Goal: Task Accomplishment & Management: Use online tool/utility

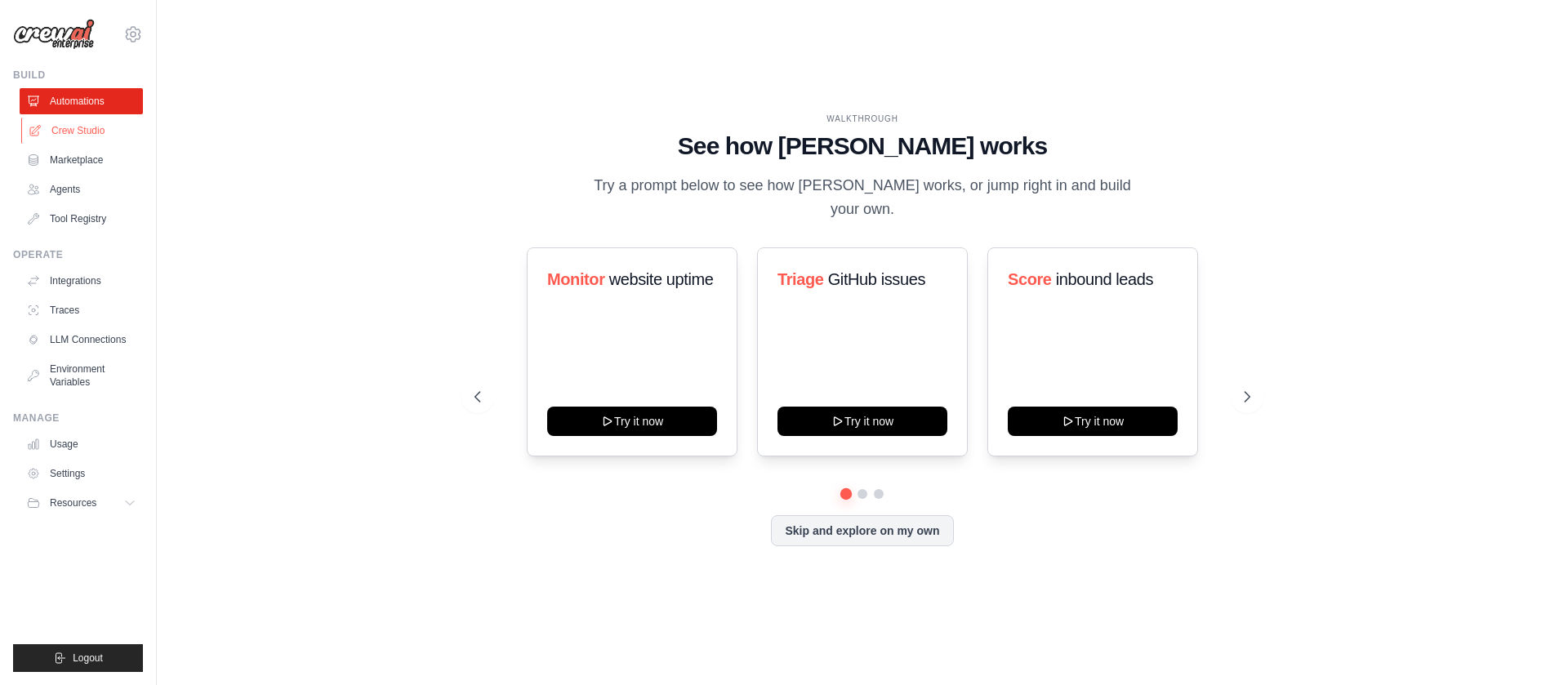
click at [56, 133] on link "Crew Studio" at bounding box center [82, 130] width 123 height 26
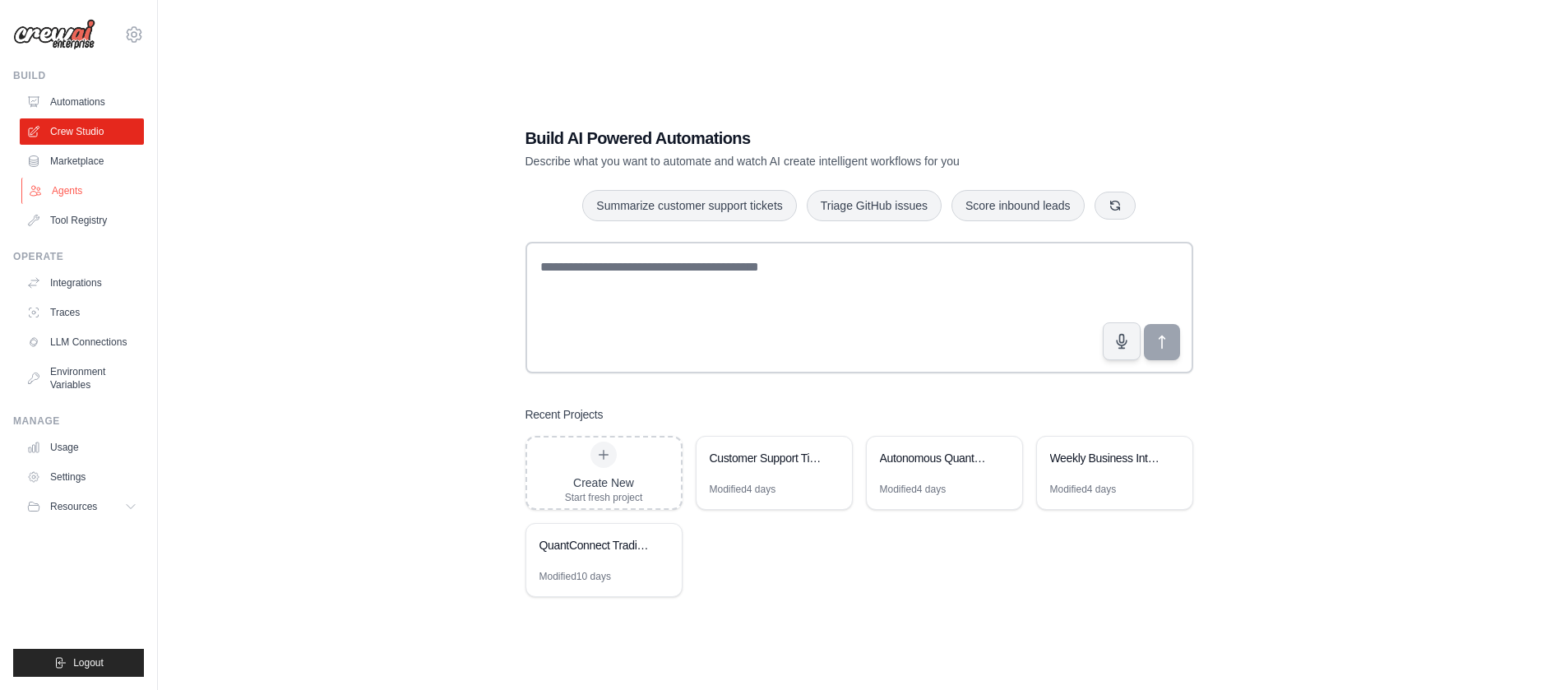
click at [72, 186] on link "Agents" at bounding box center [83, 191] width 124 height 26
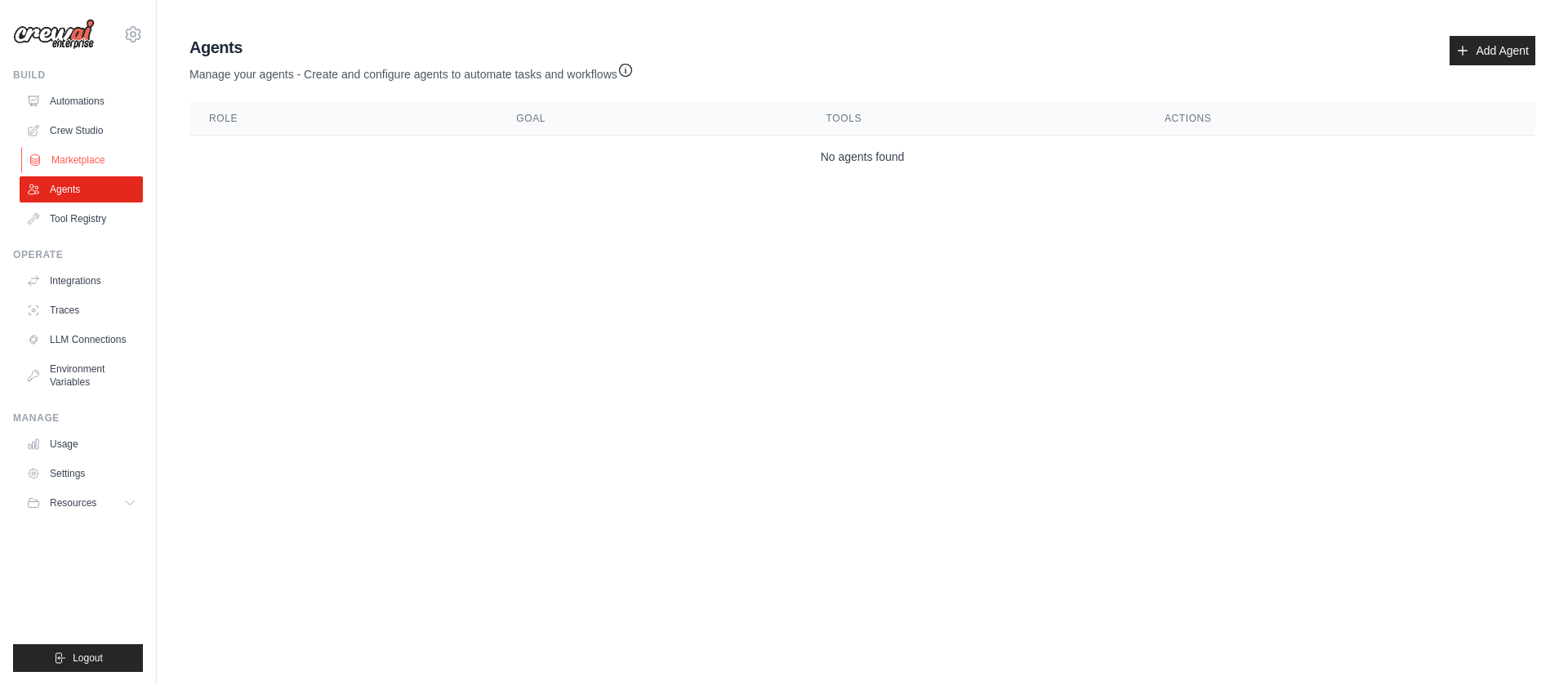
click at [82, 153] on link "Marketplace" at bounding box center [82, 160] width 123 height 26
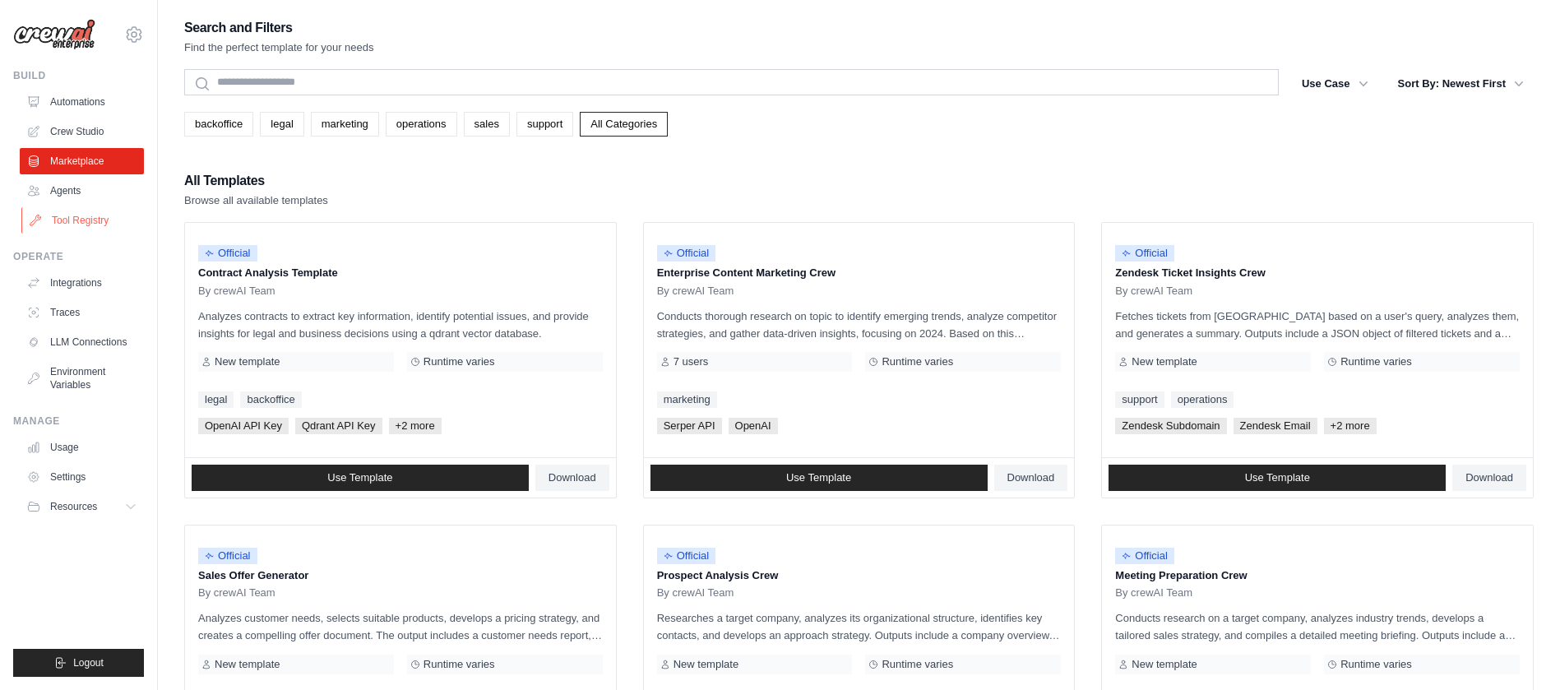
click at [88, 220] on link "Tool Registry" at bounding box center [83, 220] width 124 height 26
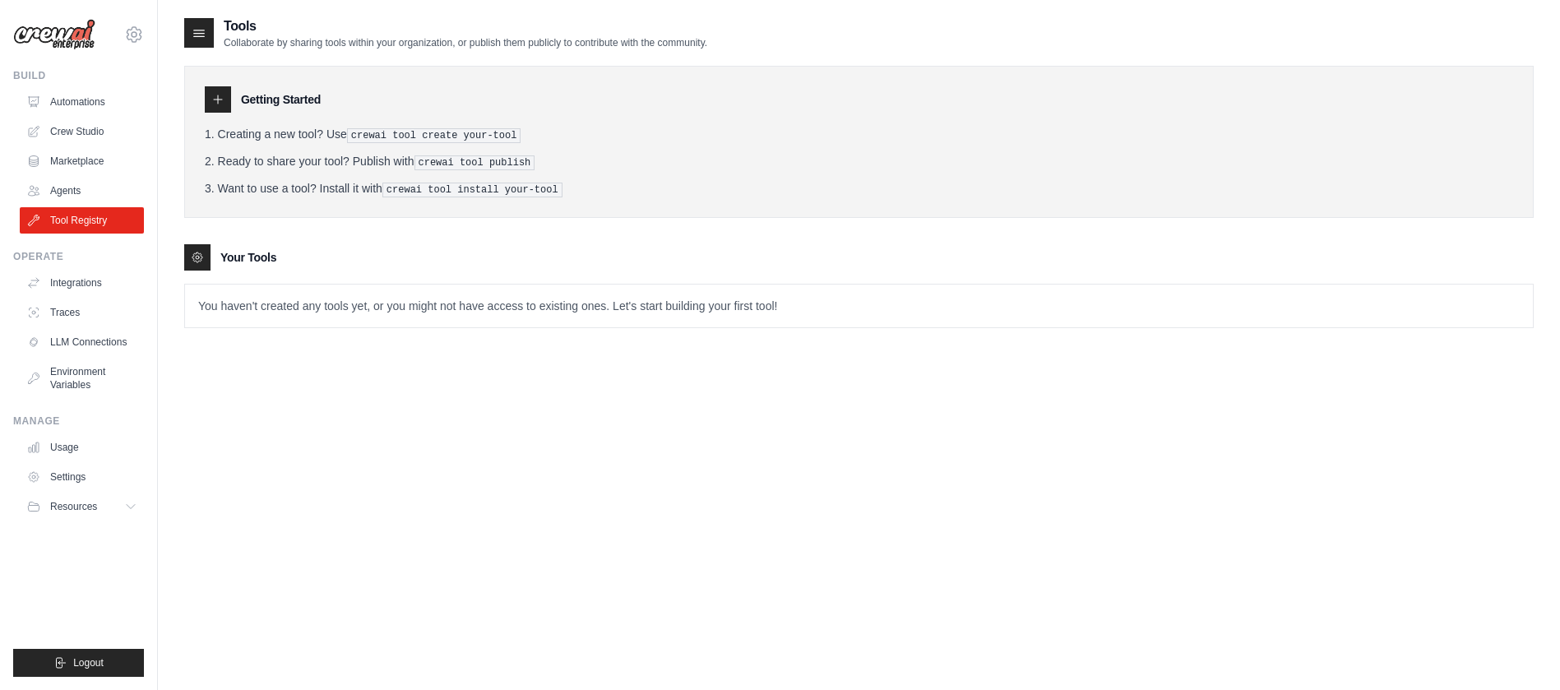
click at [333, 311] on p "You haven't created any tools yet, or you might not have access to existing one…" at bounding box center [859, 306] width 1348 height 43
click at [256, 244] on div "Your Tools" at bounding box center [858, 257] width 1349 height 26
click at [437, 188] on pre "crewai tool install your-tool" at bounding box center [472, 190] width 180 height 15
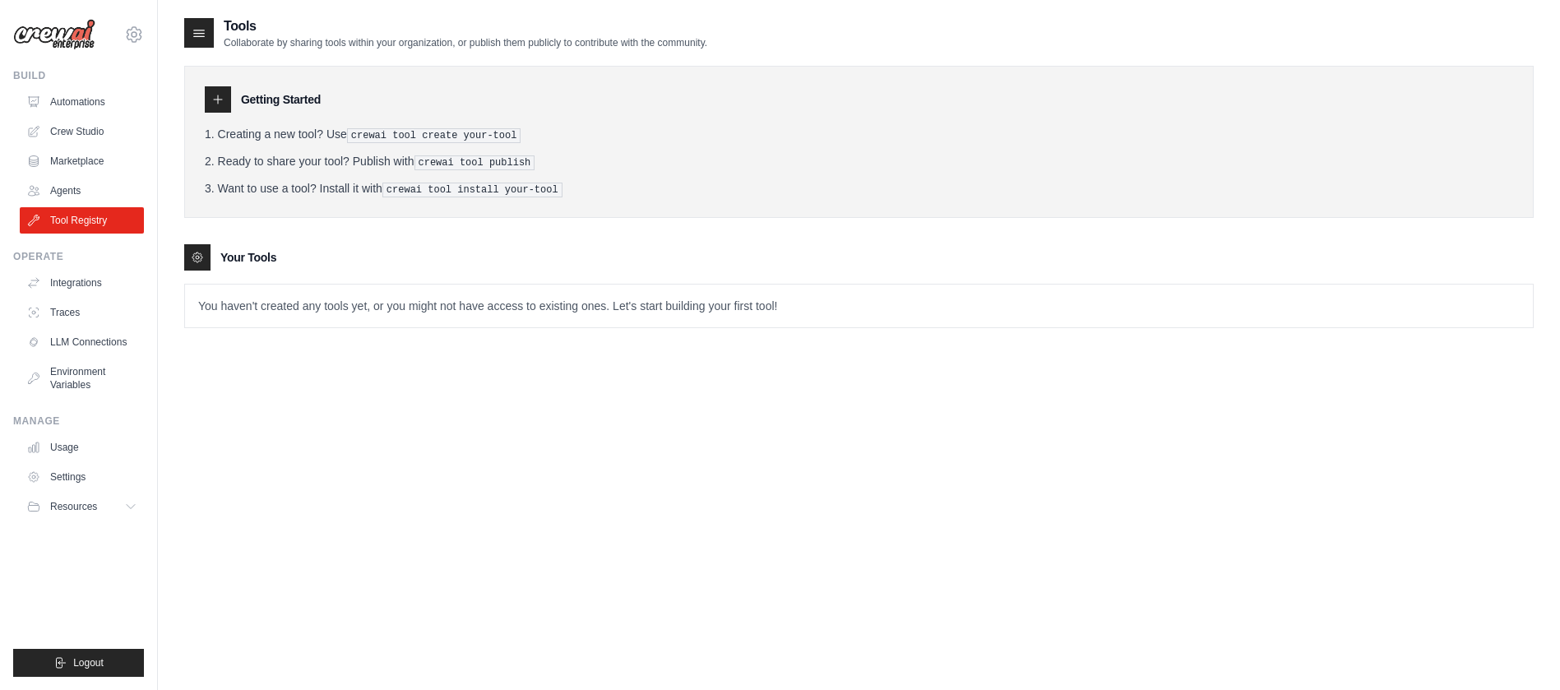
click at [447, 249] on div "Your Tools" at bounding box center [858, 257] width 1349 height 26
click at [137, 30] on icon at bounding box center [134, 35] width 20 height 20
click at [113, 120] on link "Settings" at bounding box center [134, 111] width 145 height 30
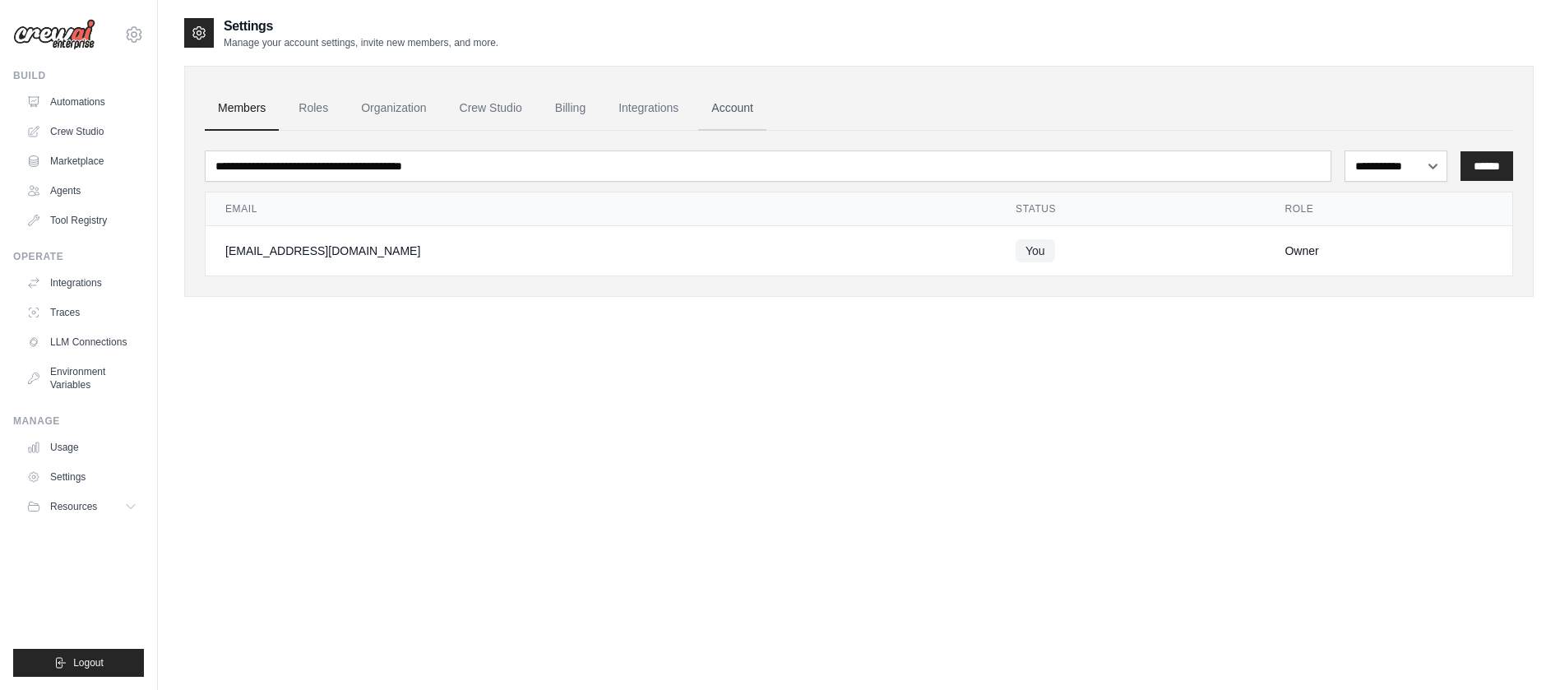
click at [755, 114] on link "Account" at bounding box center [732, 108] width 68 height 44
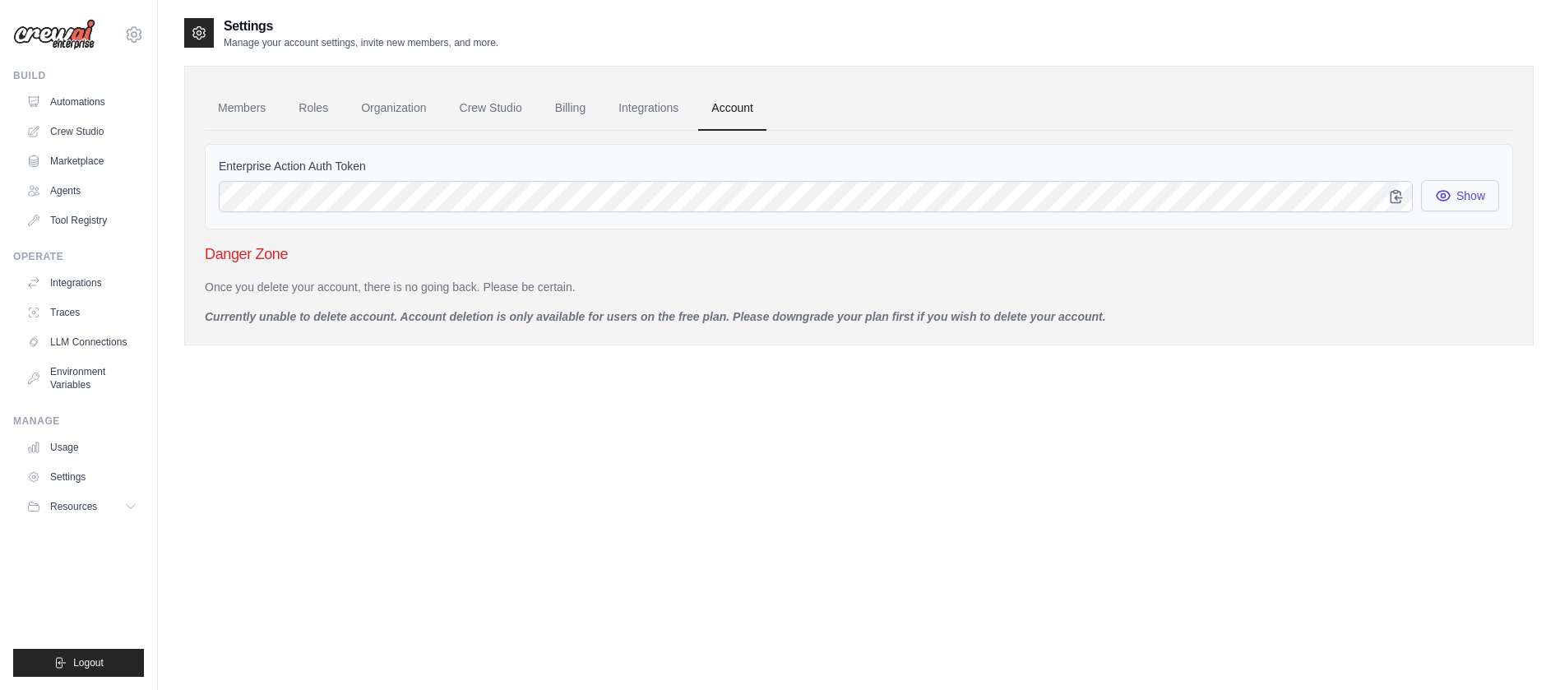
click at [1491, 192] on button "Show" at bounding box center [1460, 195] width 78 height 31
click at [673, 101] on link "Integrations" at bounding box center [648, 108] width 86 height 44
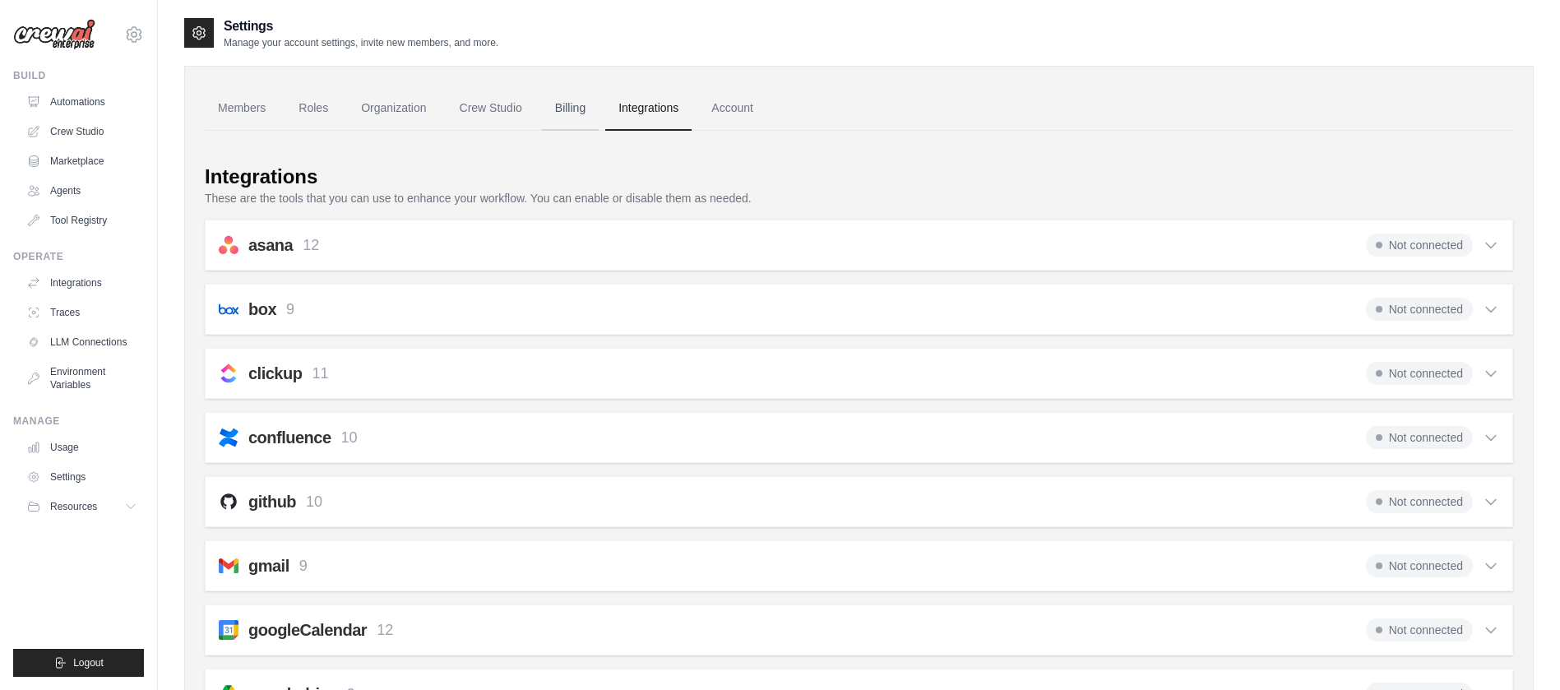
click at [573, 109] on link "Billing" at bounding box center [570, 108] width 57 height 44
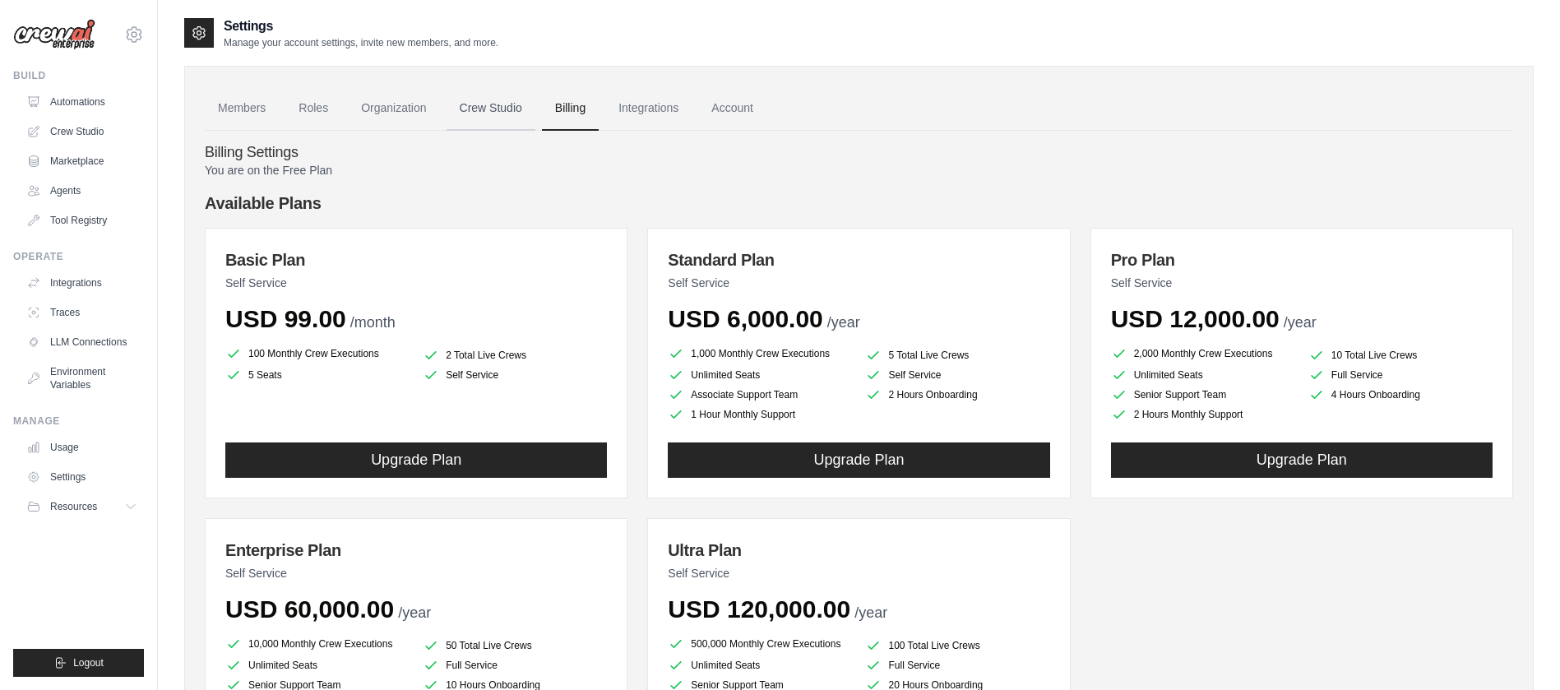
click at [510, 113] on link "Crew Studio" at bounding box center [491, 108] width 89 height 44
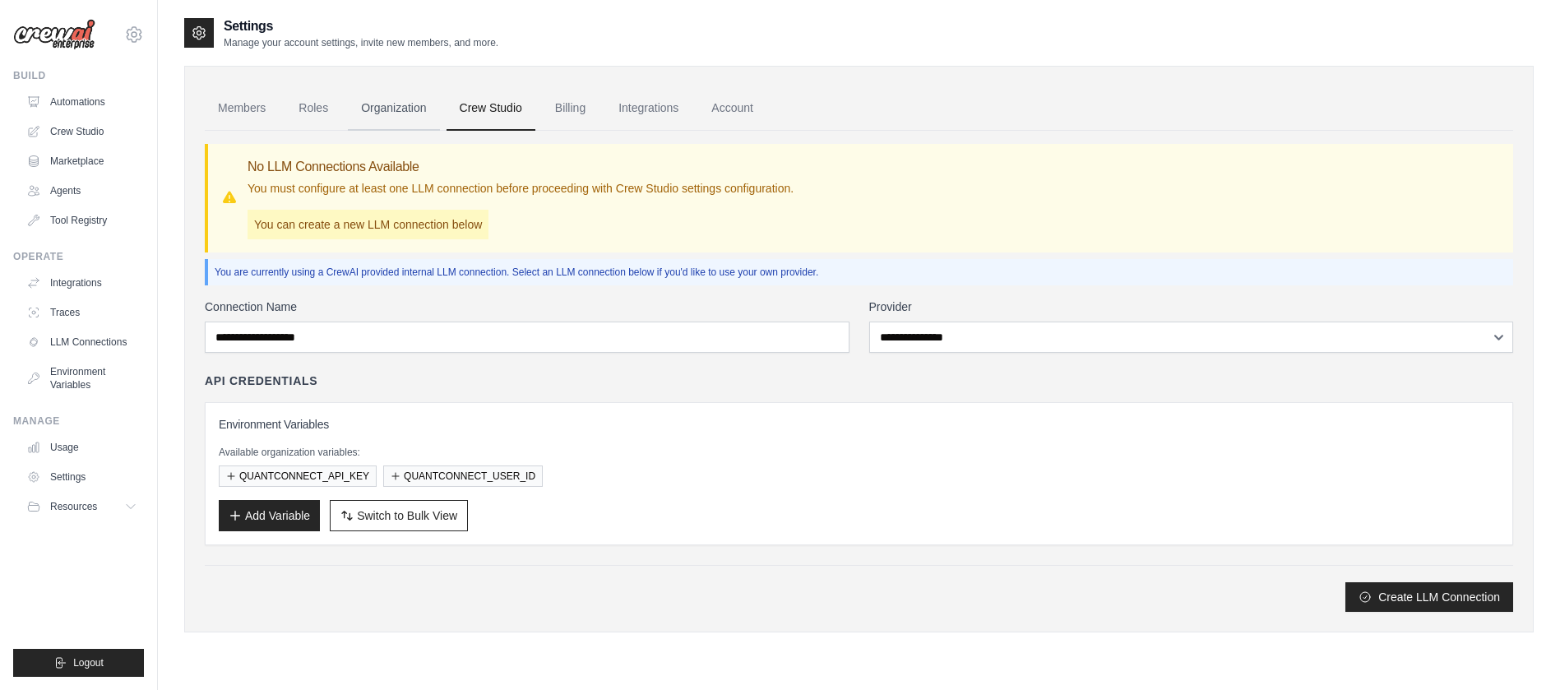
click at [407, 97] on link "Organization" at bounding box center [393, 108] width 91 height 44
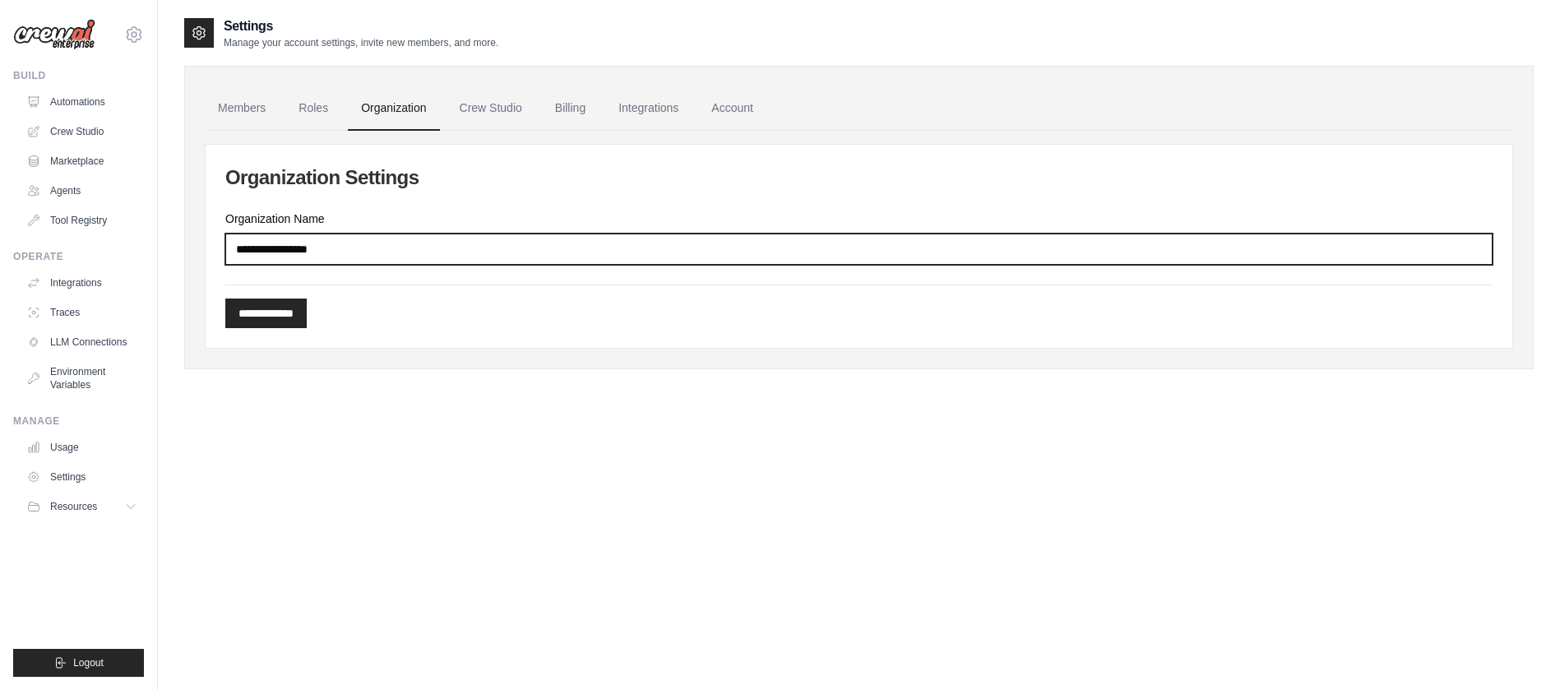
click at [355, 255] on input "Organization Name" at bounding box center [858, 249] width 1267 height 31
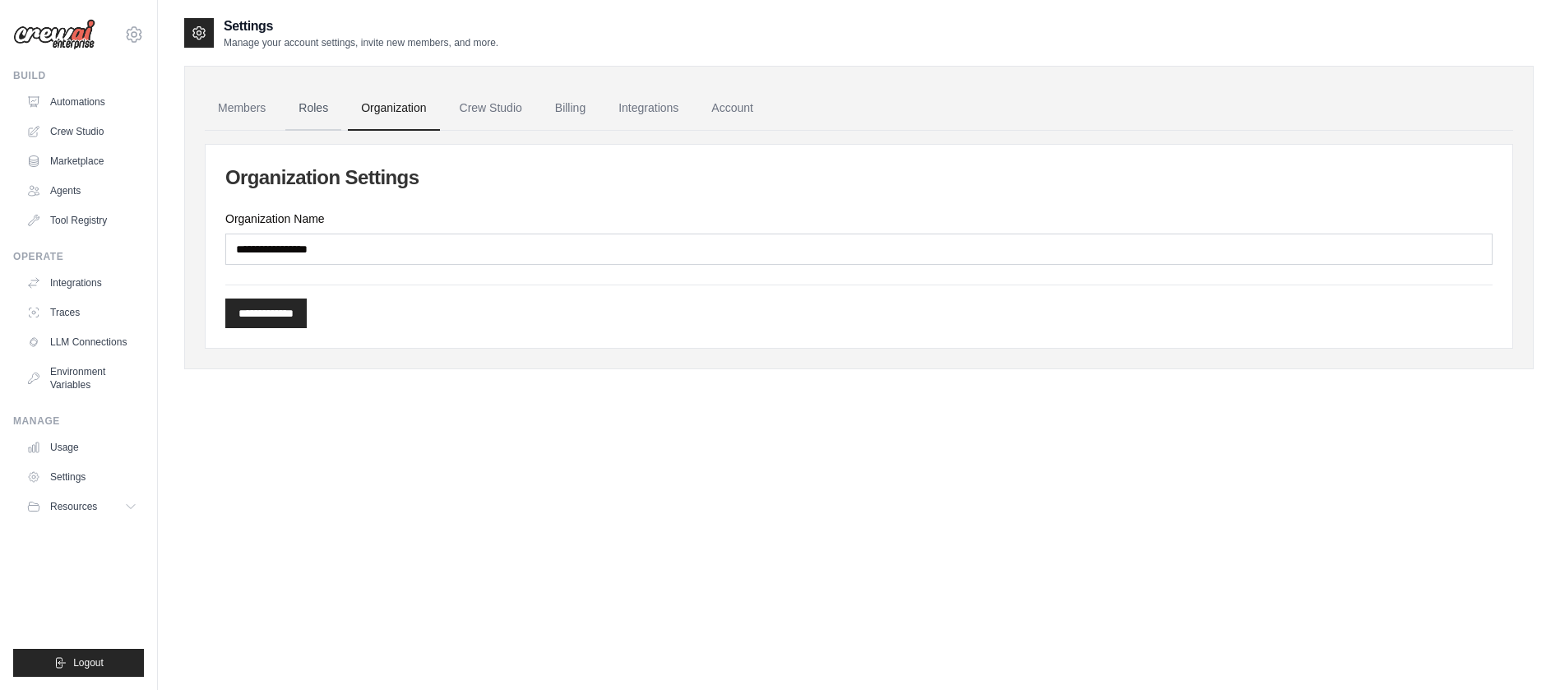
click at [336, 109] on link "Roles" at bounding box center [313, 108] width 56 height 44
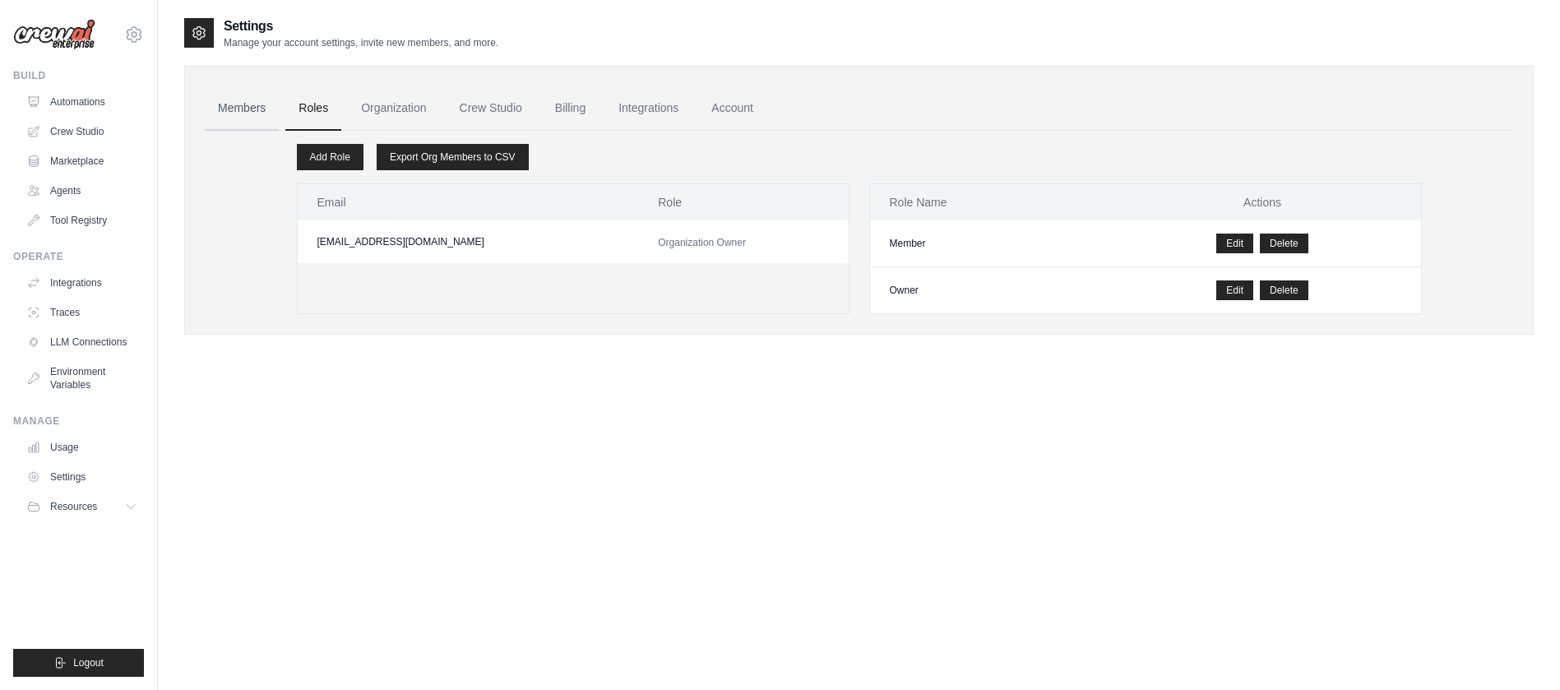
click at [242, 115] on link "Members" at bounding box center [242, 108] width 74 height 44
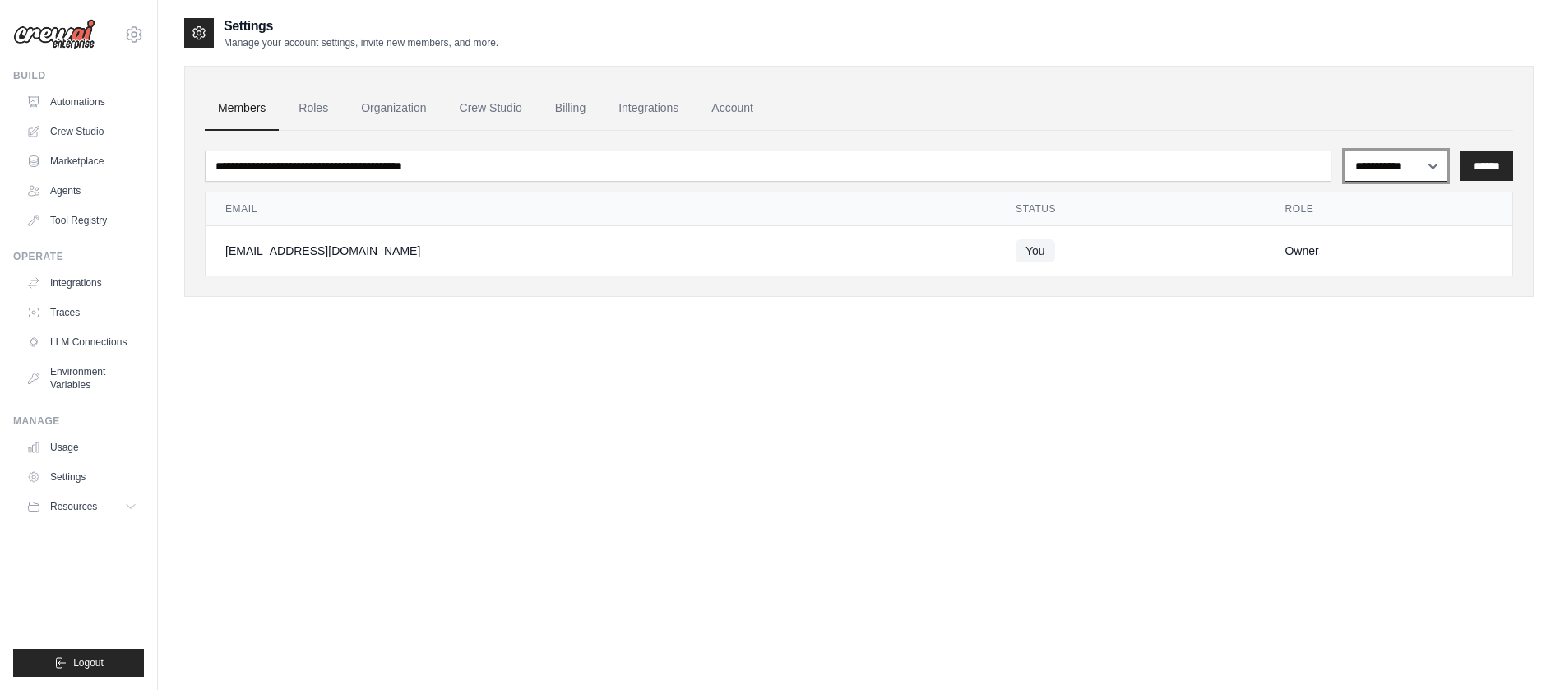
click at [1400, 167] on select "**********" at bounding box center [1396, 165] width 103 height 31
click at [1212, 114] on ul "Members Roles Organization Crew Studio Billing Integrations Account" at bounding box center [859, 108] width 1308 height 44
click at [83, 326] on ul "Integrations Traces LLM Connections Environment Variables" at bounding box center [82, 334] width 124 height 128
click at [85, 340] on link "LLM Connections" at bounding box center [83, 342] width 124 height 26
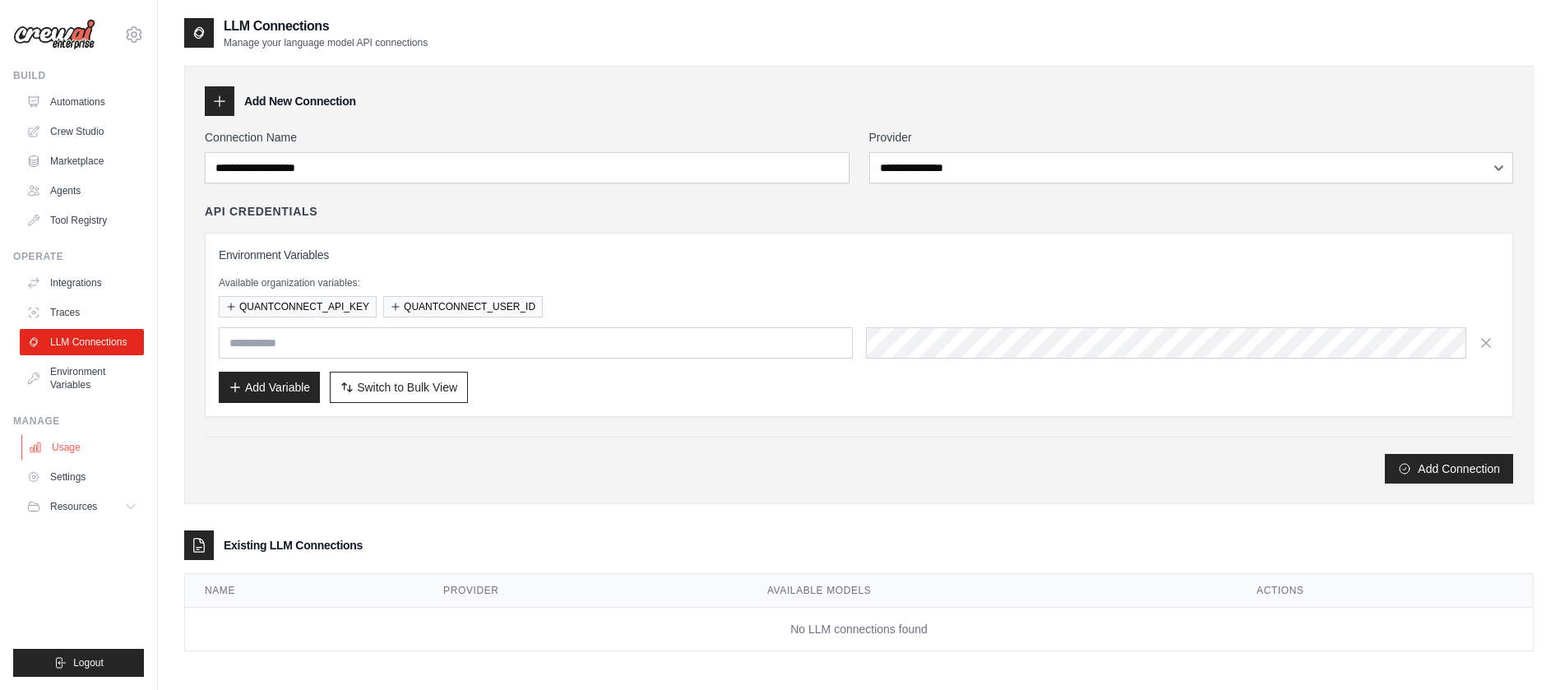
click at [72, 448] on link "Usage" at bounding box center [83, 447] width 124 height 26
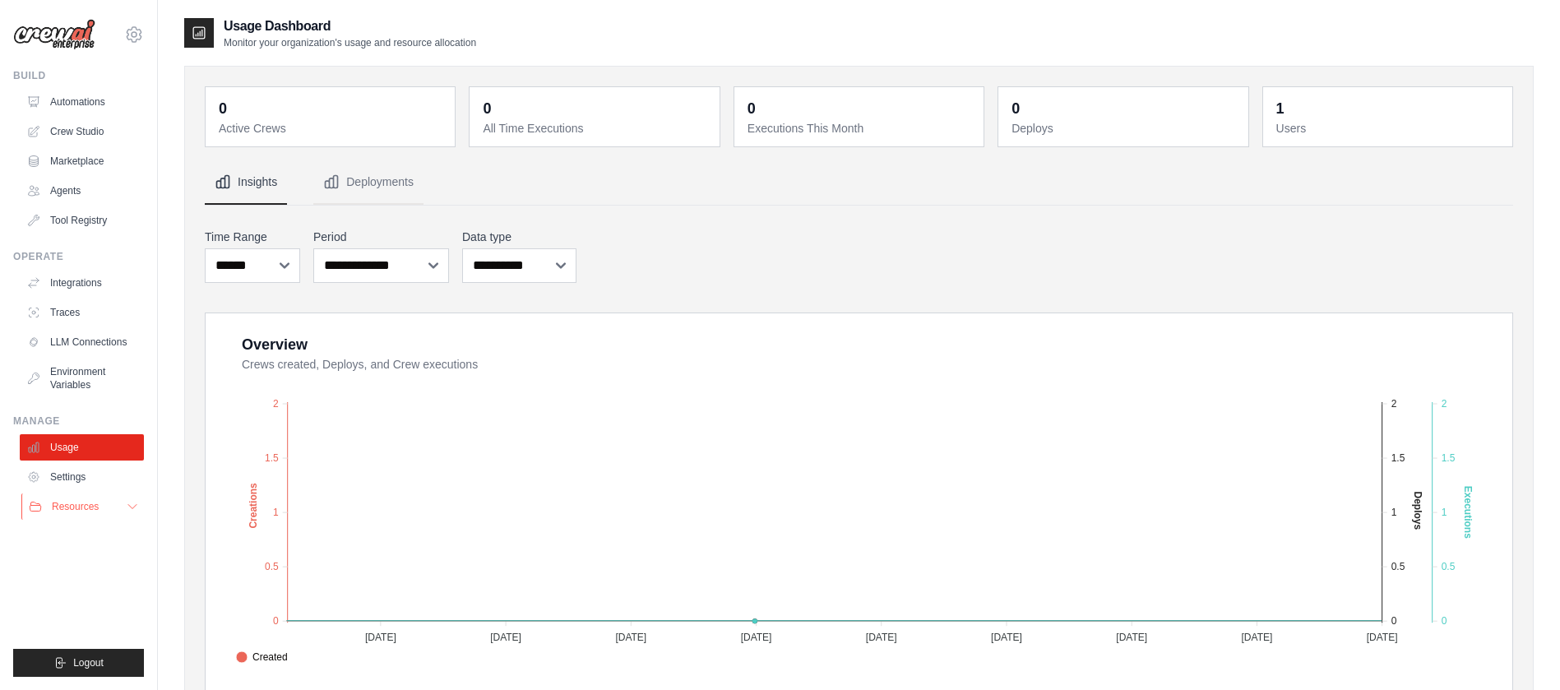
click at [108, 509] on button "Resources" at bounding box center [83, 506] width 124 height 26
click at [90, 364] on link "Environment Variables" at bounding box center [83, 378] width 124 height 39
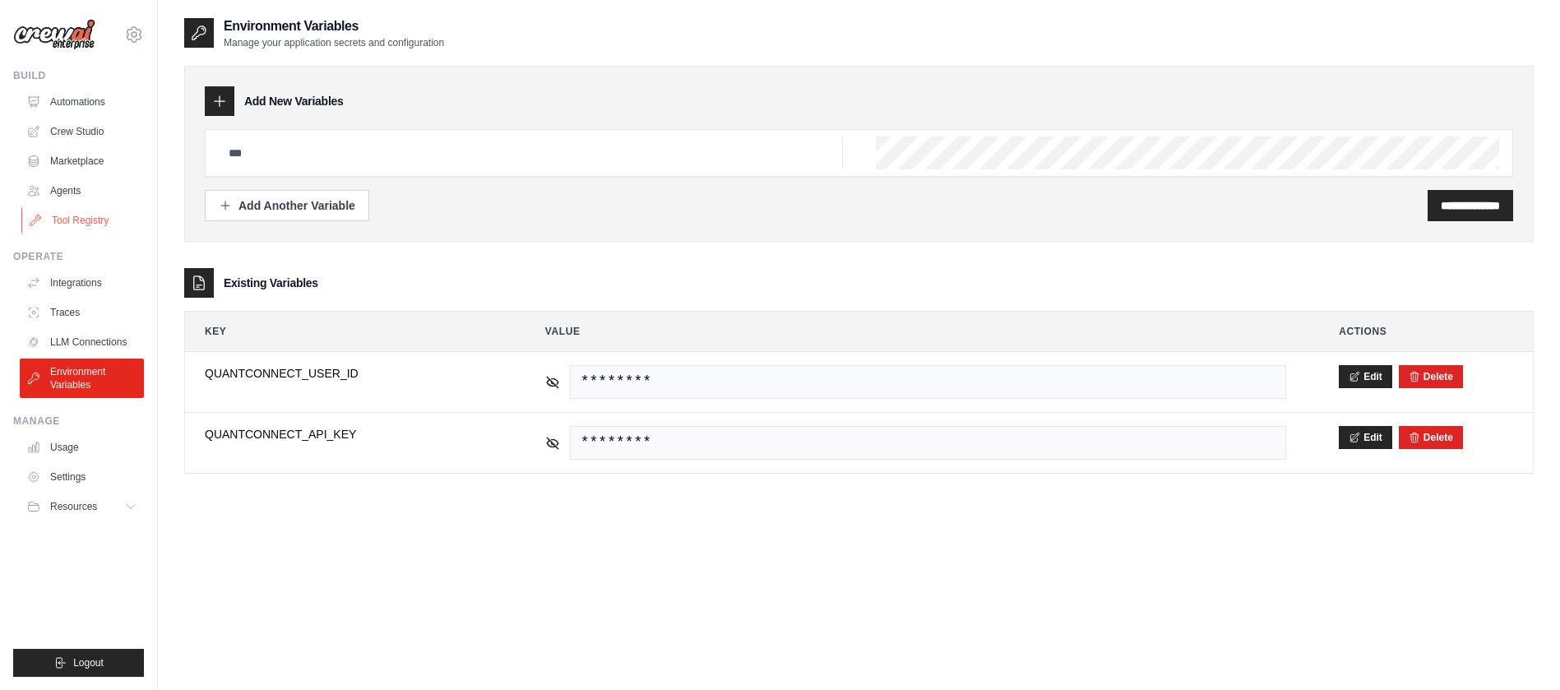
click at [99, 215] on link "Tool Registry" at bounding box center [83, 220] width 124 height 26
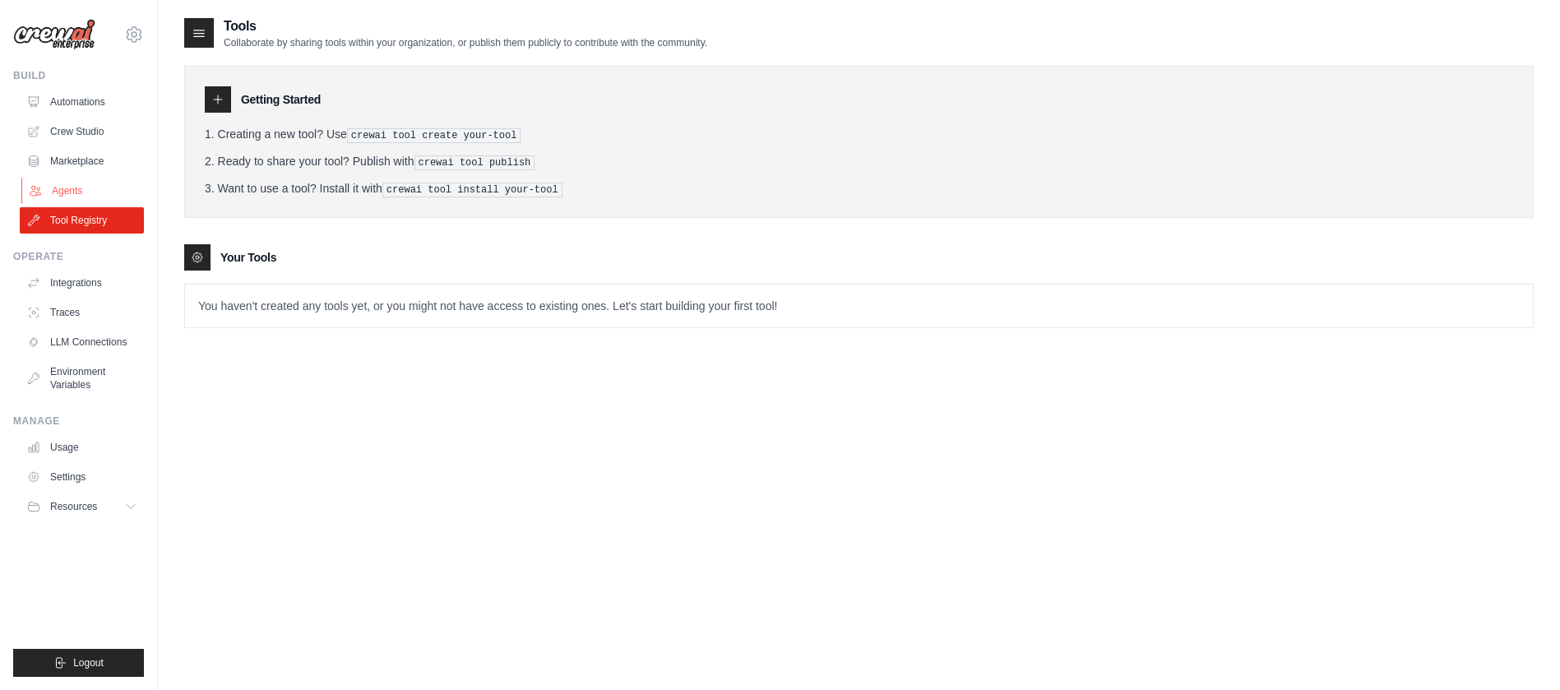
click at [96, 187] on link "Agents" at bounding box center [83, 191] width 124 height 26
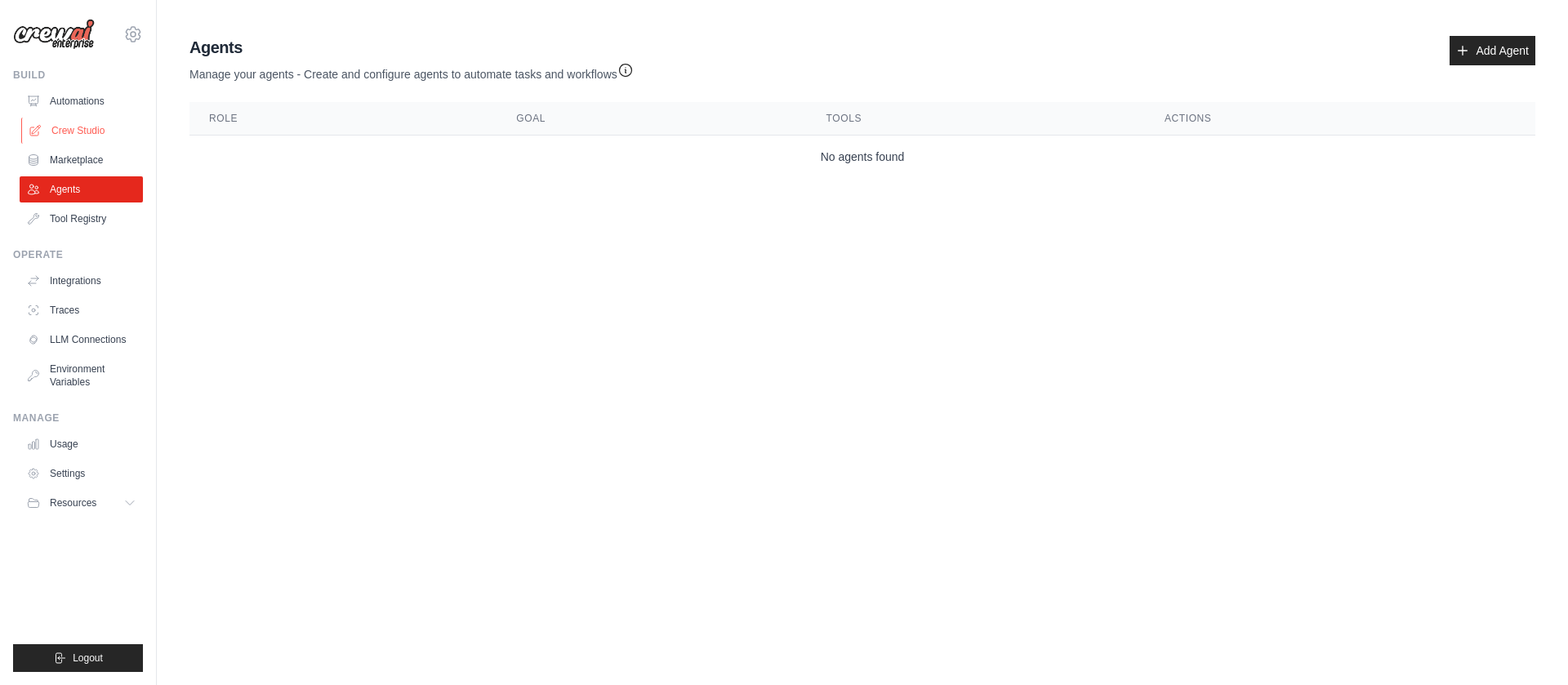
click at [89, 117] on link "Crew Studio" at bounding box center [82, 130] width 123 height 26
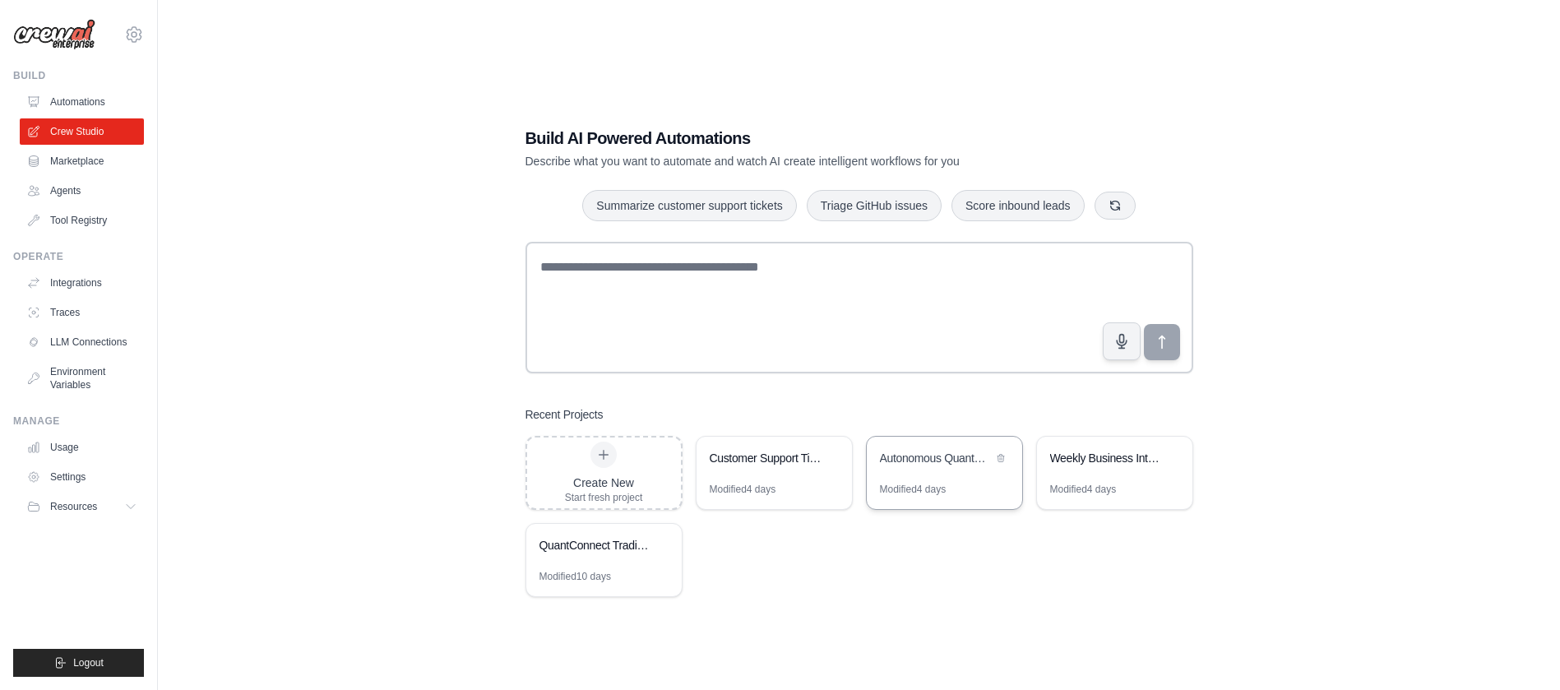
click at [918, 457] on div "Autonomous QuantConnect Trading System" at bounding box center [936, 458] width 113 height 16
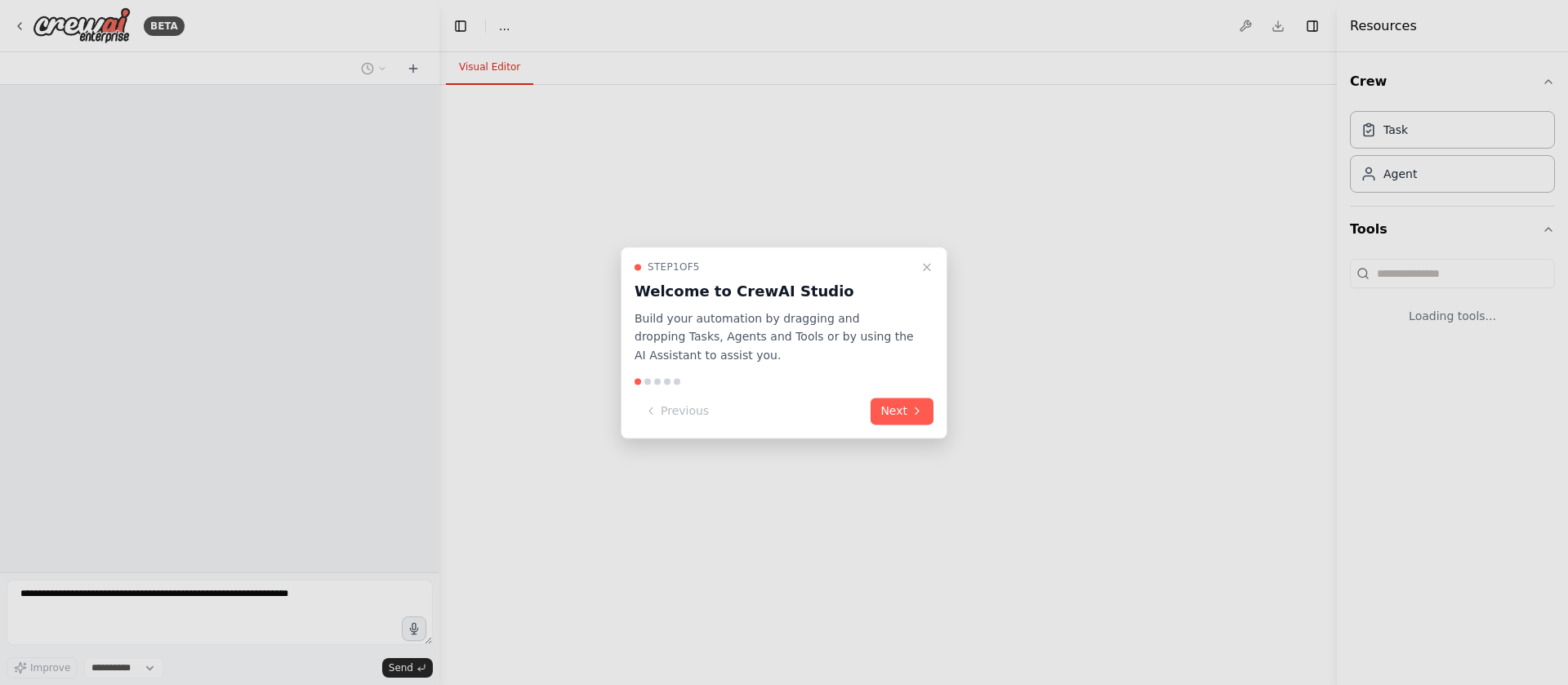
select select "****"
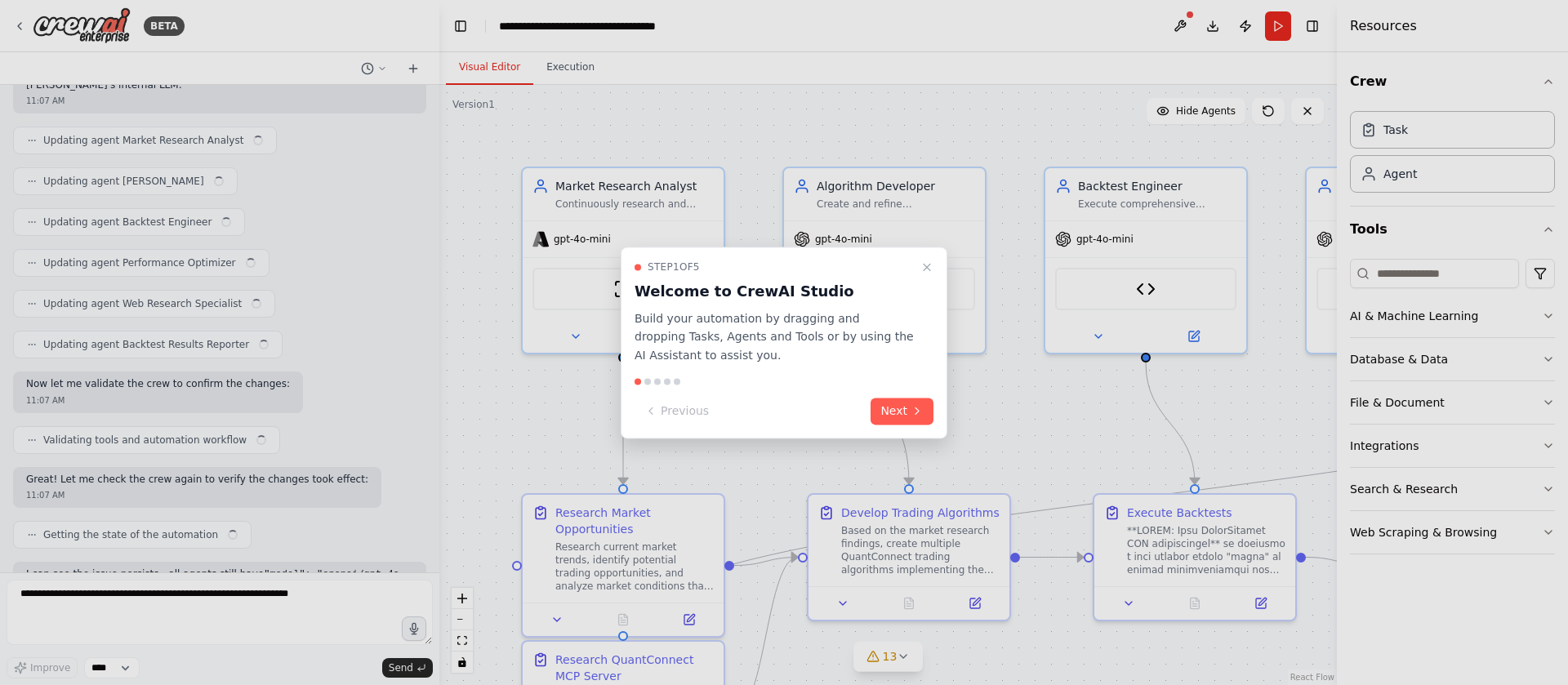
scroll to position [49832, 0]
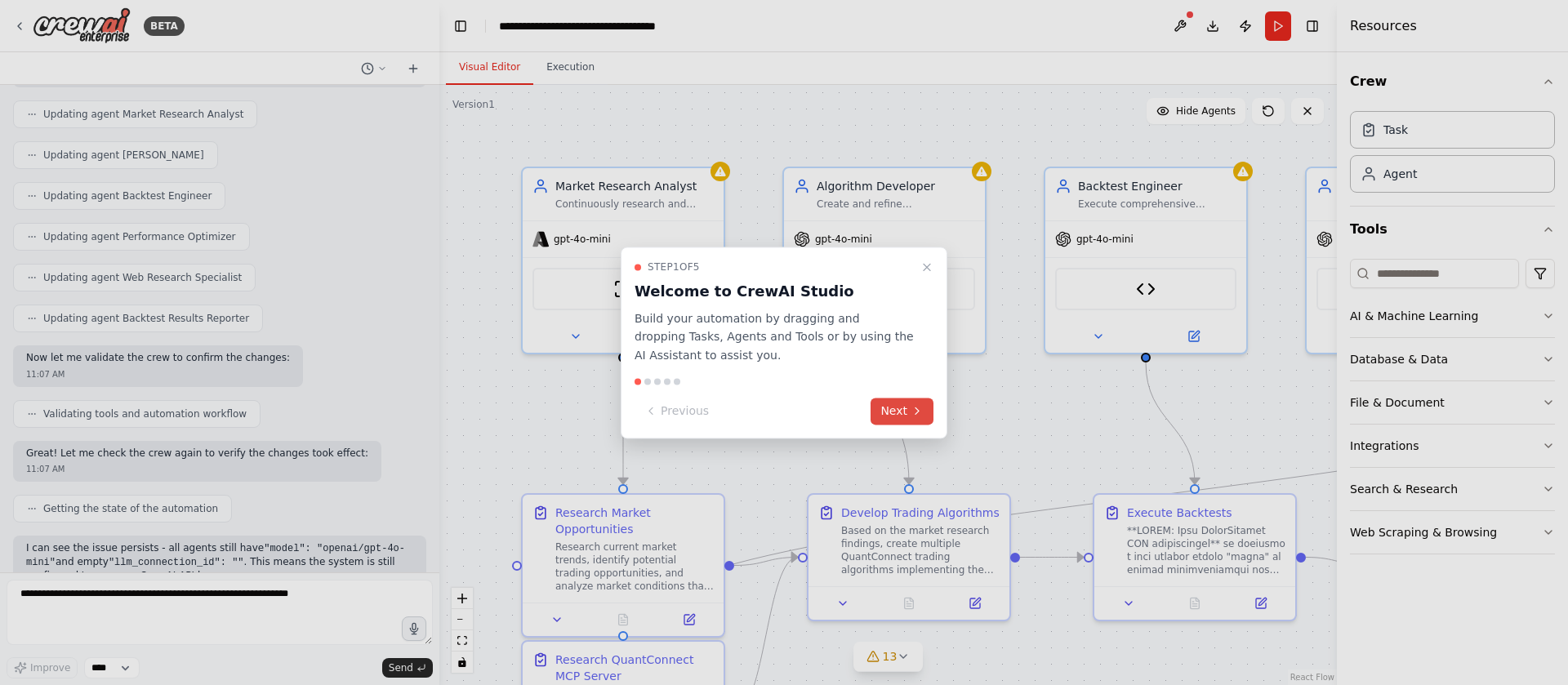
click at [899, 410] on button "Next" at bounding box center [902, 410] width 63 height 27
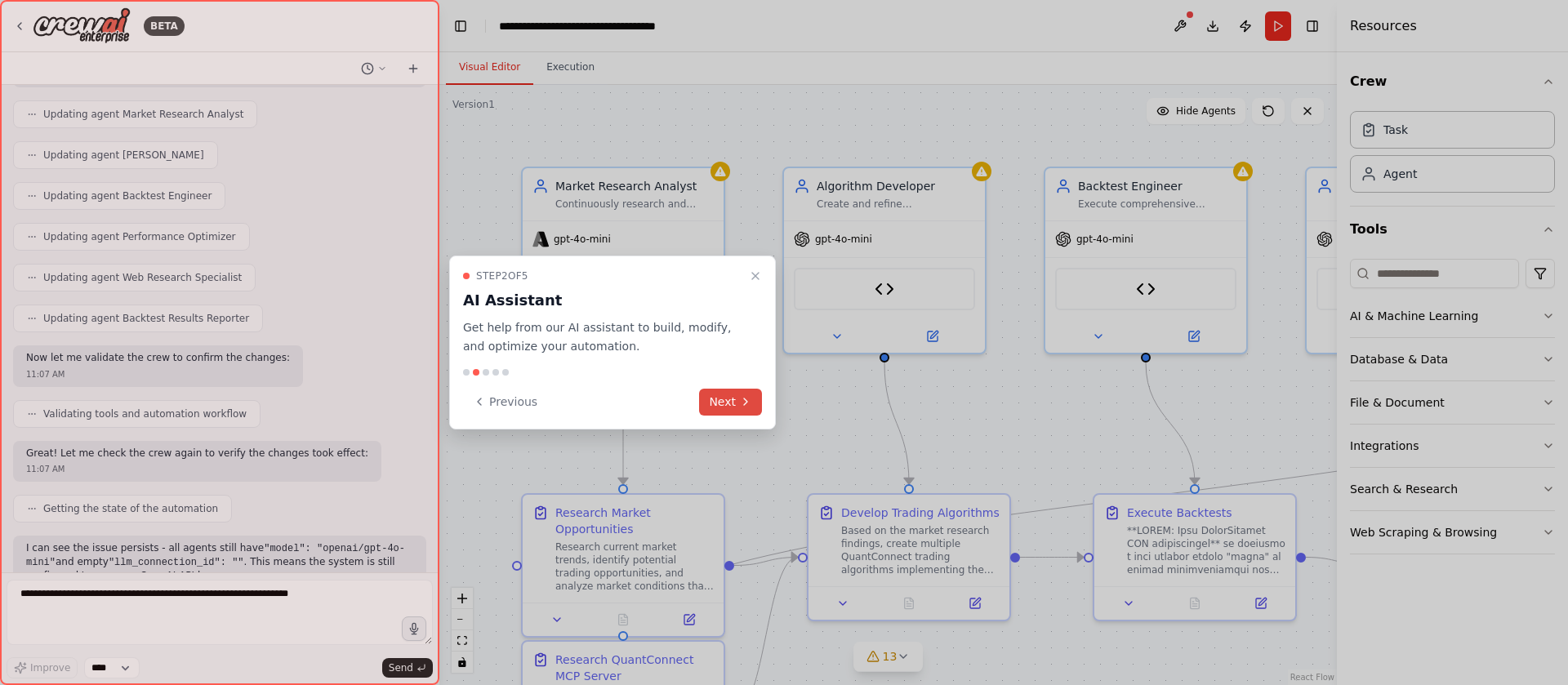
click at [728, 401] on button "Next" at bounding box center [730, 401] width 63 height 27
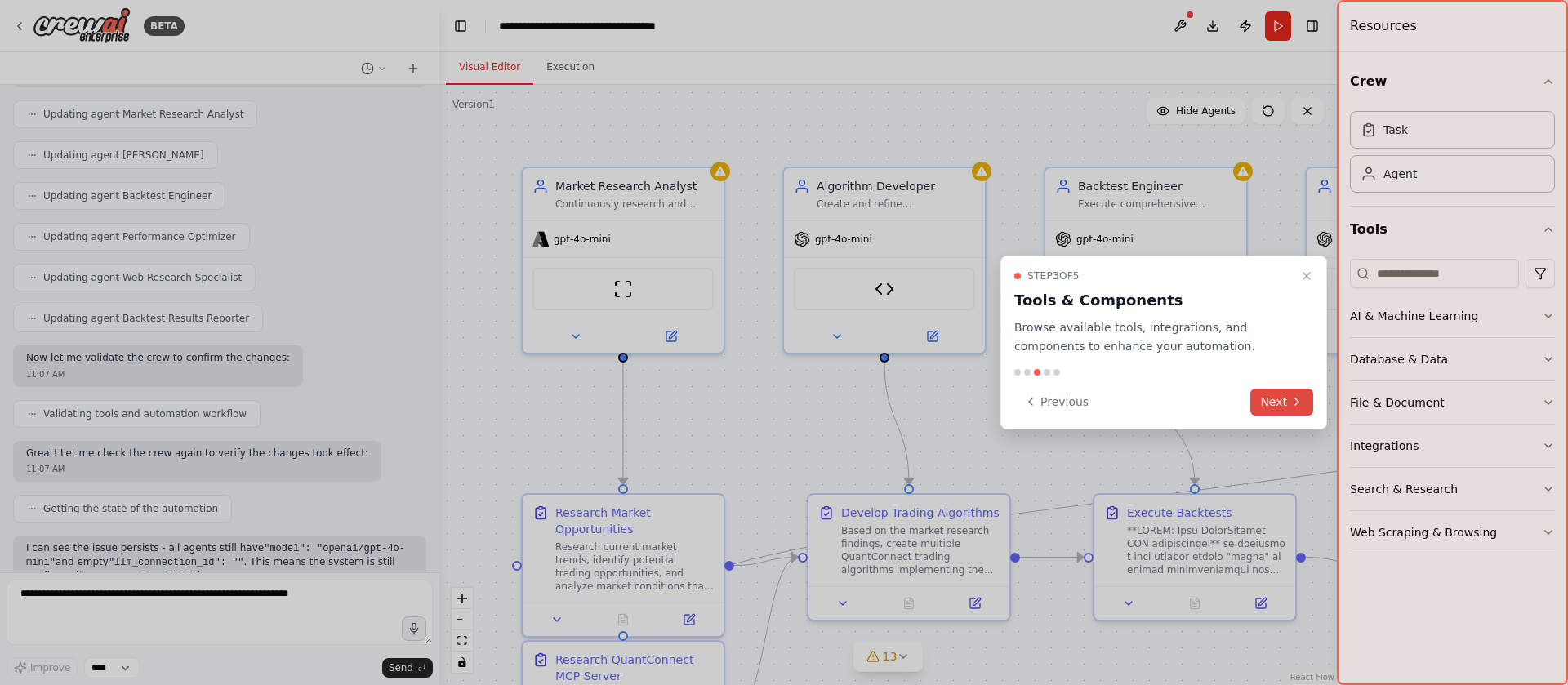
click at [1294, 406] on icon at bounding box center [1296, 401] width 13 height 13
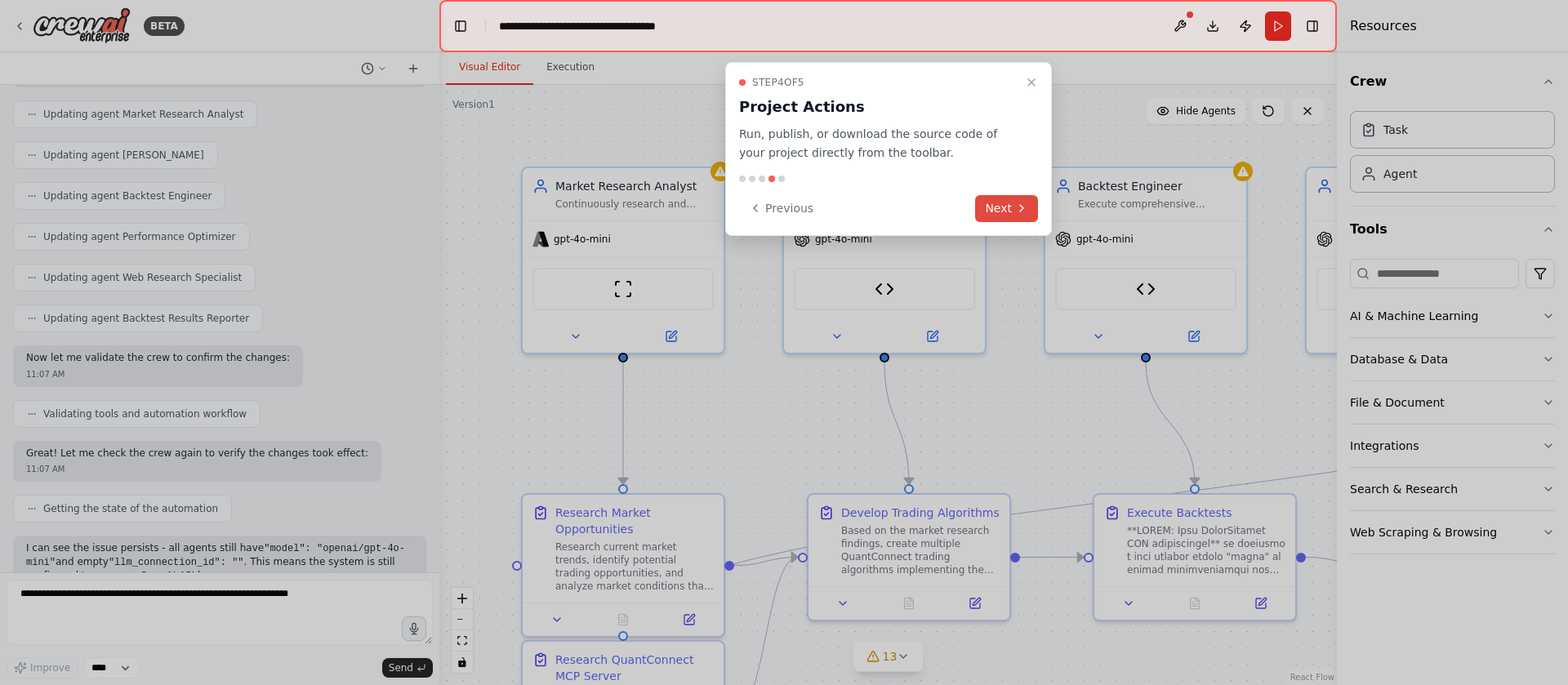
click at [1003, 214] on button "Next" at bounding box center [1006, 208] width 63 height 27
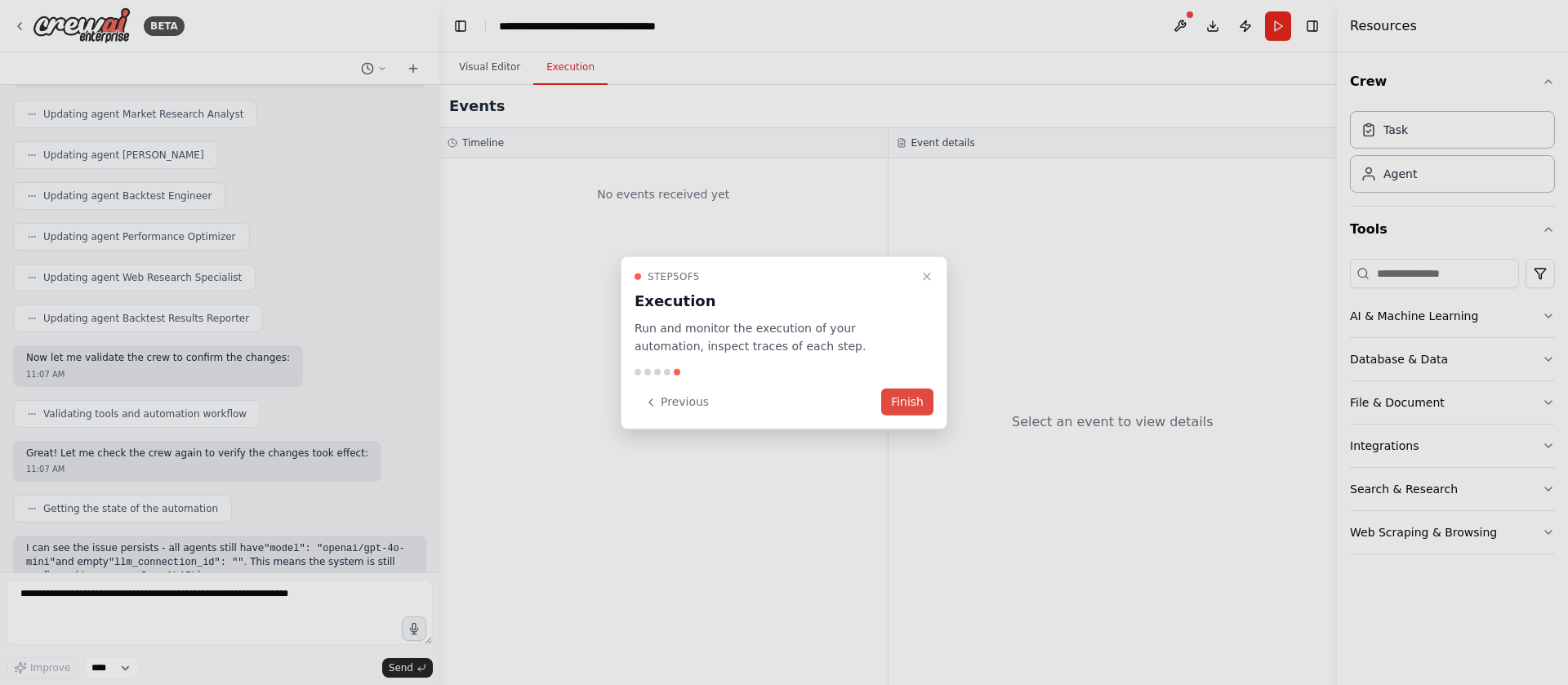
click at [908, 396] on button "Finish" at bounding box center [907, 401] width 53 height 27
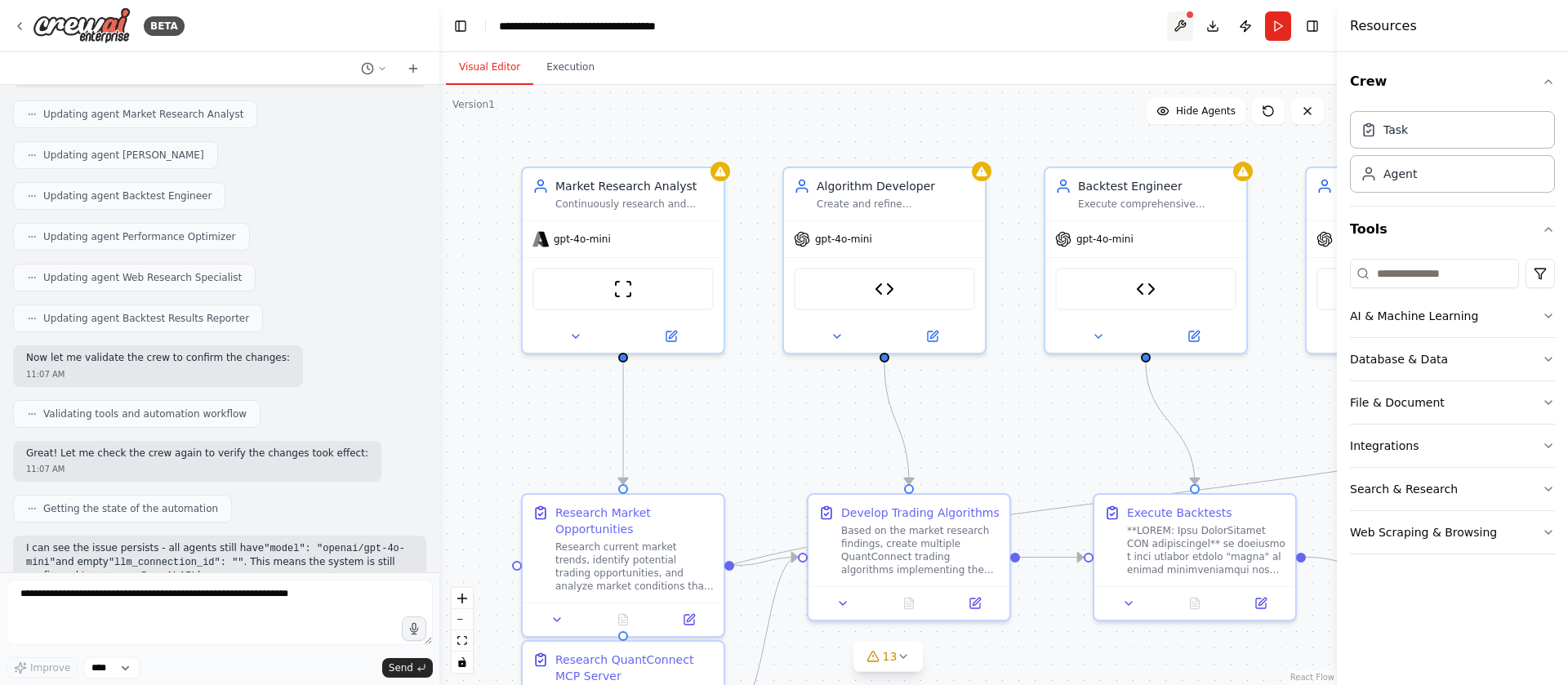
click at [1183, 34] on button at bounding box center [1180, 27] width 26 height 30
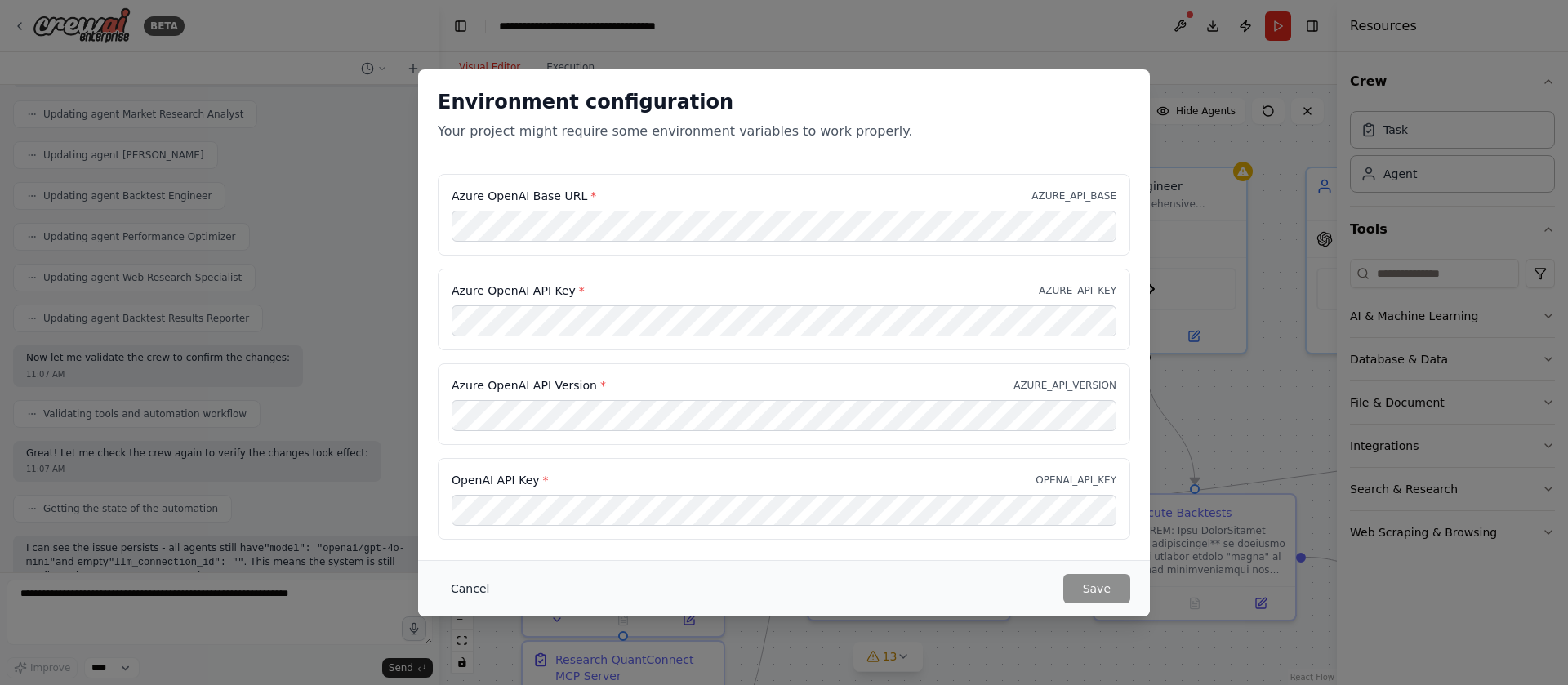
click at [468, 595] on button "Cancel" at bounding box center [470, 589] width 65 height 30
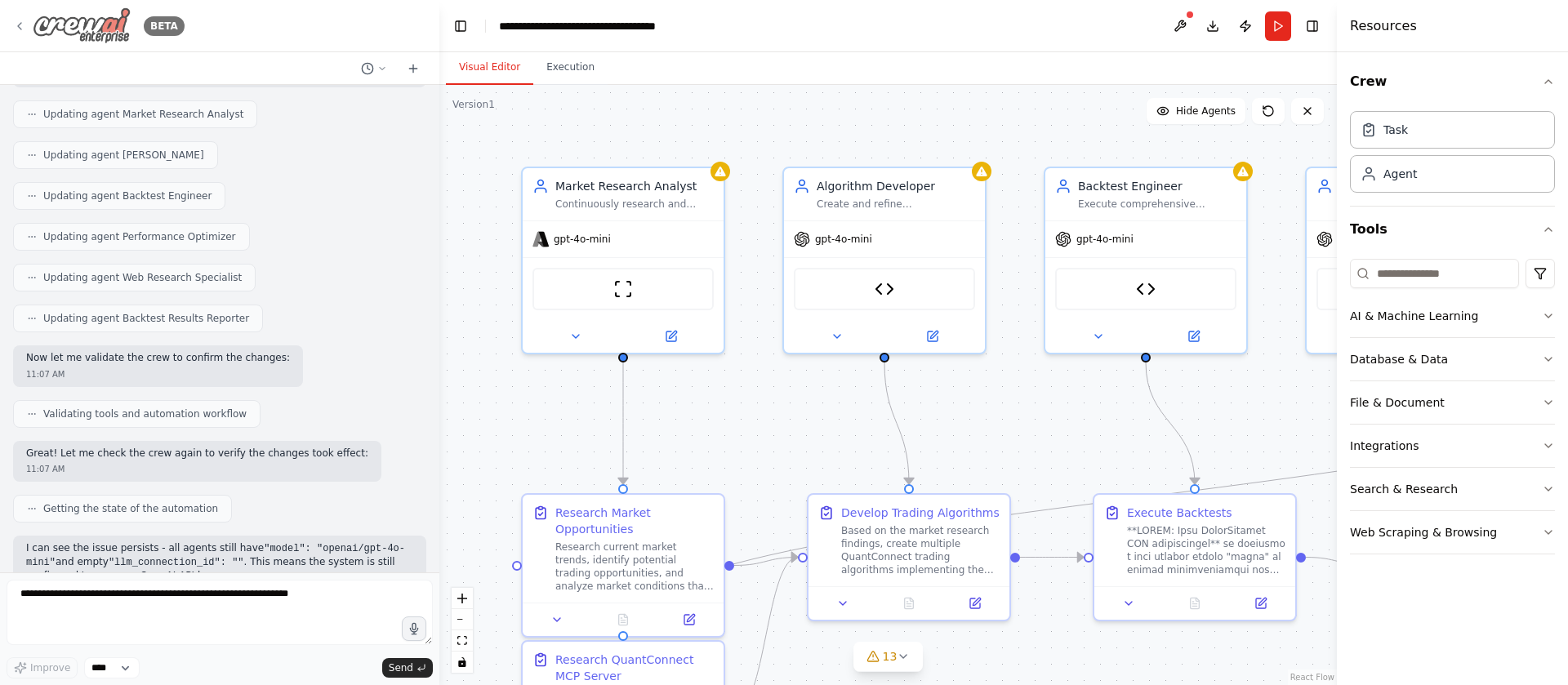
click at [15, 28] on icon at bounding box center [19, 26] width 13 height 13
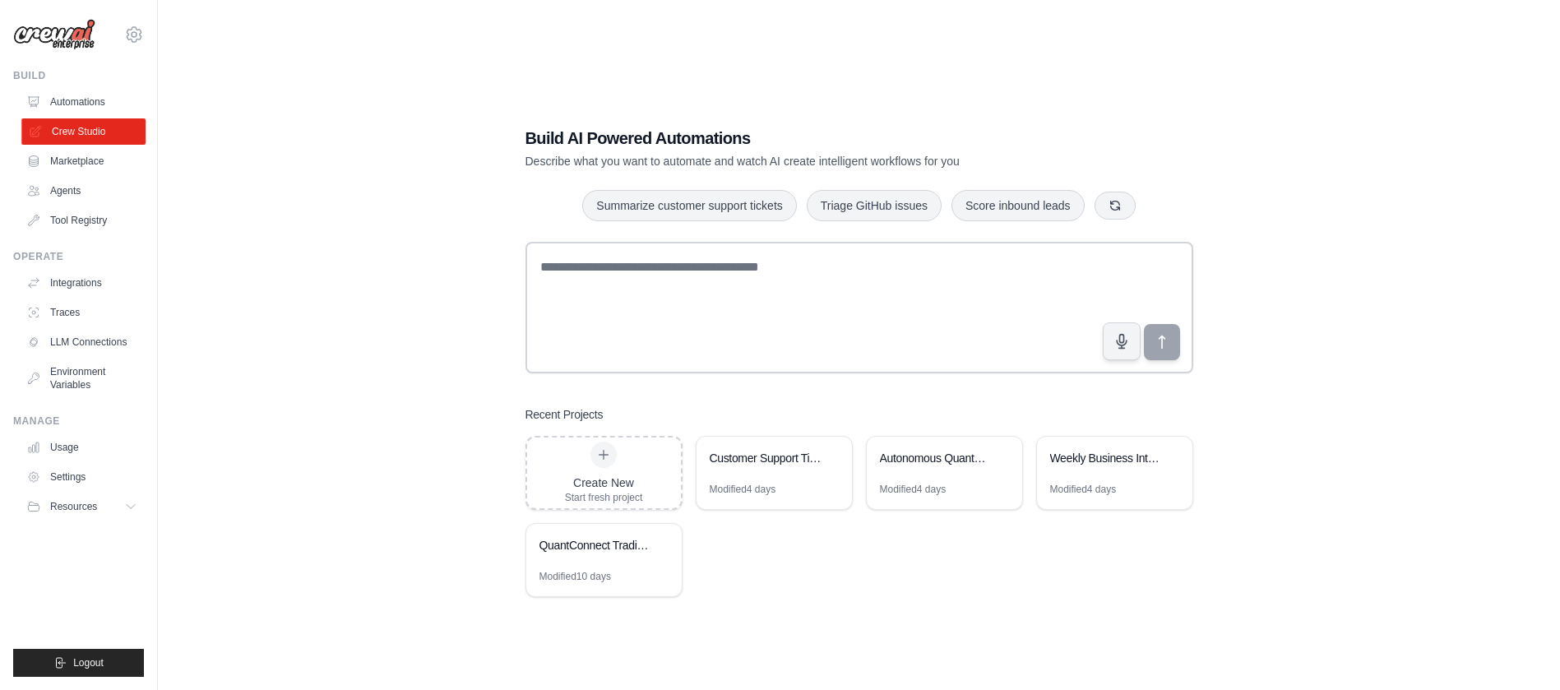
click at [87, 130] on link "Crew Studio" at bounding box center [83, 131] width 124 height 26
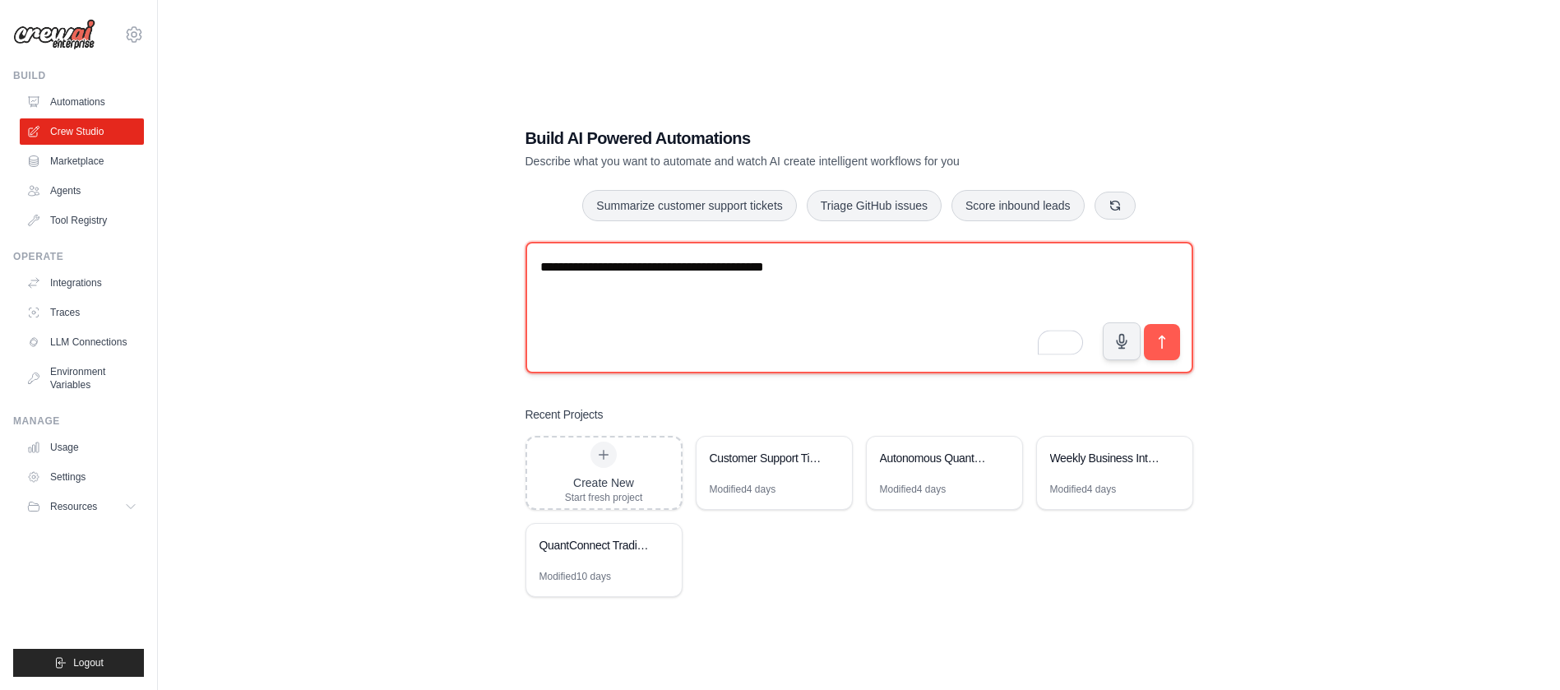
click at [843, 266] on textarea "**********" at bounding box center [859, 308] width 668 height 132
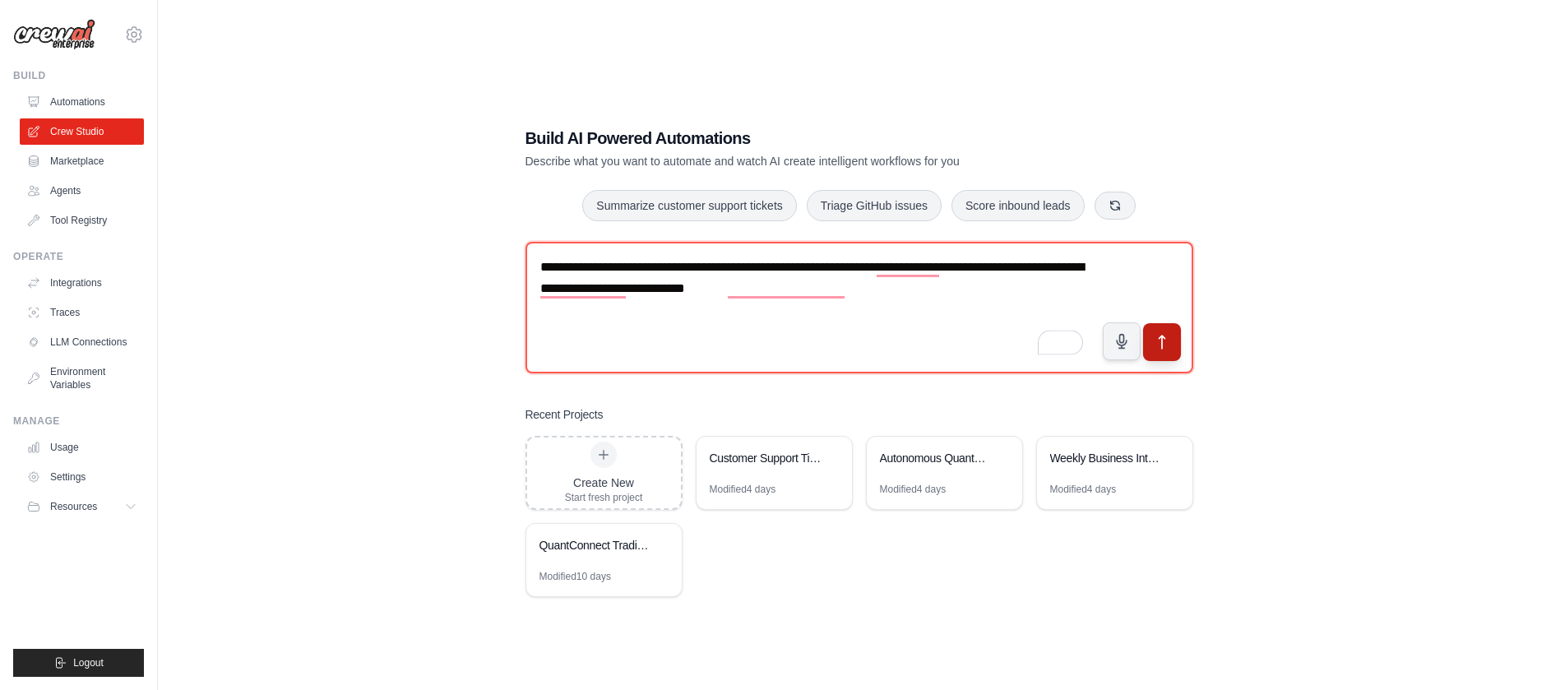
type textarea "**********"
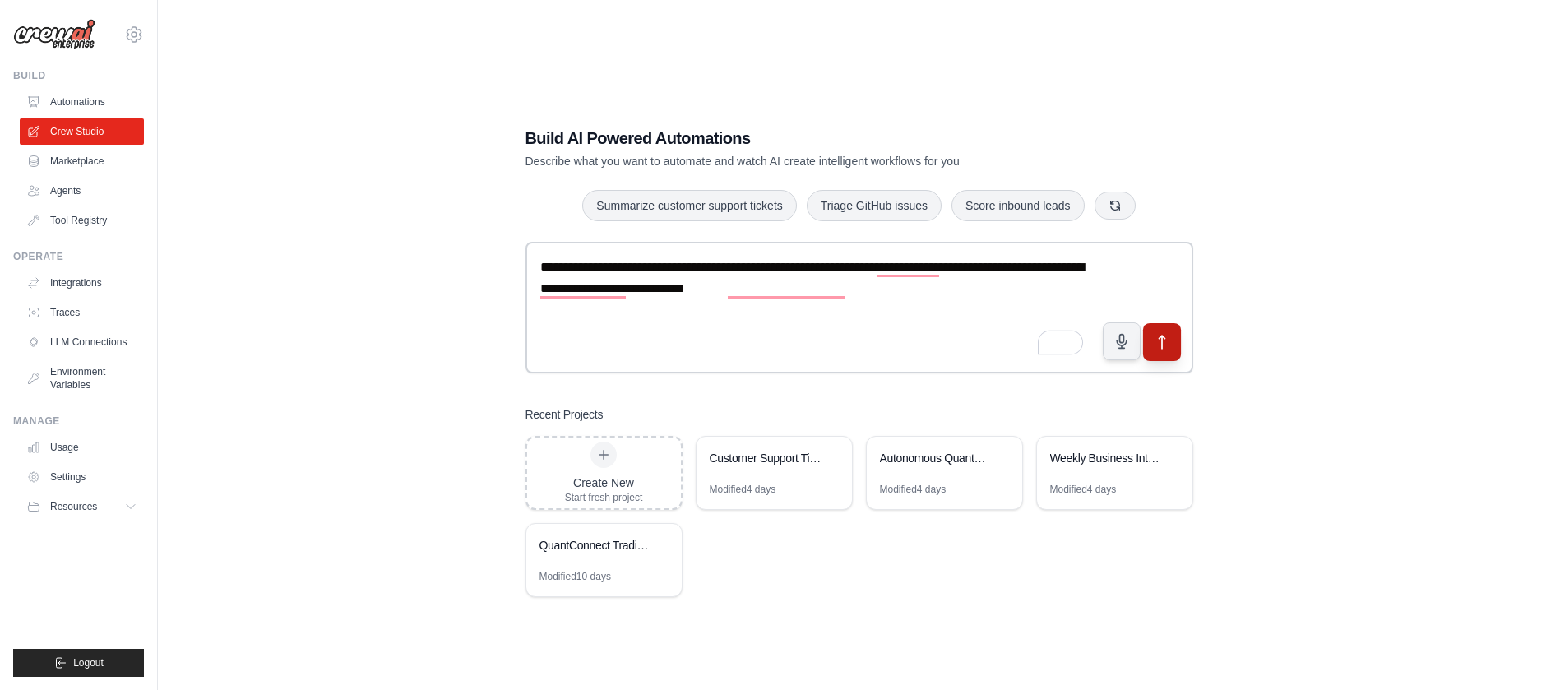
click at [1160, 344] on icon "submit" at bounding box center [1161, 341] width 17 height 17
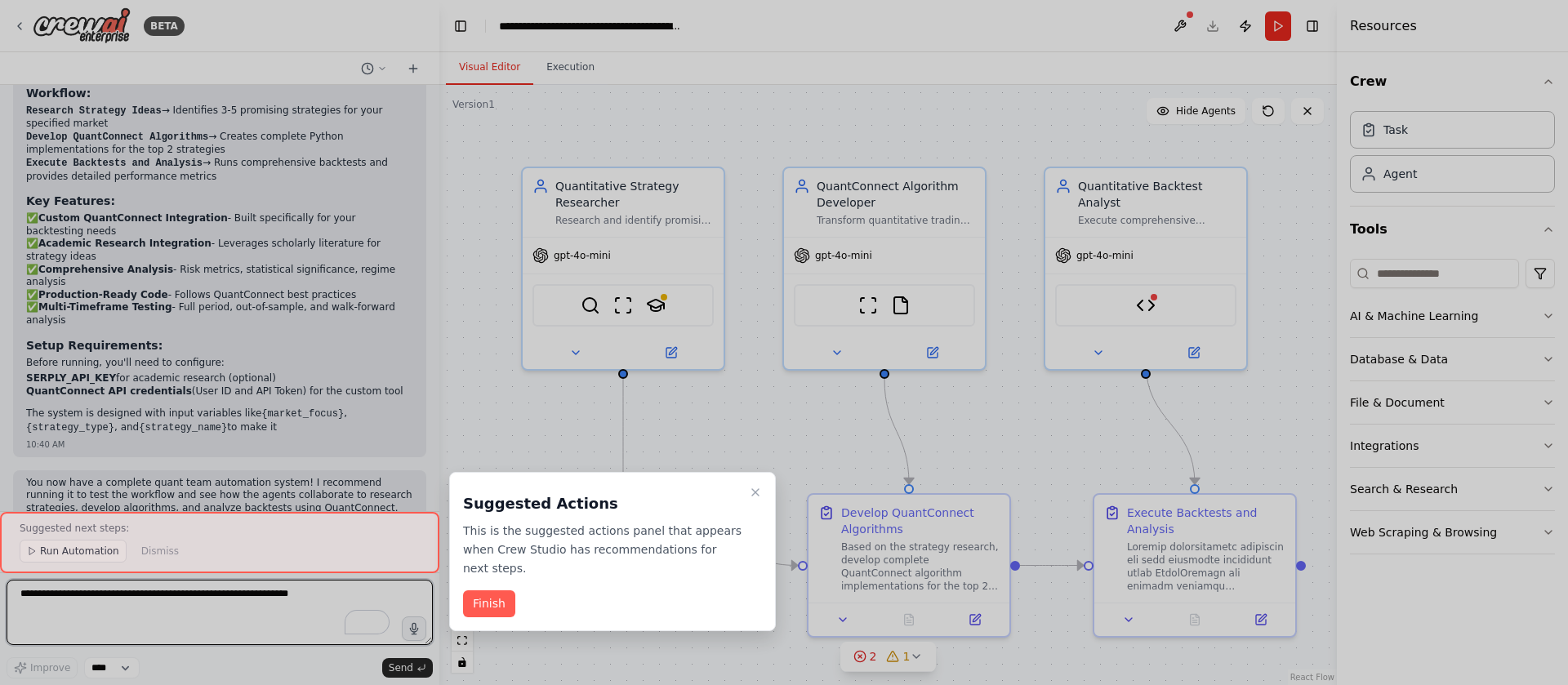
scroll to position [1907, 0]
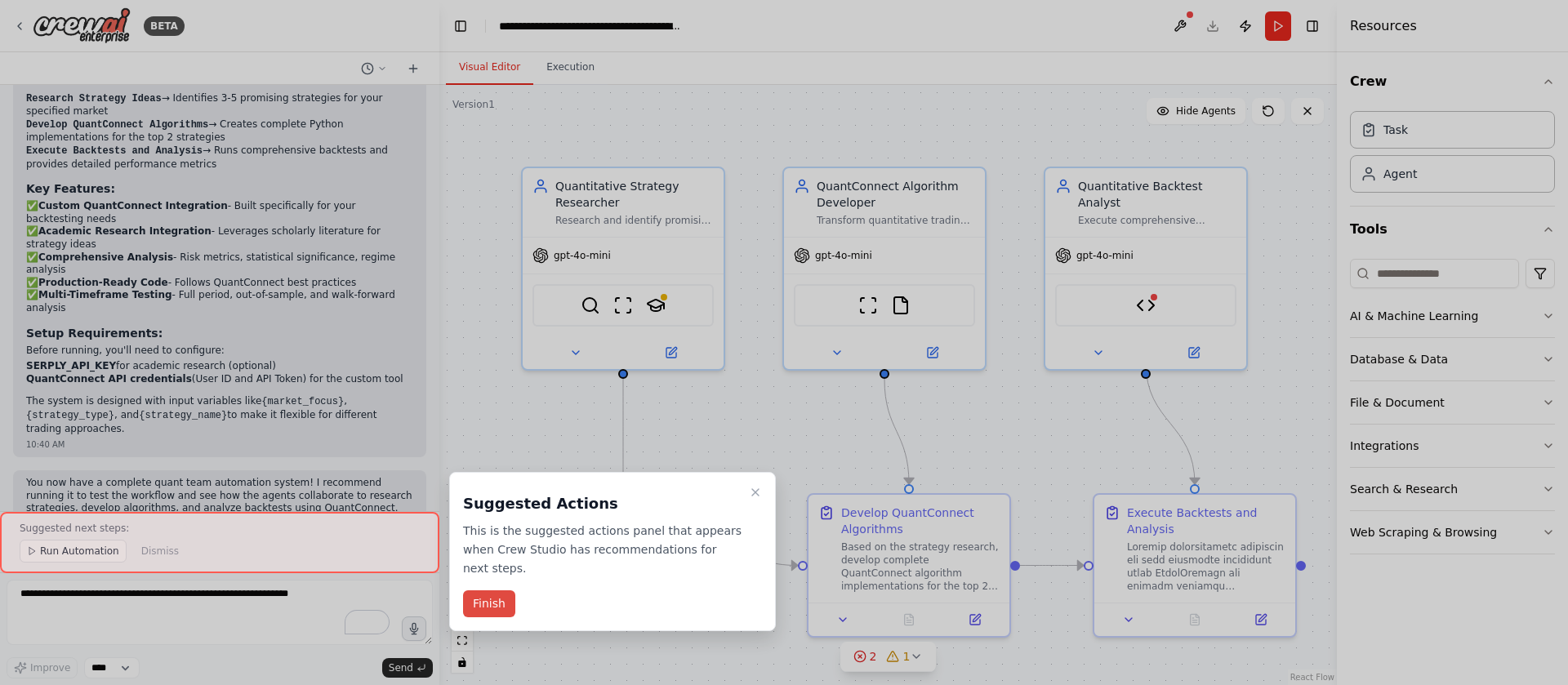
click at [490, 591] on button "Finish" at bounding box center [489, 604] width 53 height 27
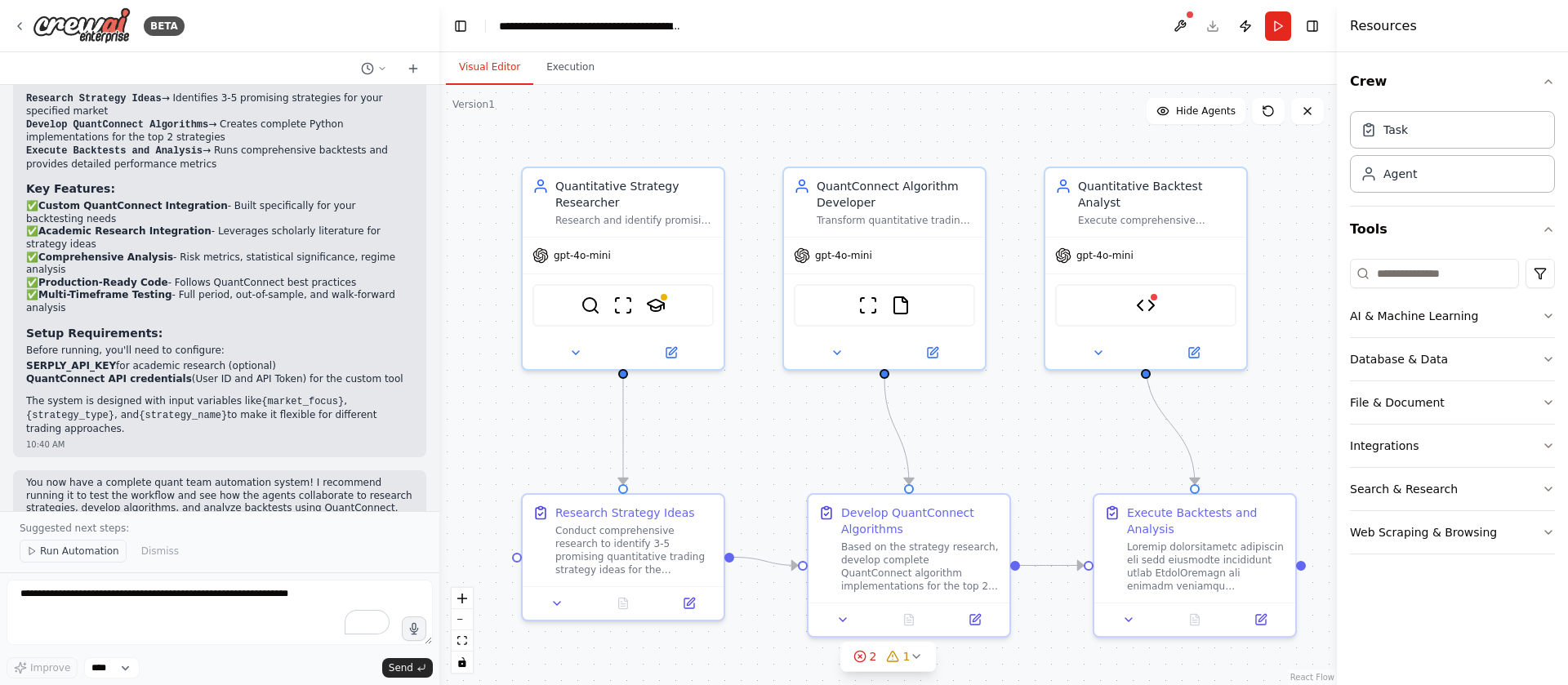
click at [80, 551] on span "Run Automation" at bounding box center [79, 550] width 79 height 13
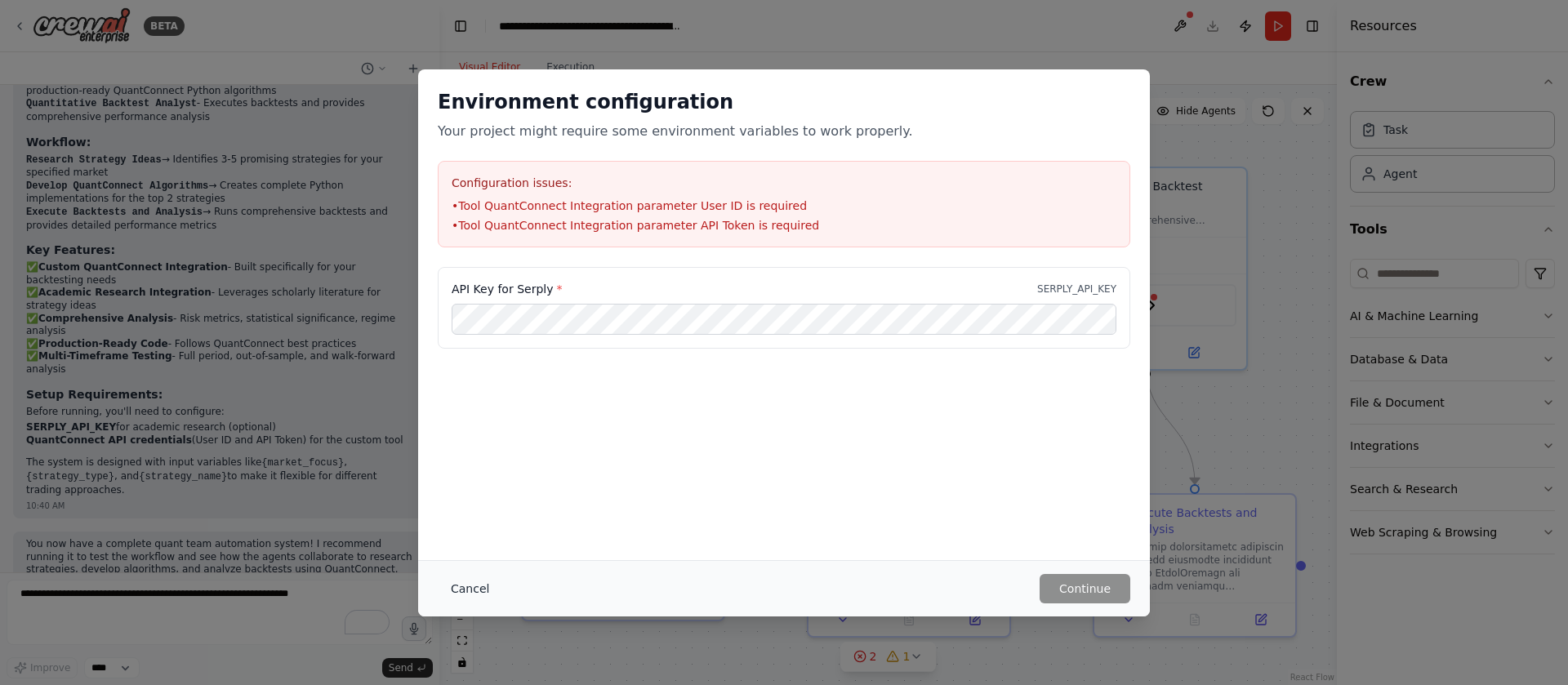
click at [453, 593] on button "Cancel" at bounding box center [470, 589] width 65 height 30
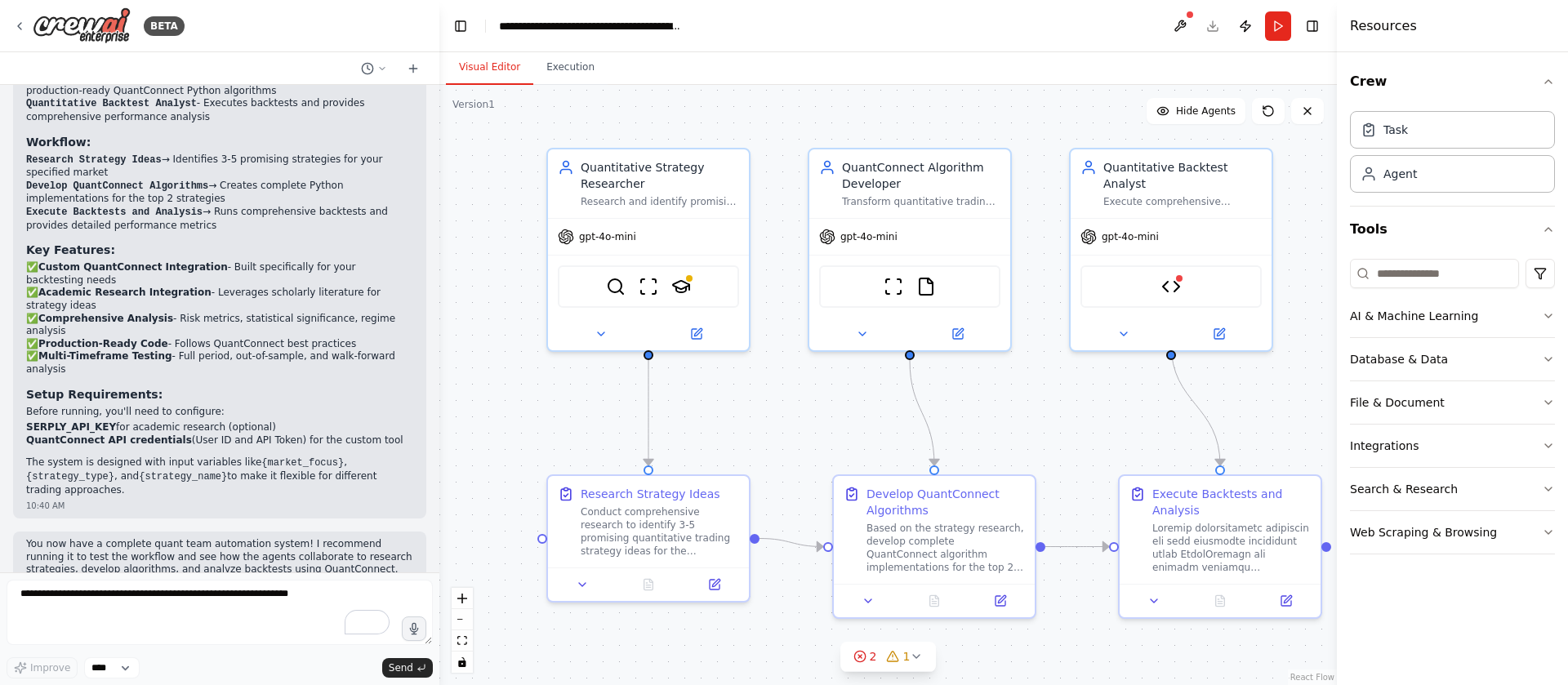
drag, startPoint x: 1110, startPoint y: 371, endPoint x: 1133, endPoint y: 350, distance: 31.1
click at [1133, 350] on div ".deletable-edge-delete-btn { width: 20px; height: 20px; border: 0px solid #ffff…" at bounding box center [888, 385] width 898 height 600
click at [678, 278] on img at bounding box center [678, 281] width 20 height 20
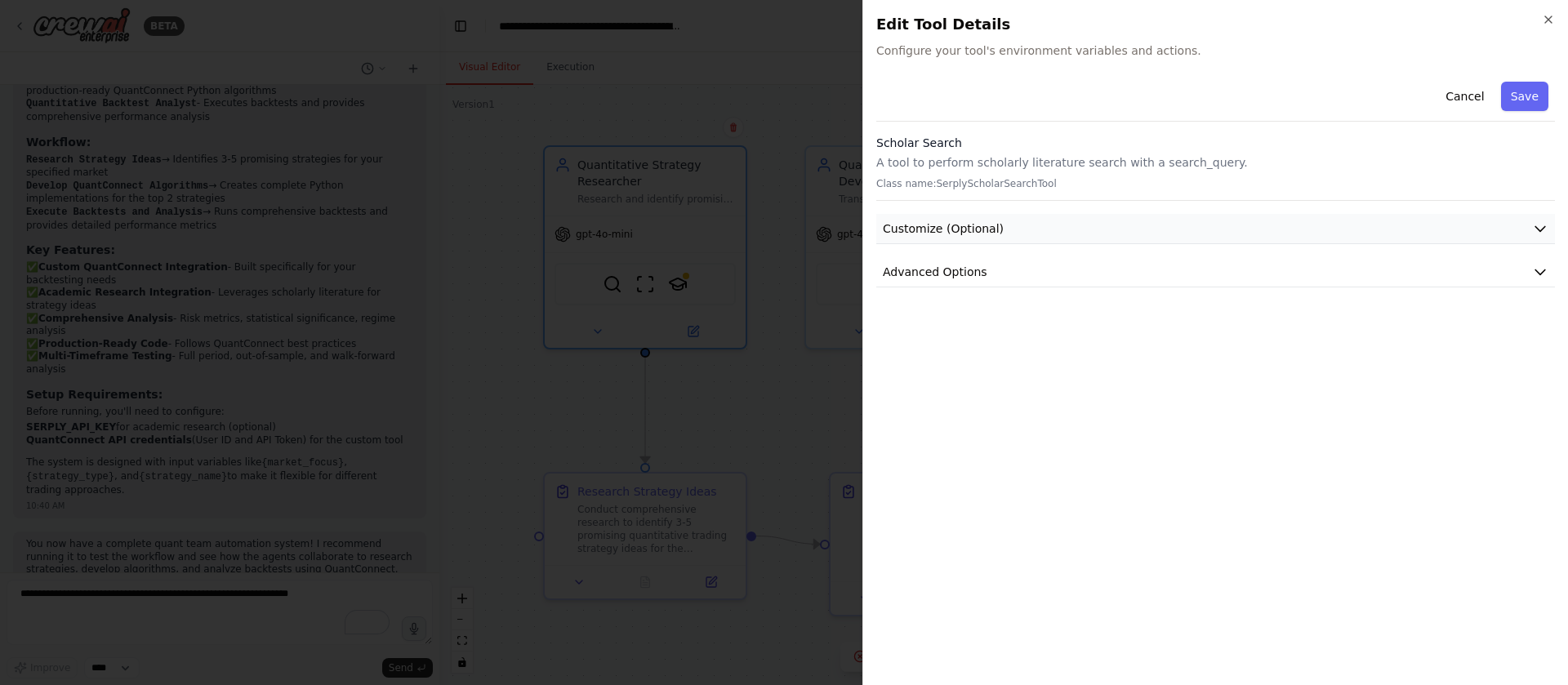
click at [1048, 225] on button "Customize (Optional)" at bounding box center [1214, 228] width 678 height 30
click at [1546, 15] on icon "button" at bounding box center [1548, 19] width 13 height 13
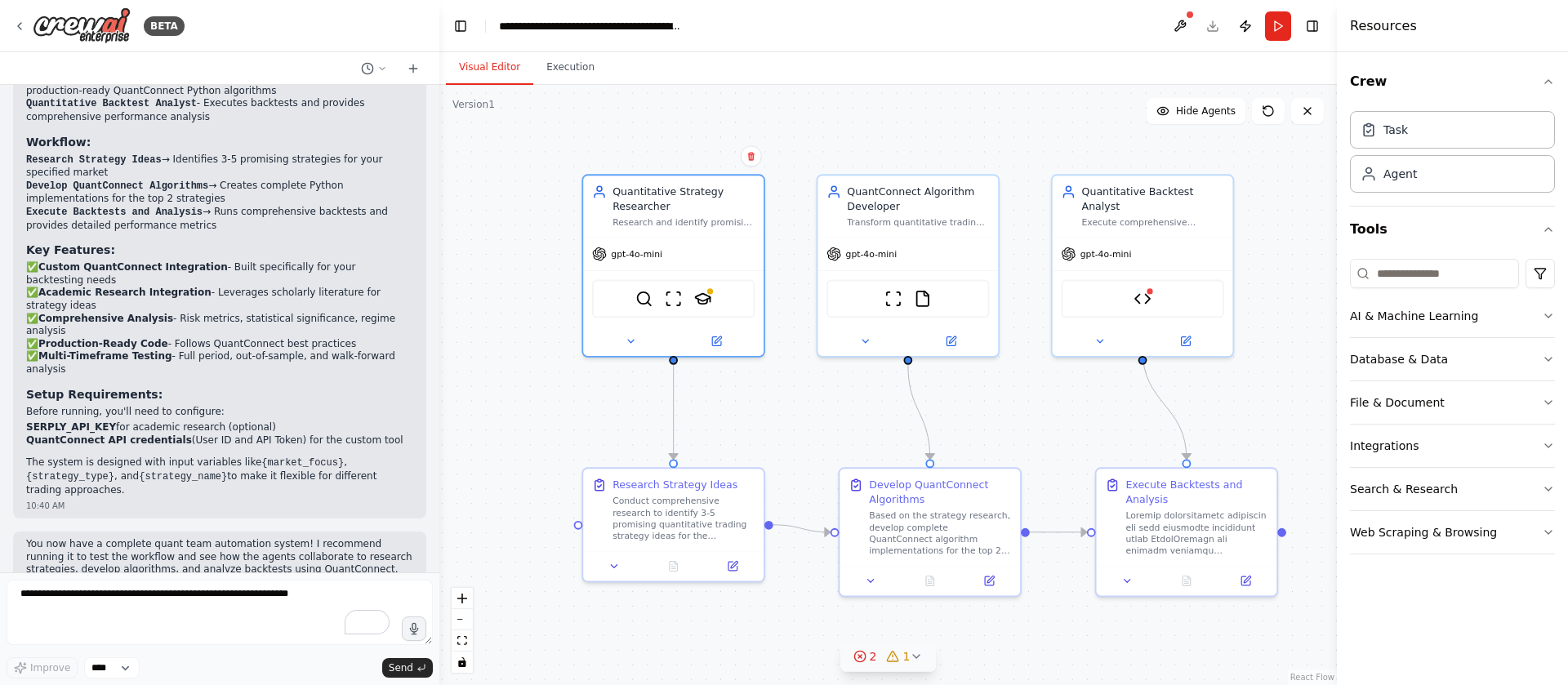
click at [894, 659] on icon at bounding box center [894, 659] width 0 height 0
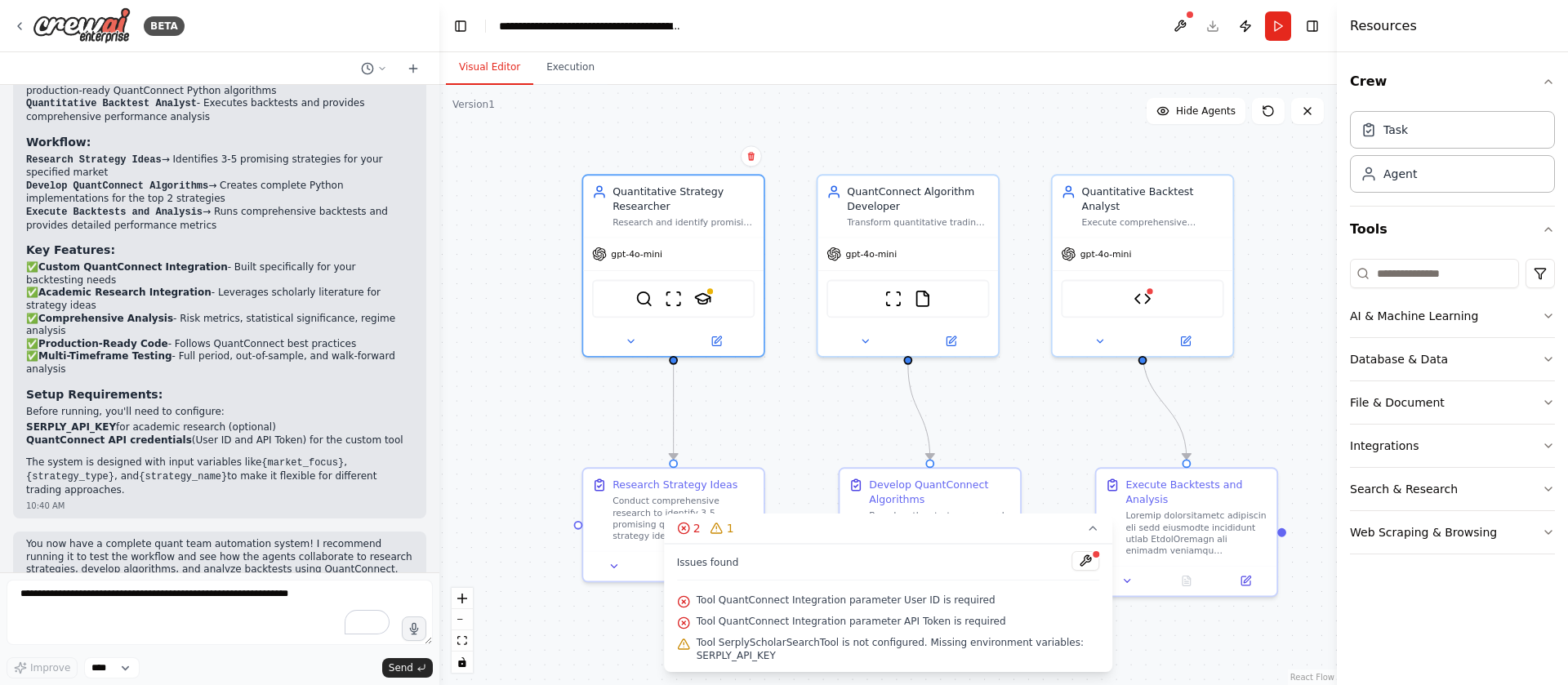
click at [920, 609] on div "Tool QuantConnect Integration parameter User ID is required" at bounding box center [889, 601] width 423 height 21
click at [1174, 30] on button at bounding box center [1180, 27] width 26 height 30
click at [1174, 30] on div at bounding box center [1180, 27] width 26 height 30
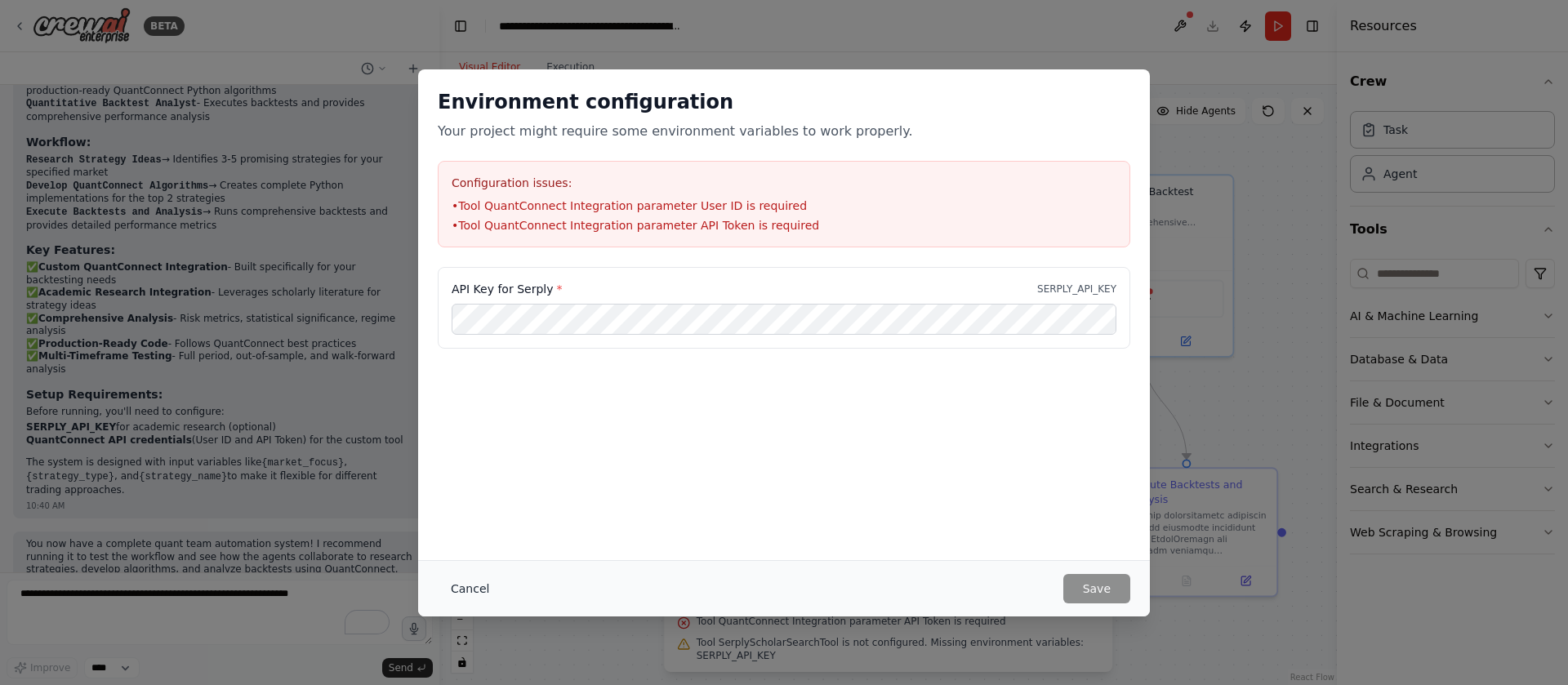
click at [451, 589] on button "Cancel" at bounding box center [470, 589] width 65 height 30
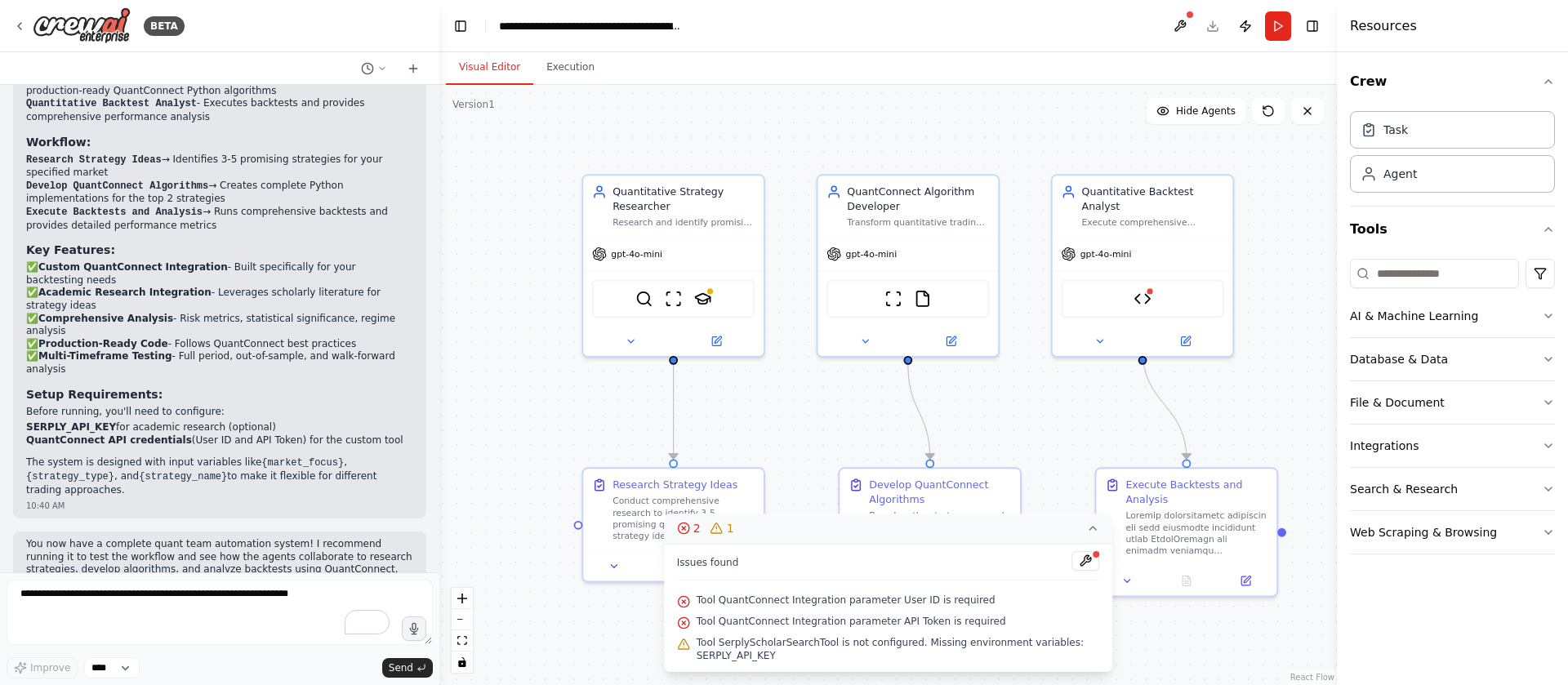
click at [1096, 529] on icon at bounding box center [1092, 527] width 13 height 13
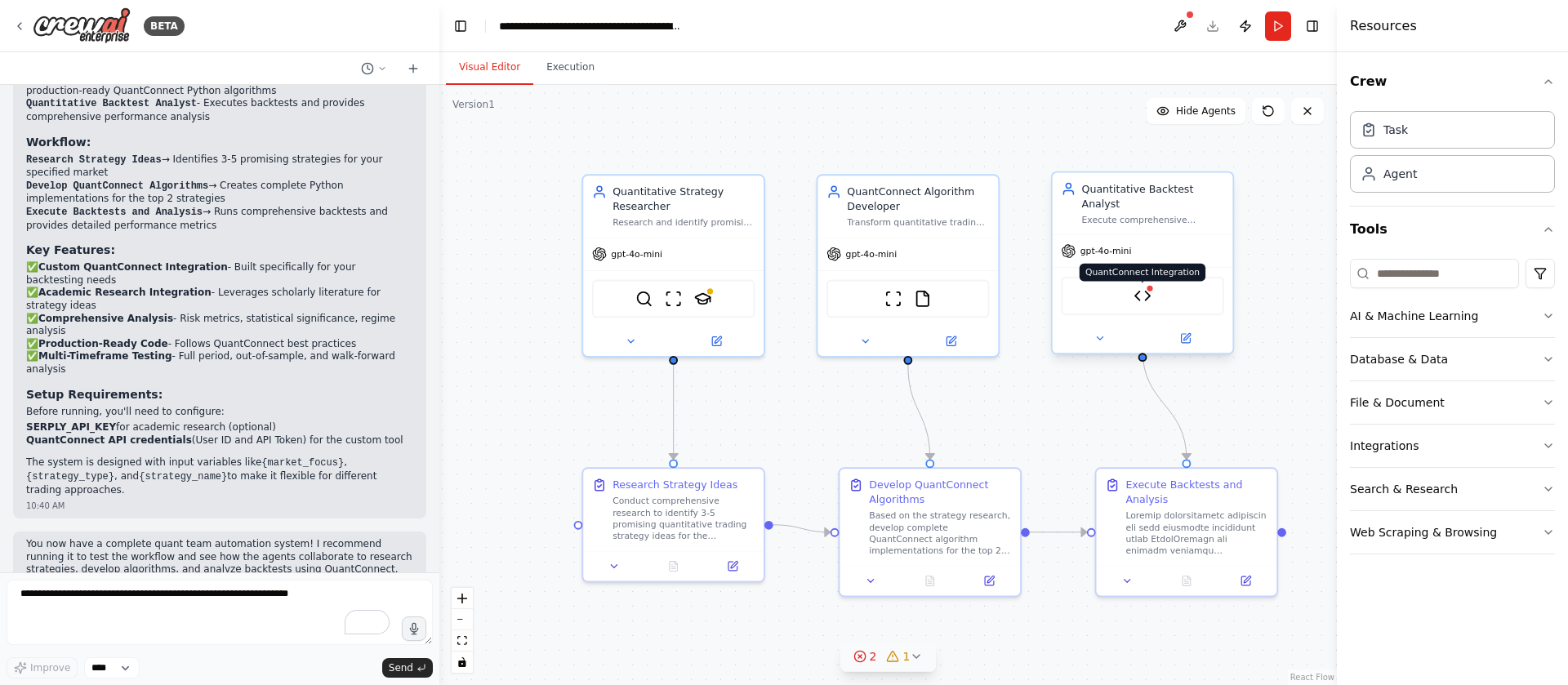
click at [1145, 287] on img at bounding box center [1142, 296] width 18 height 18
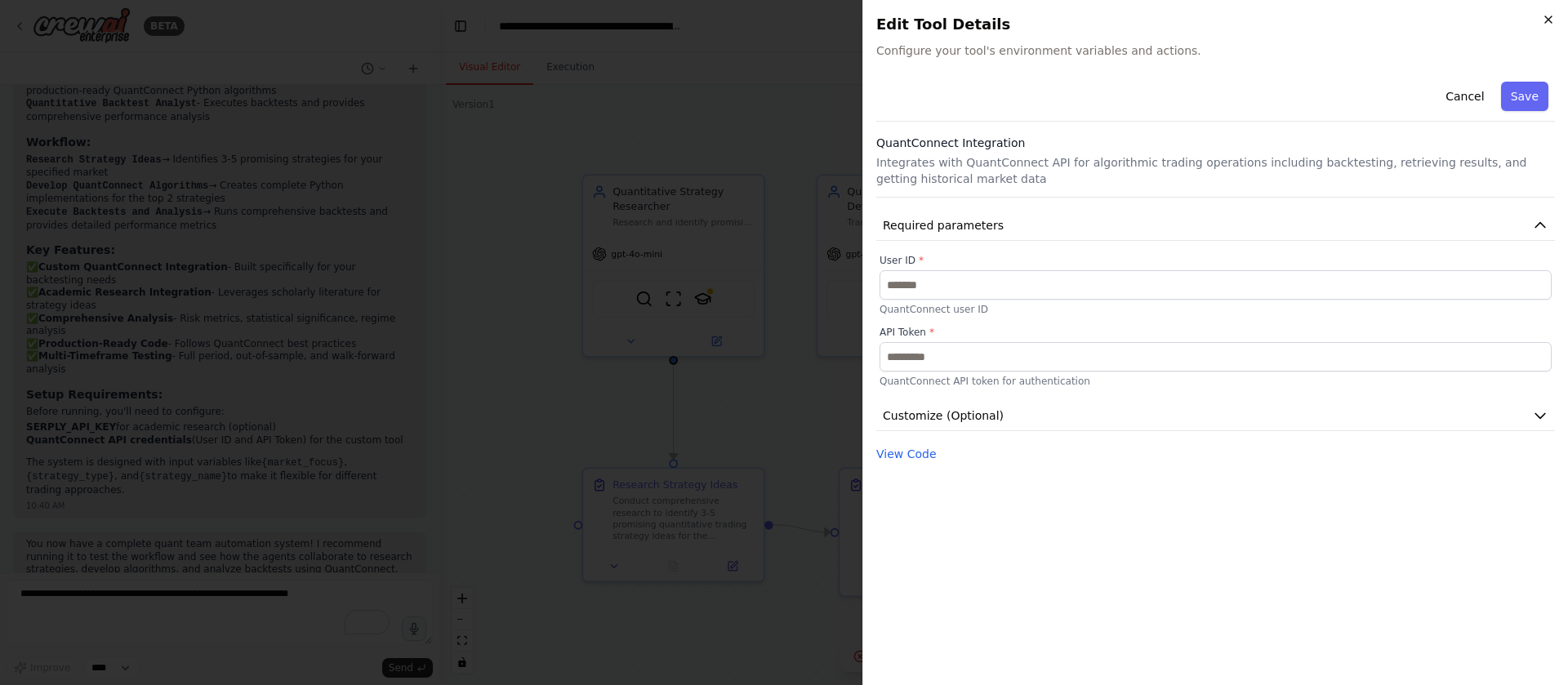
click at [1543, 23] on icon "button" at bounding box center [1548, 19] width 13 height 13
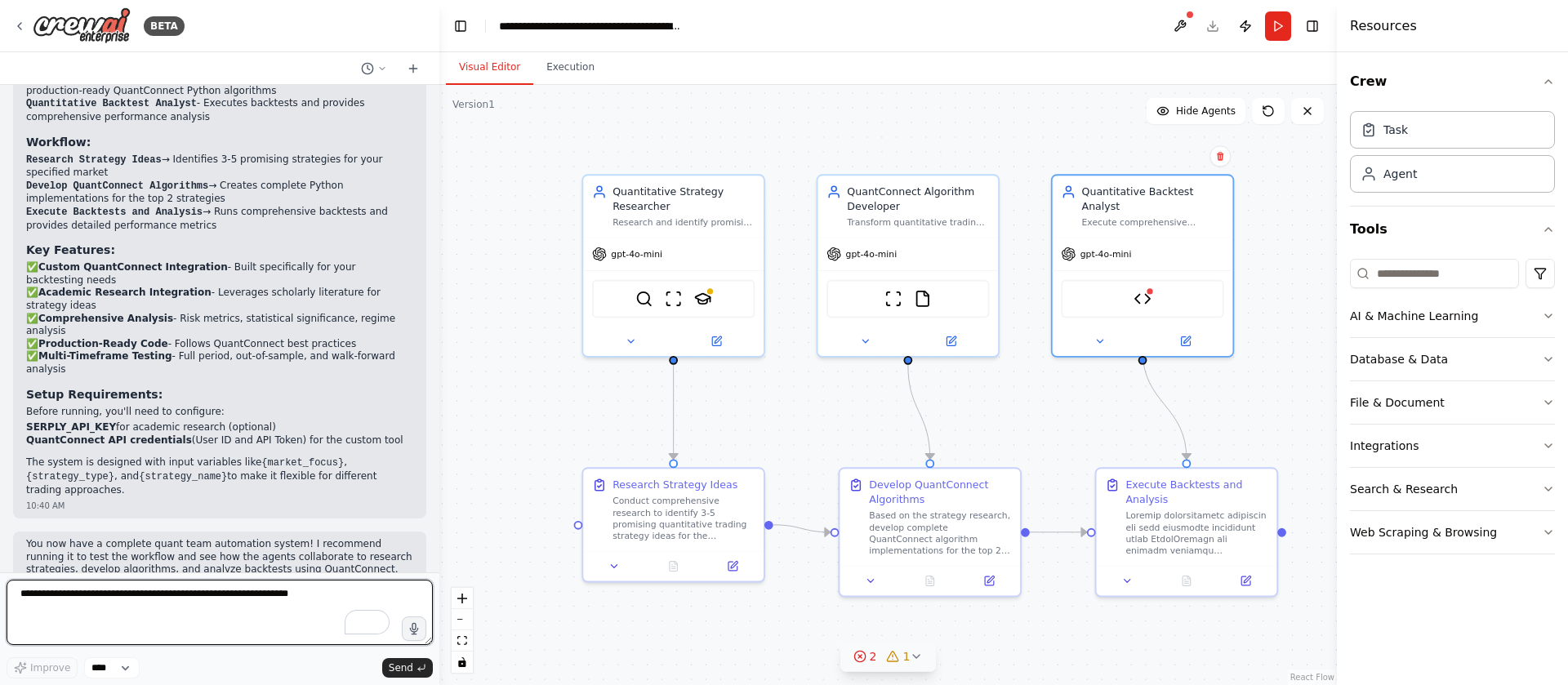
click at [111, 589] on textarea "To enrich screen reader interactions, please activate Accessibility in Grammarl…" at bounding box center [219, 613] width 426 height 66
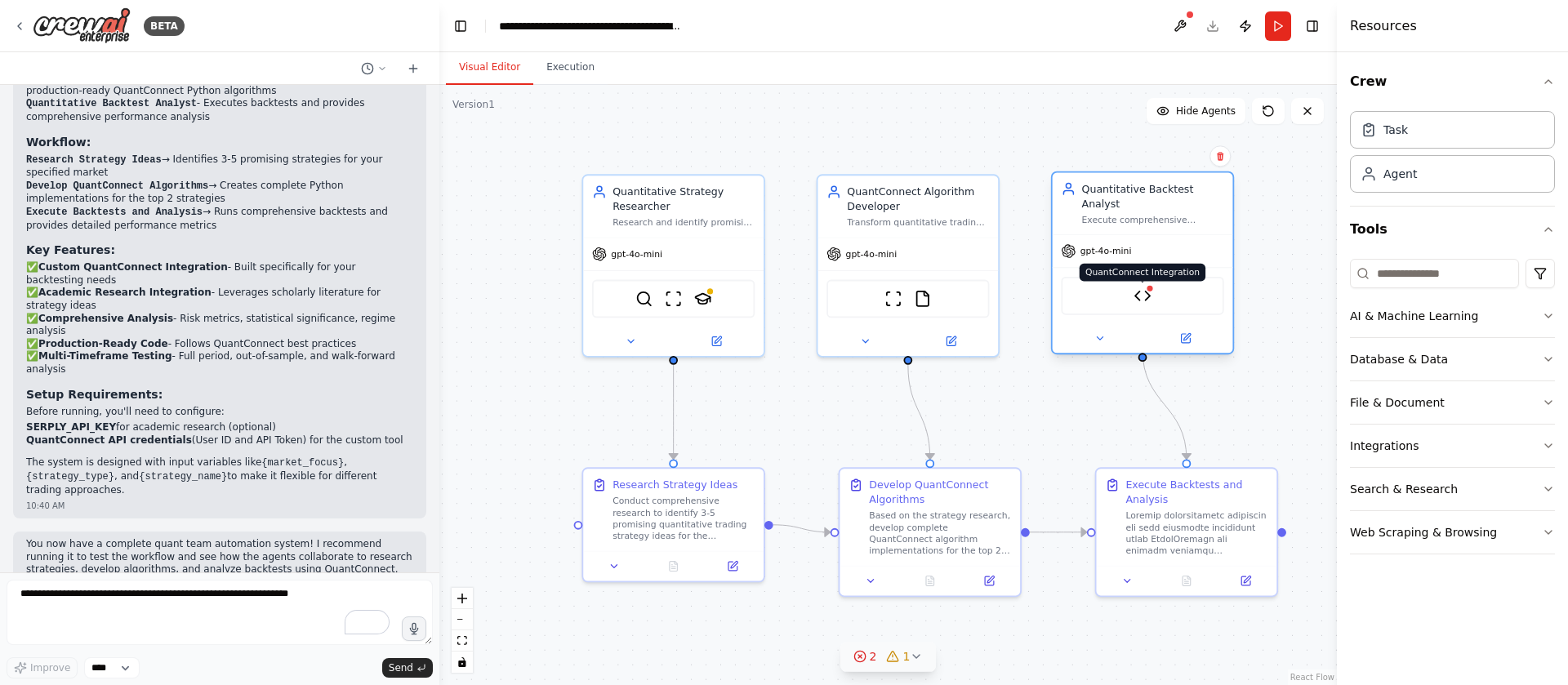
click at [1149, 284] on div at bounding box center [1150, 288] width 9 height 9
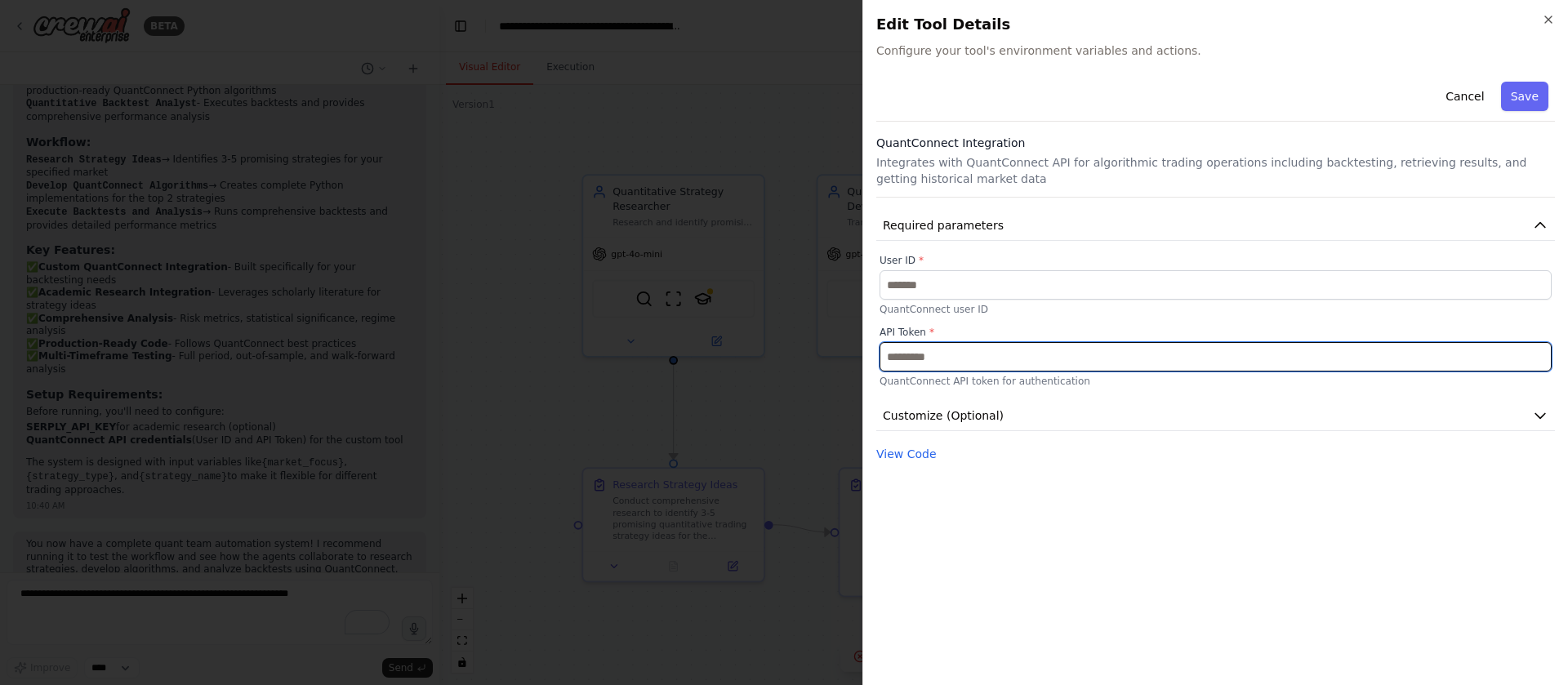
click at [934, 356] on input "text" at bounding box center [1215, 357] width 672 height 30
paste input "**********"
type input "**********"
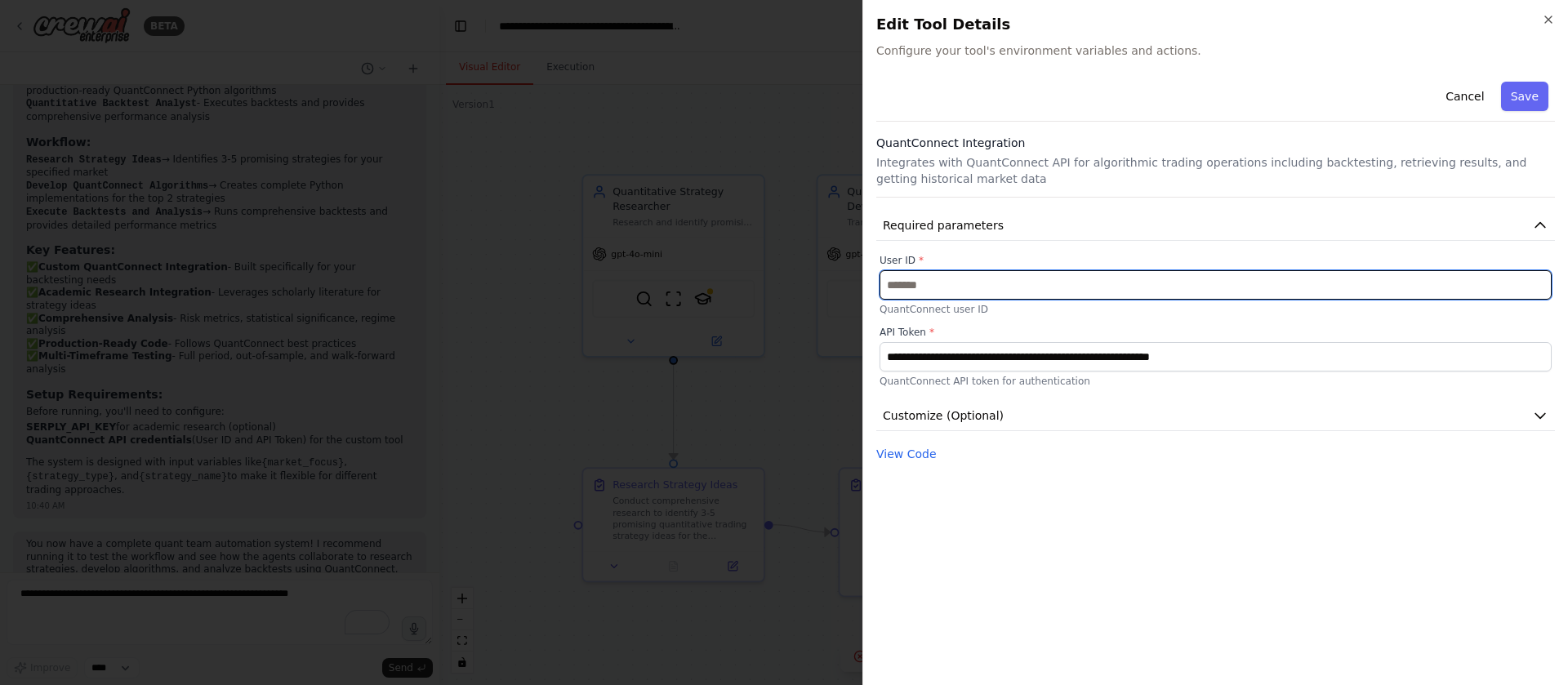
click at [1048, 279] on input "text" at bounding box center [1215, 285] width 672 height 30
paste input "******"
type input "******"
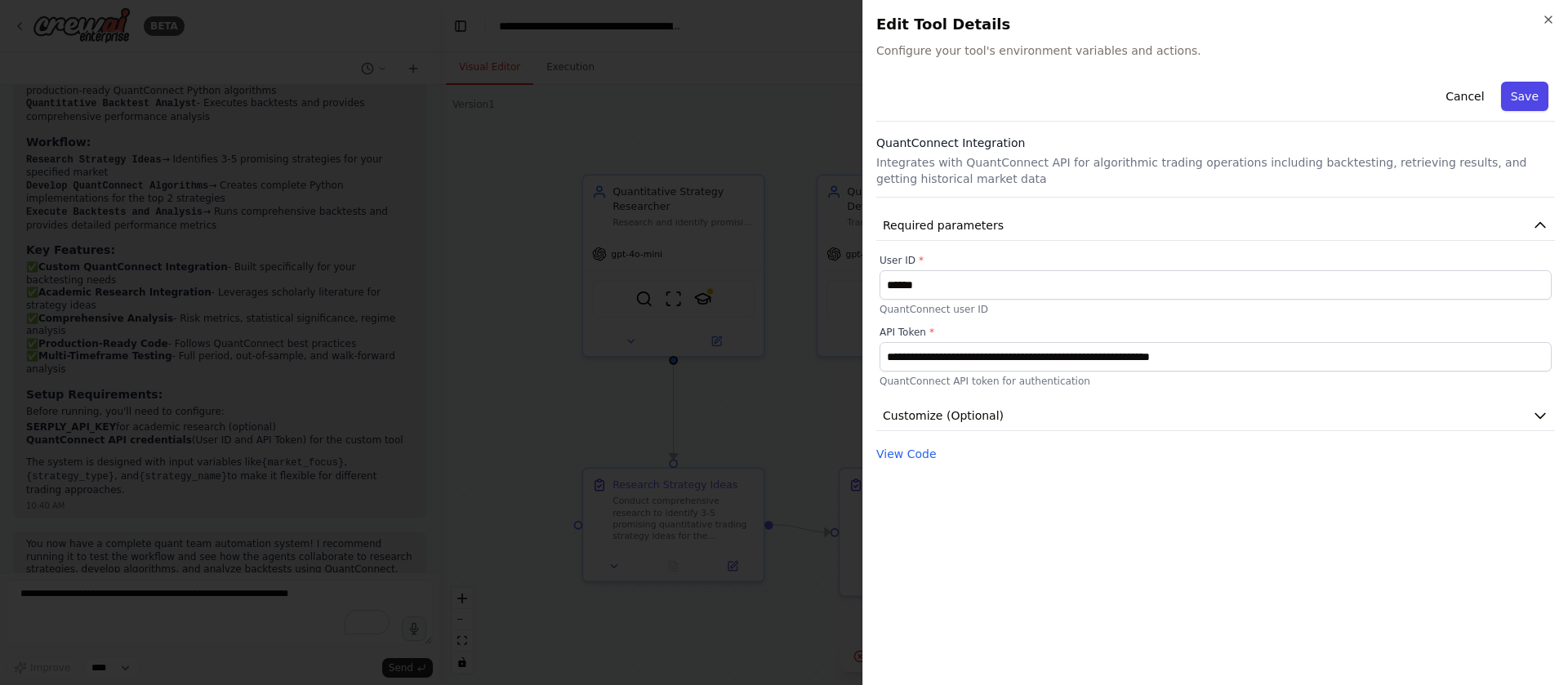
click at [1512, 88] on button "Save" at bounding box center [1524, 96] width 48 height 30
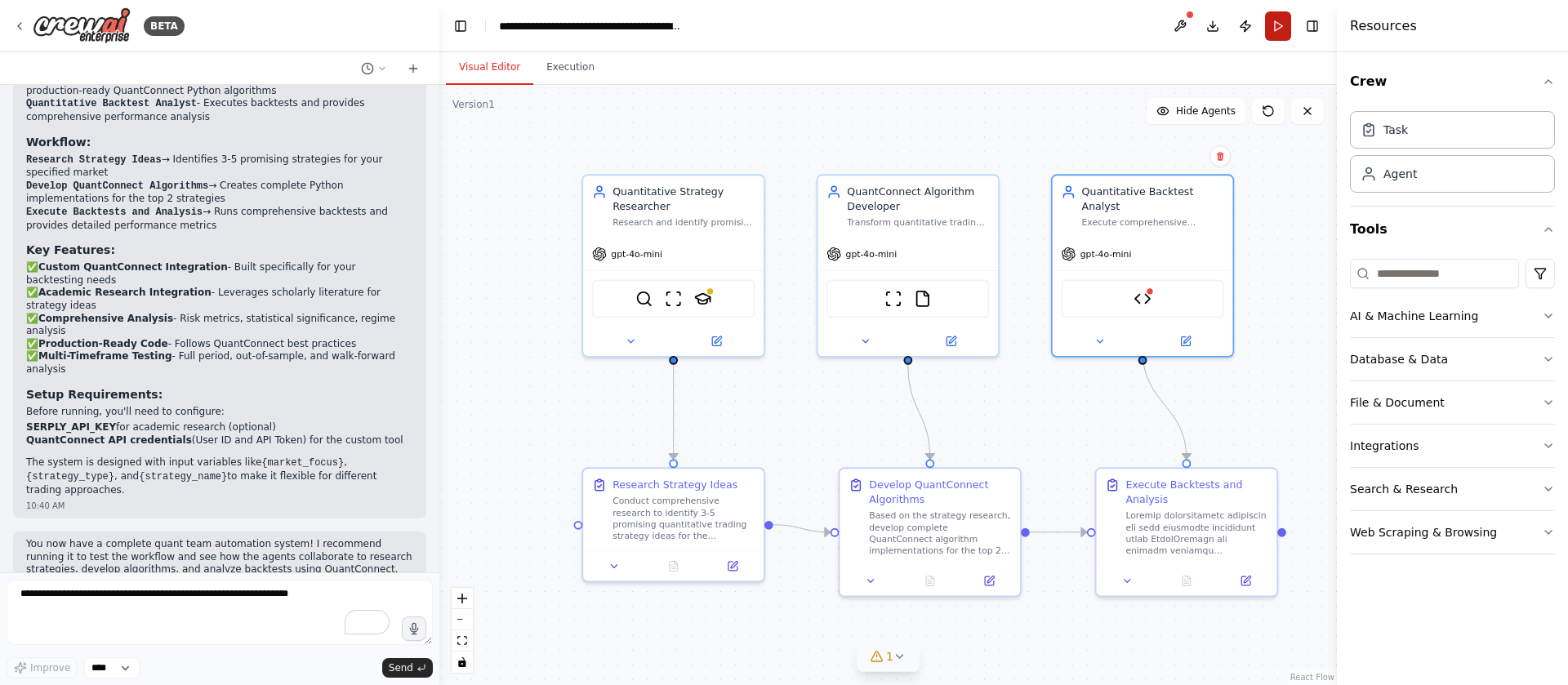
click at [1276, 30] on button "Run" at bounding box center [1278, 27] width 26 height 30
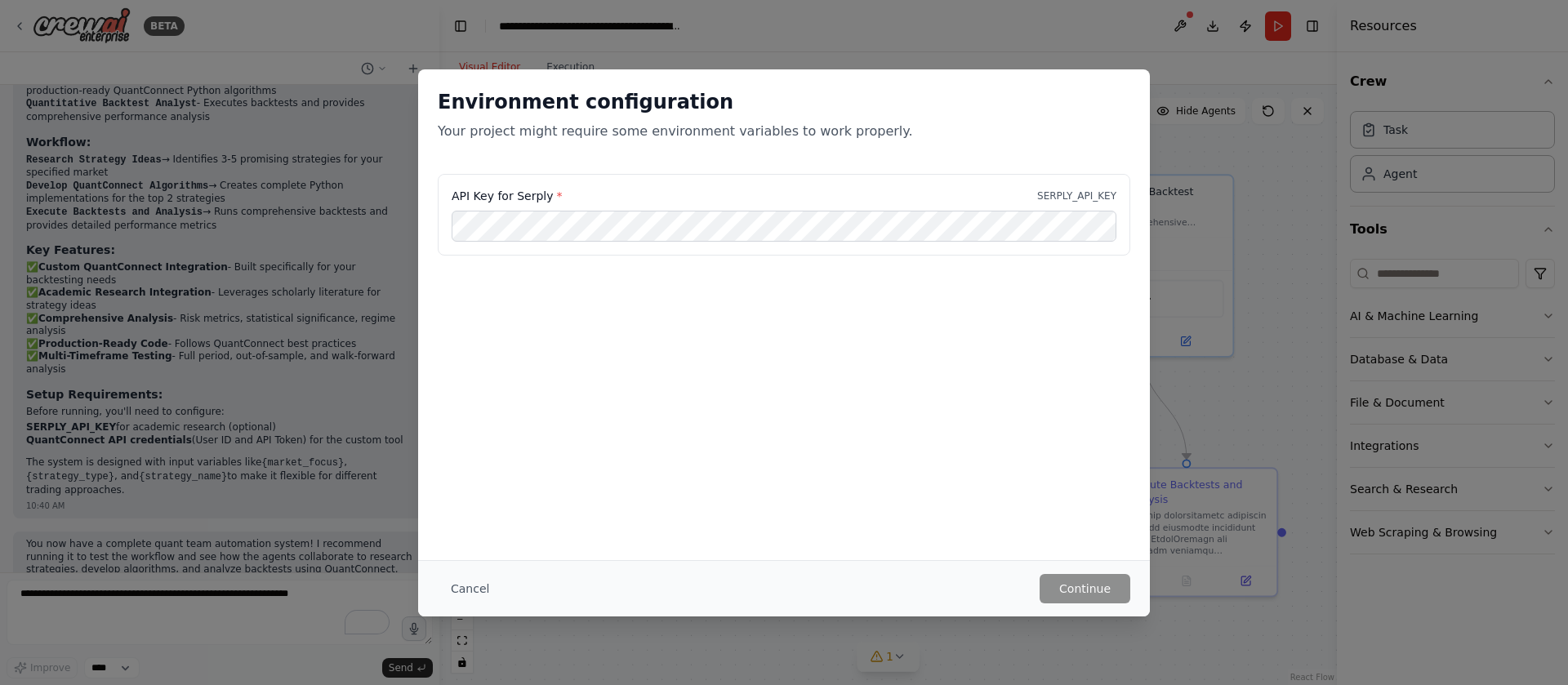
click at [526, 196] on label "API Key for Serply *" at bounding box center [506, 196] width 110 height 16
click at [516, 165] on div at bounding box center [516, 165] width 0 height 0
click at [682, 294] on div "API Key for Serply * SERPLY_API_KEY" at bounding box center [784, 255] width 732 height 163
click at [1100, 584] on button "Continue" at bounding box center [1084, 589] width 90 height 30
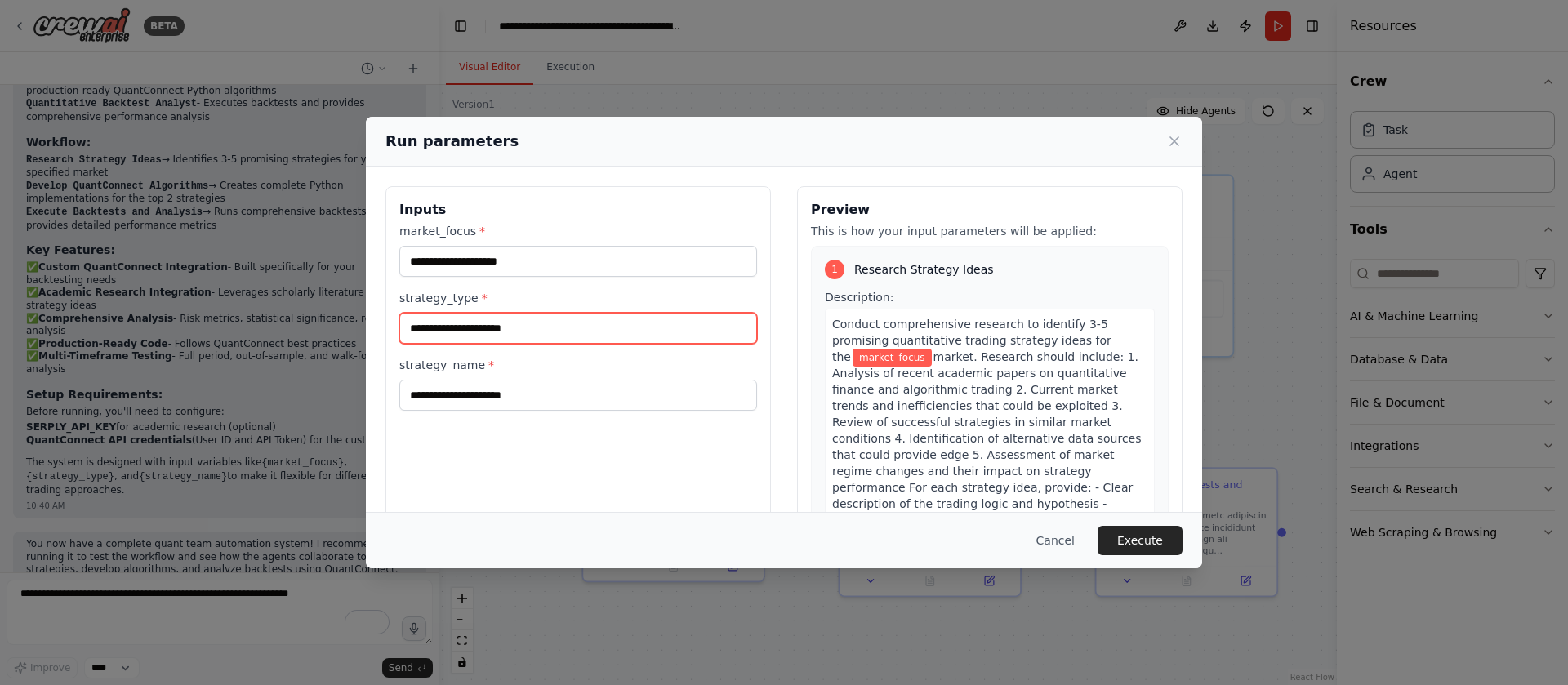
click at [499, 324] on input "strategy_type *" at bounding box center [578, 328] width 357 height 31
type input "********"
click at [481, 394] on input "strategy_name *" at bounding box center [578, 394] width 357 height 31
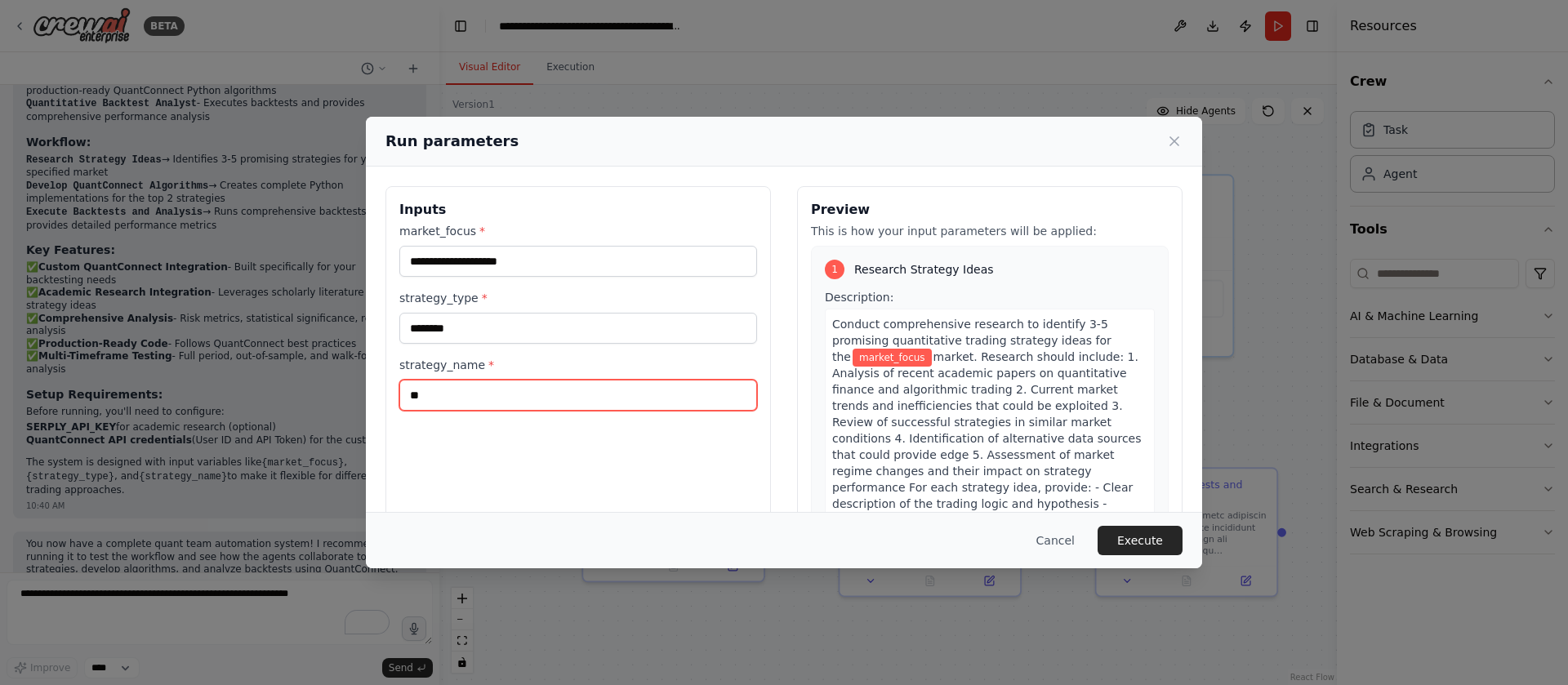
type input "**"
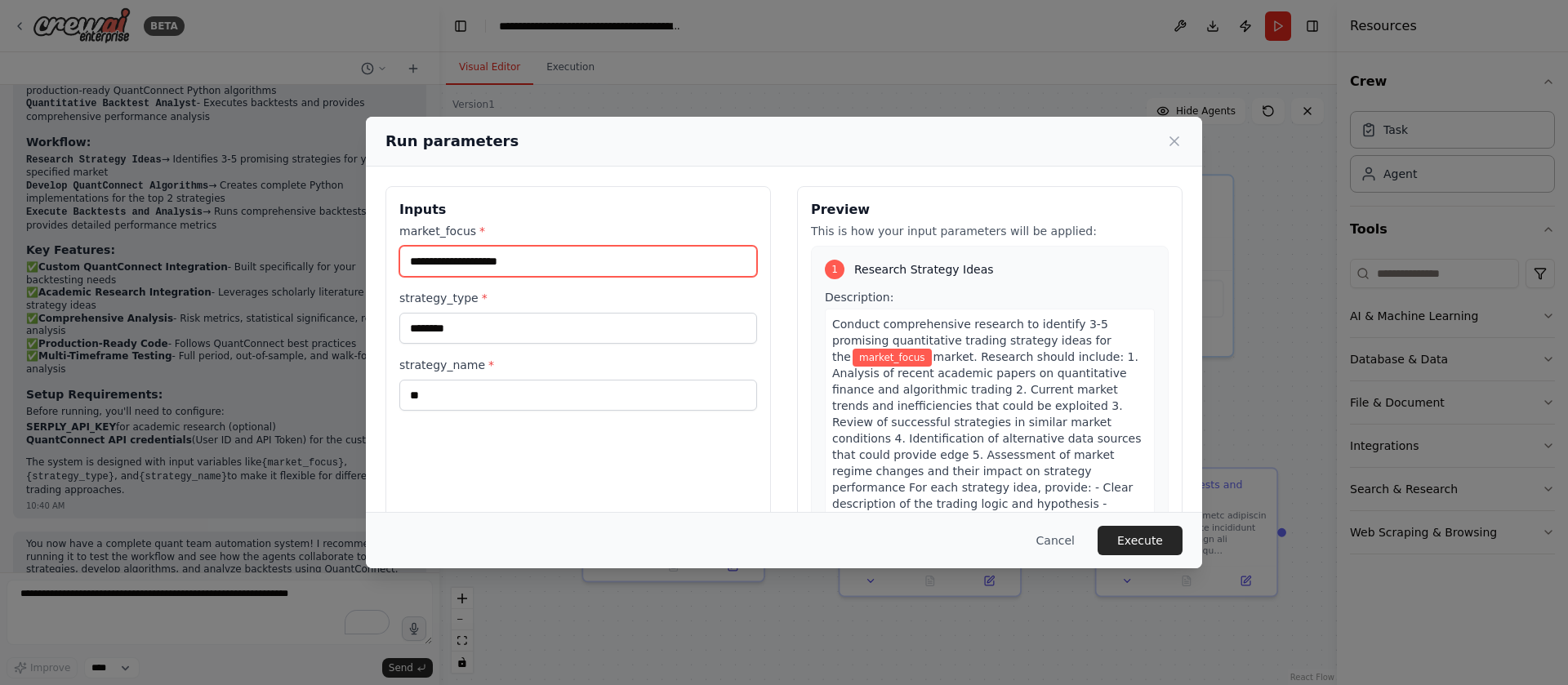
click at [445, 259] on input "market_focus *" at bounding box center [578, 261] width 357 height 31
type input "******"
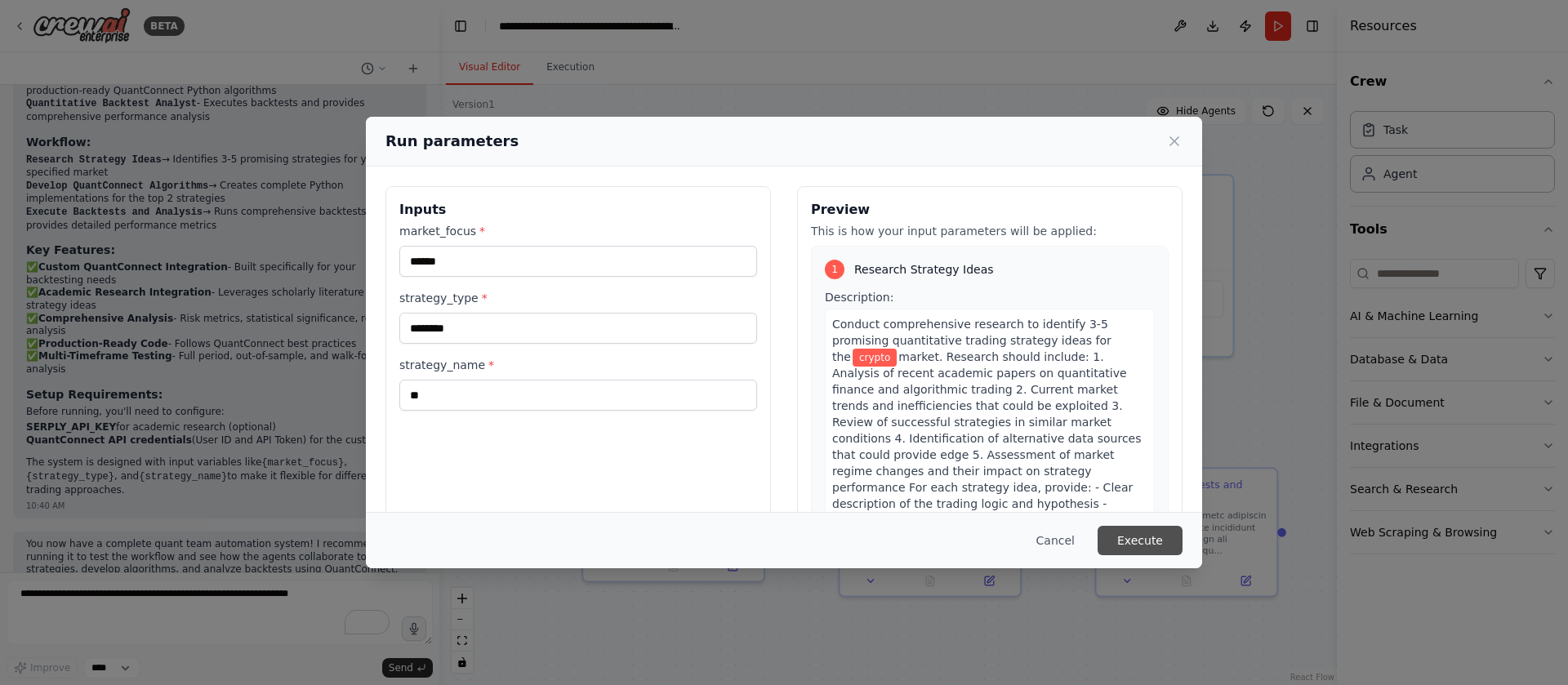
click at [1125, 544] on button "Execute" at bounding box center [1140, 541] width 85 height 30
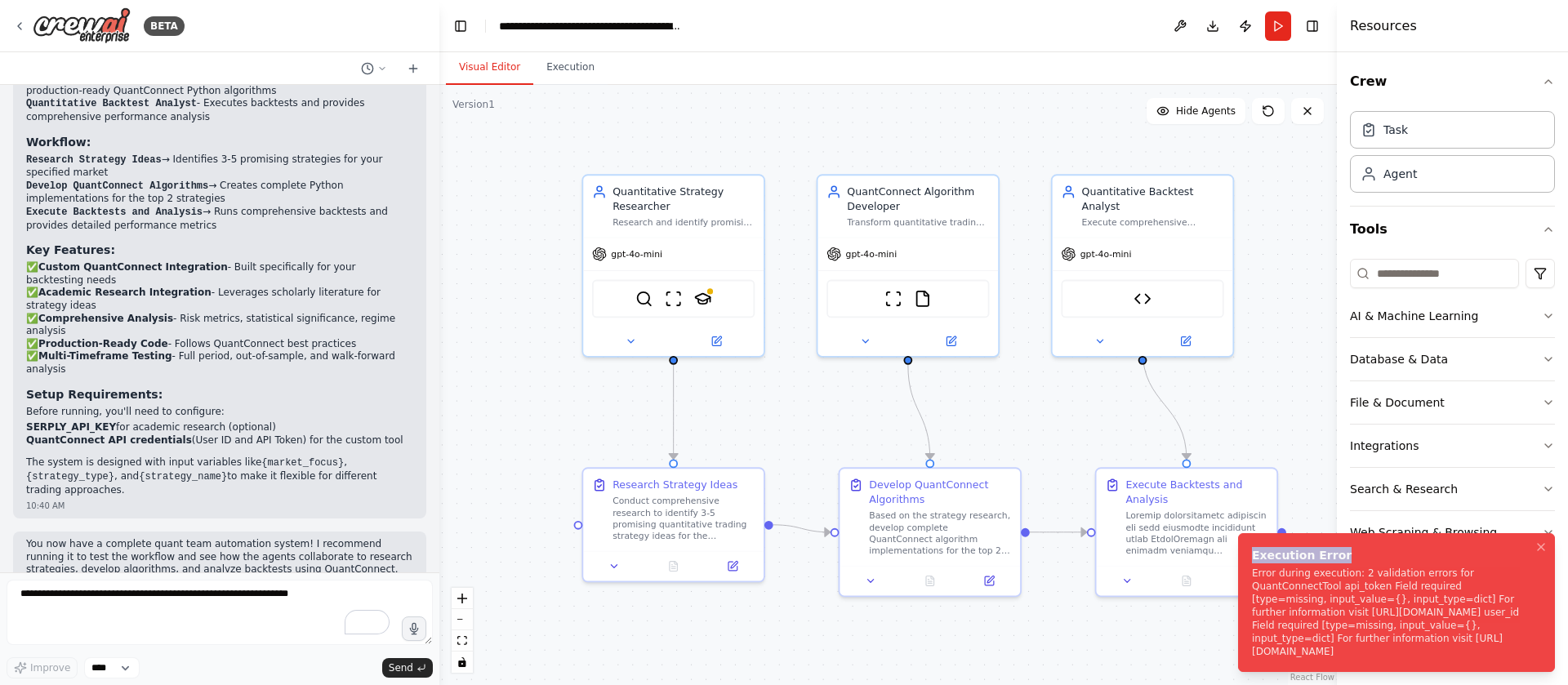
drag, startPoint x: 1253, startPoint y: 569, endPoint x: 1399, endPoint y: 631, distance: 158.6
click at [1399, 563] on div "Execution Error" at bounding box center [1393, 555] width 283 height 16
drag, startPoint x: 1252, startPoint y: 586, endPoint x: 1533, endPoint y: 664, distance: 291.6
click at [1533, 664] on li "Execution Error Error during execution: 2 validation errors for QuantConnectToo…" at bounding box center [1396, 603] width 317 height 139
copy div "Error during execution: 2 validation errors for QuantConnectTool api_token Fiel…"
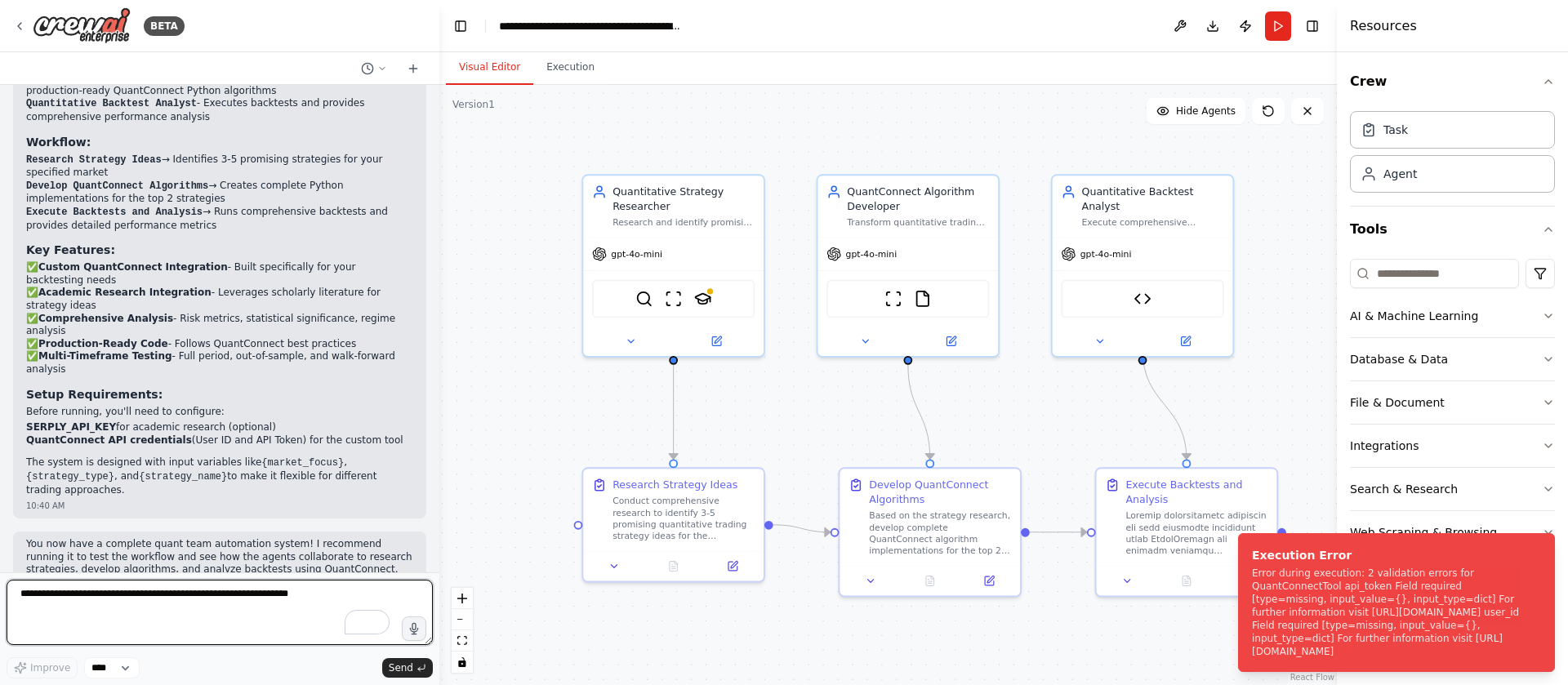
click at [217, 599] on textarea "To enrich screen reader interactions, please activate Accessibility in Grammarl…" at bounding box center [219, 613] width 426 height 66
paste textarea "**********"
type textarea "**********"
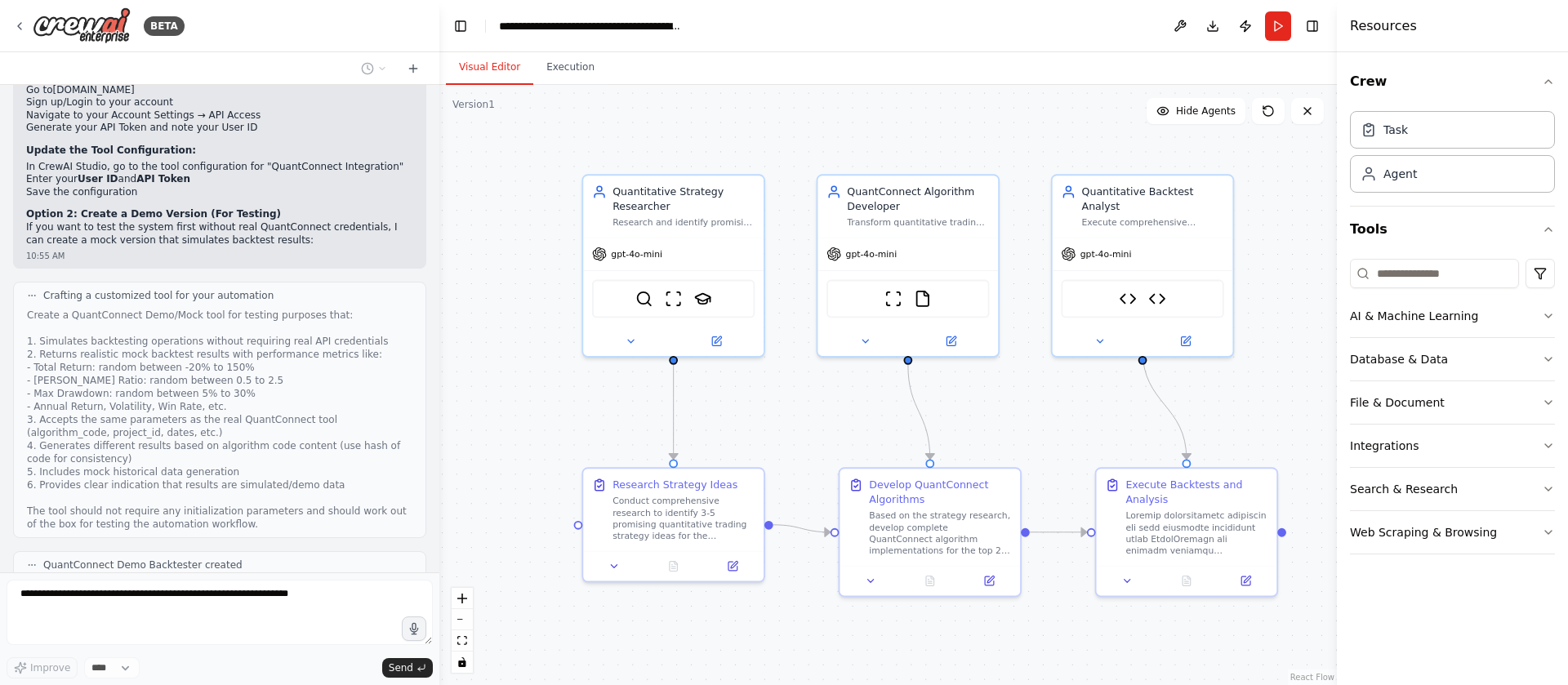
scroll to position [2711, 0]
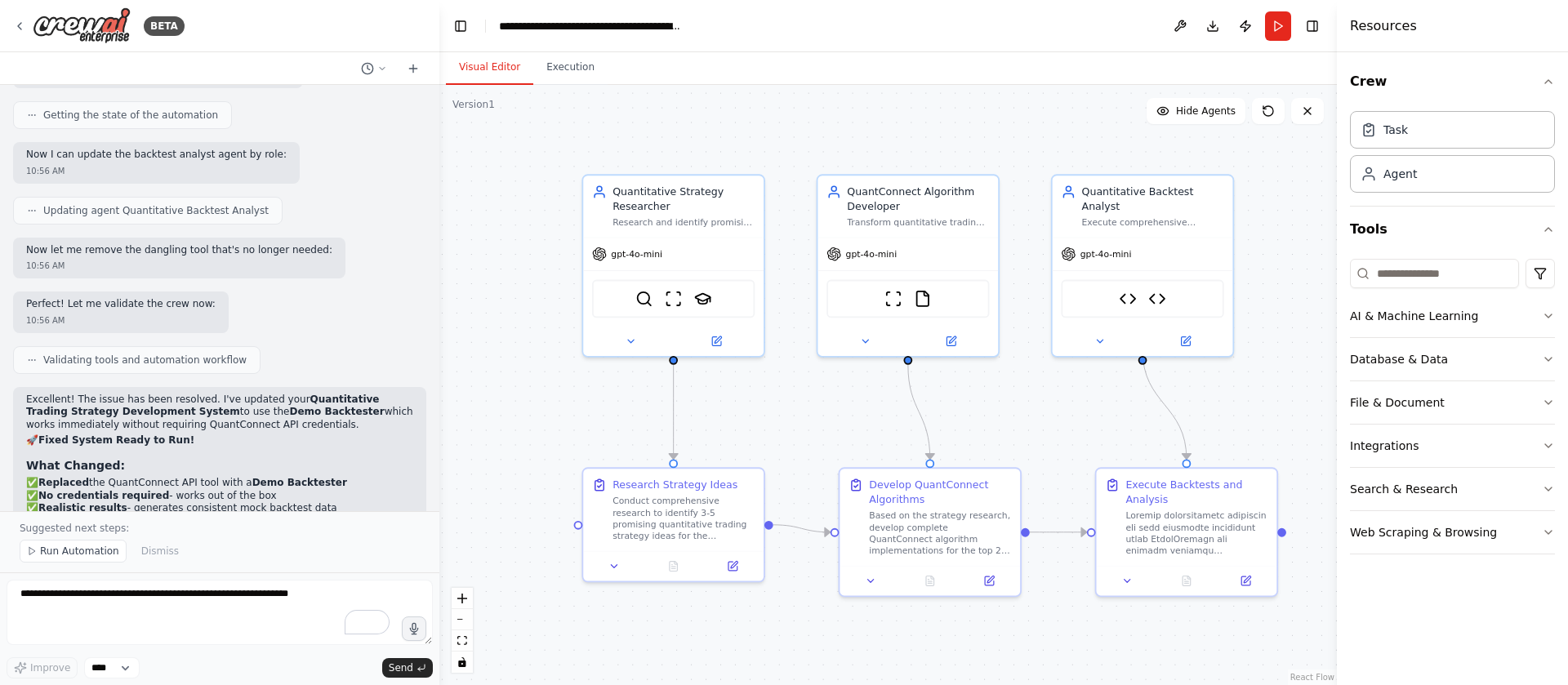
click at [290, 284] on div "Build a system that works like a quant team. Find new strategies ideas, write c…" at bounding box center [219, 298] width 439 height 426
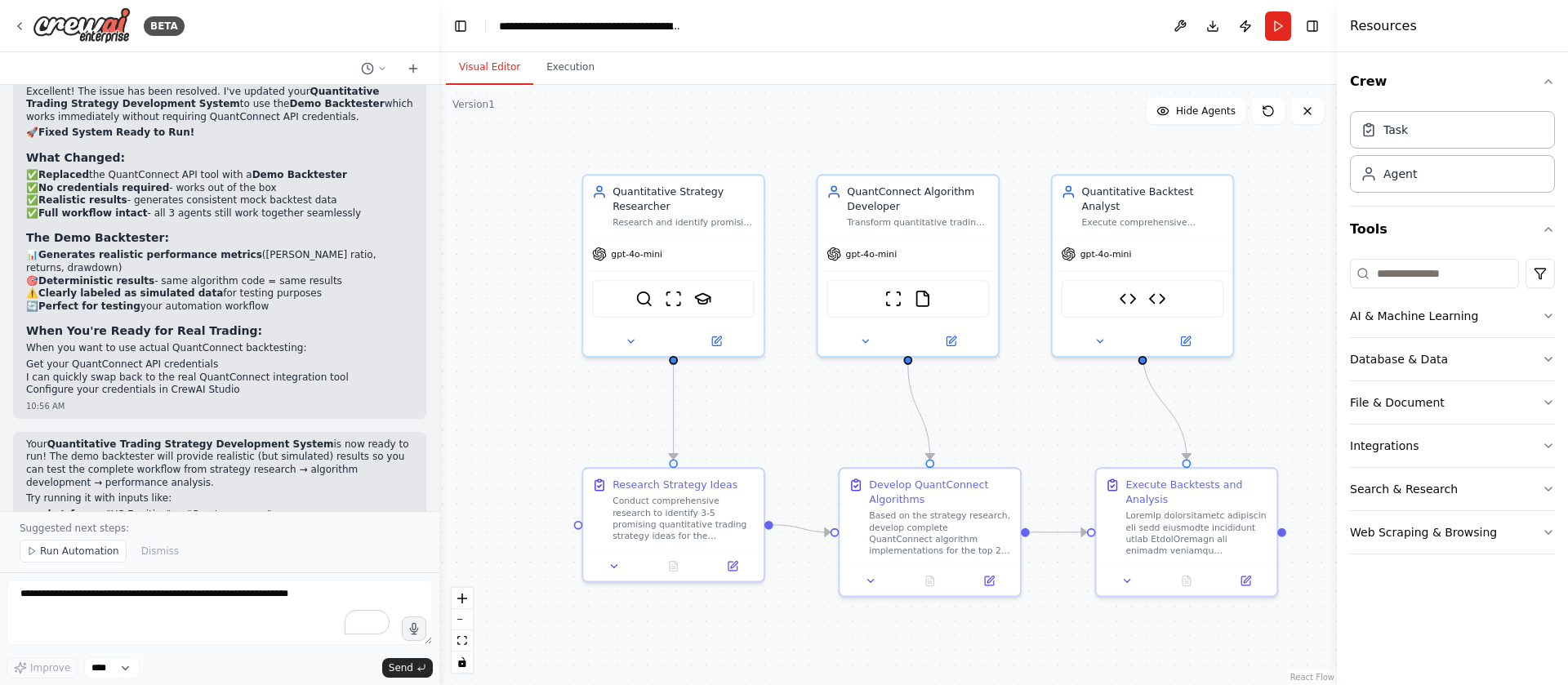
scroll to position [3761, 0]
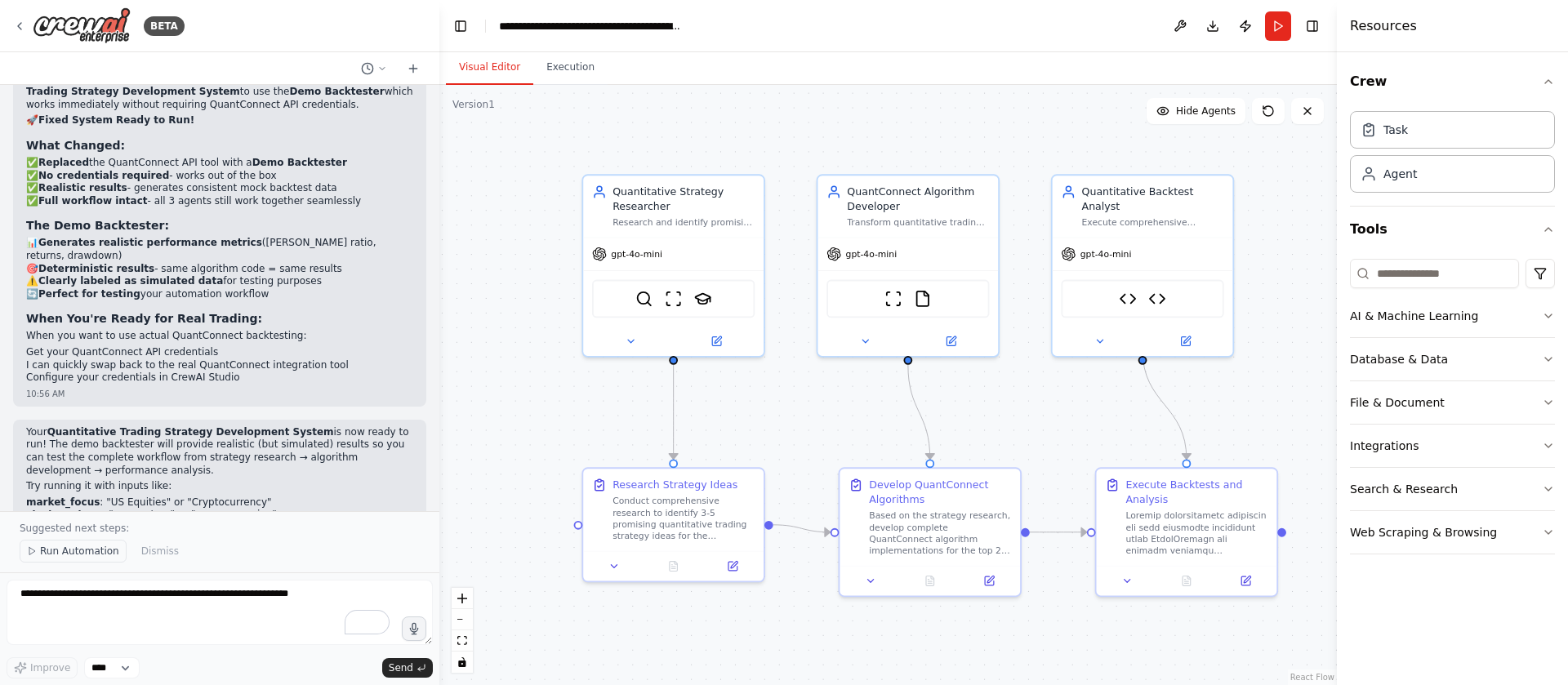
click at [75, 544] on span "Run Automation" at bounding box center [79, 550] width 79 height 13
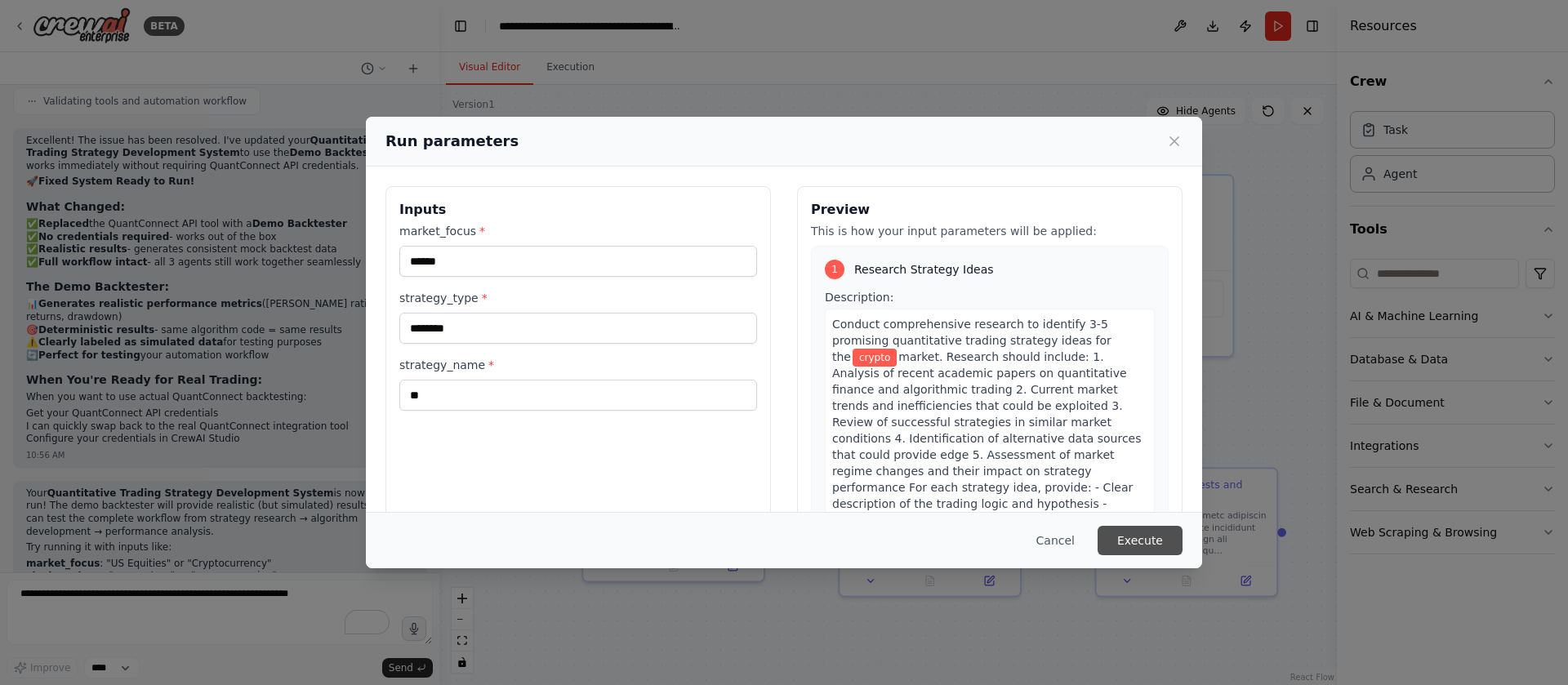
click at [1153, 539] on button "Execute" at bounding box center [1140, 541] width 85 height 30
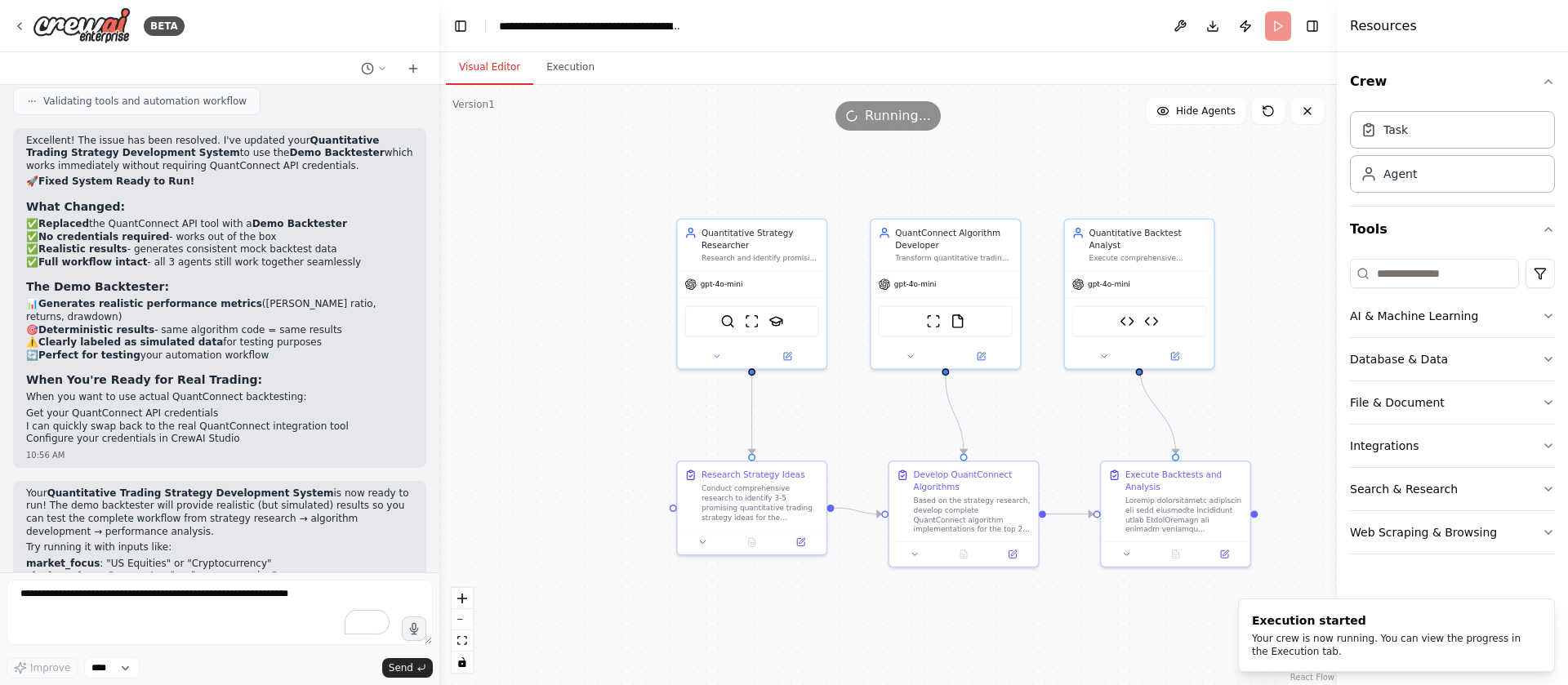
drag, startPoint x: 1051, startPoint y: 423, endPoint x: 886, endPoint y: 417, distance: 165.1
drag, startPoint x: 886, startPoint y: 417, endPoint x: 626, endPoint y: 380, distance: 262.6
click at [626, 380] on div ".deletable-edge-delete-btn { width: 20px; height: 20px; border: 0px solid #ffff…" at bounding box center [888, 385] width 898 height 600
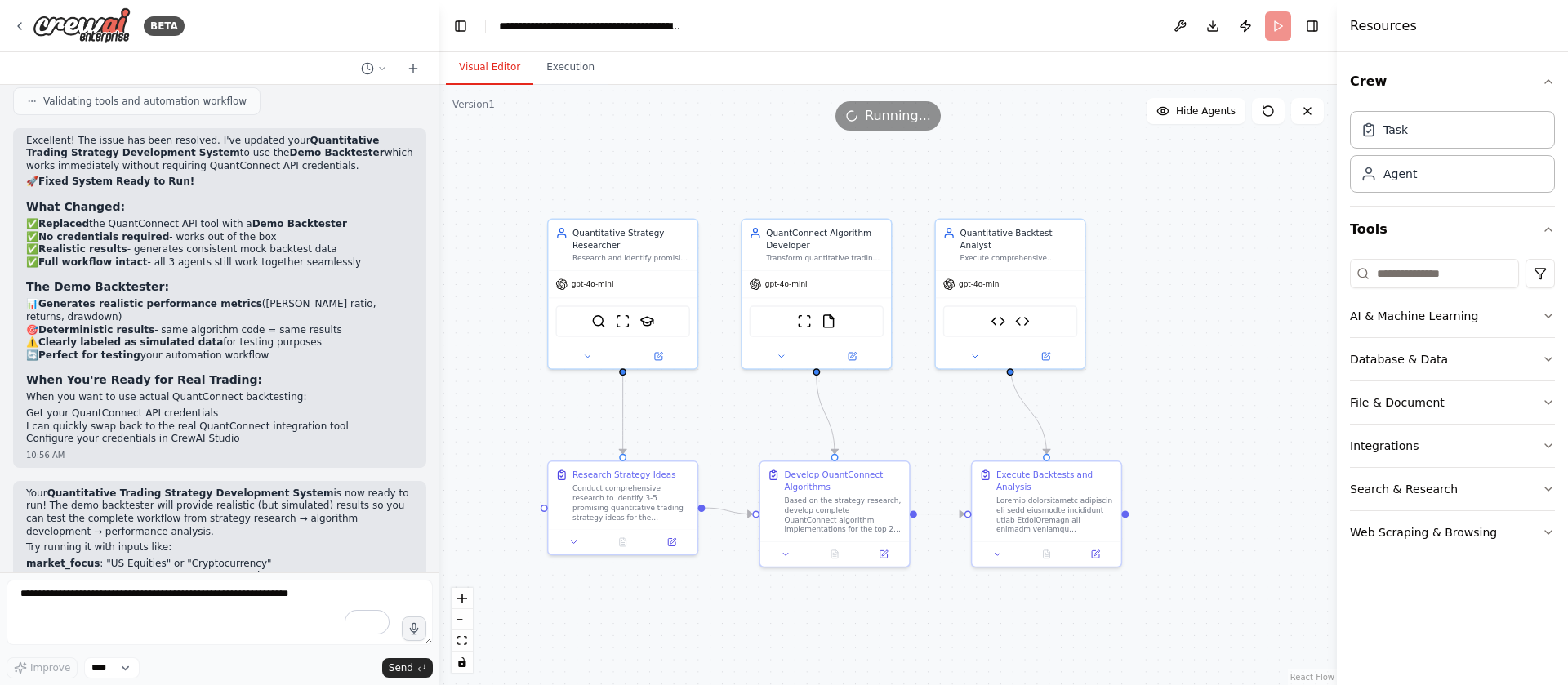
drag, startPoint x: 626, startPoint y: 380, endPoint x: 512, endPoint y: 381, distance: 114.0
click at [512, 381] on div ".deletable-edge-delete-btn { width: 20px; height: 20px; border: 0px solid #ffff…" at bounding box center [888, 385] width 898 height 600
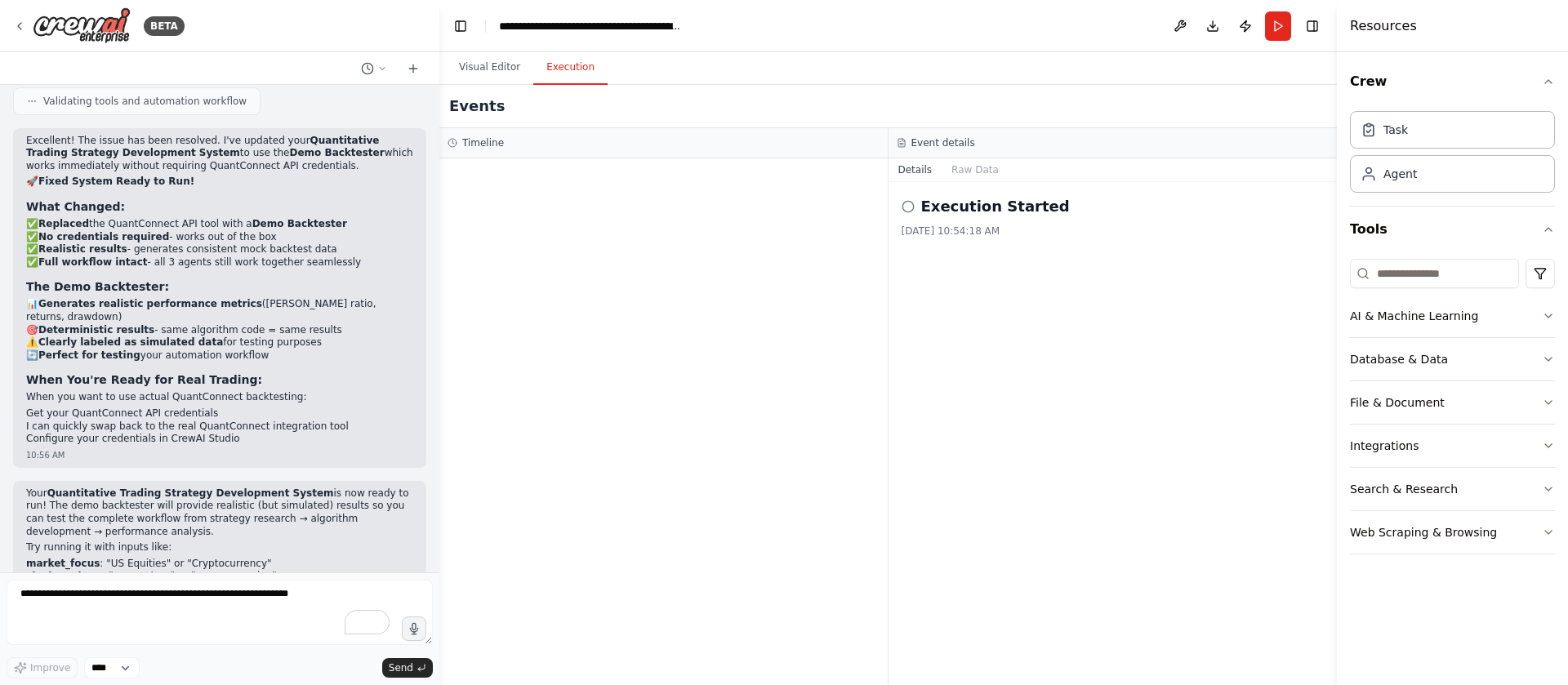
click at [568, 75] on button "Execution" at bounding box center [570, 68] width 74 height 35
click at [938, 222] on div "Execution Started [DATE] 10:54:18 AM" at bounding box center [1113, 216] width 423 height 43
click at [471, 62] on button "Visual Editor" at bounding box center [490, 68] width 87 height 35
